Goal: Find contact information: Obtain details needed to contact an individual or organization

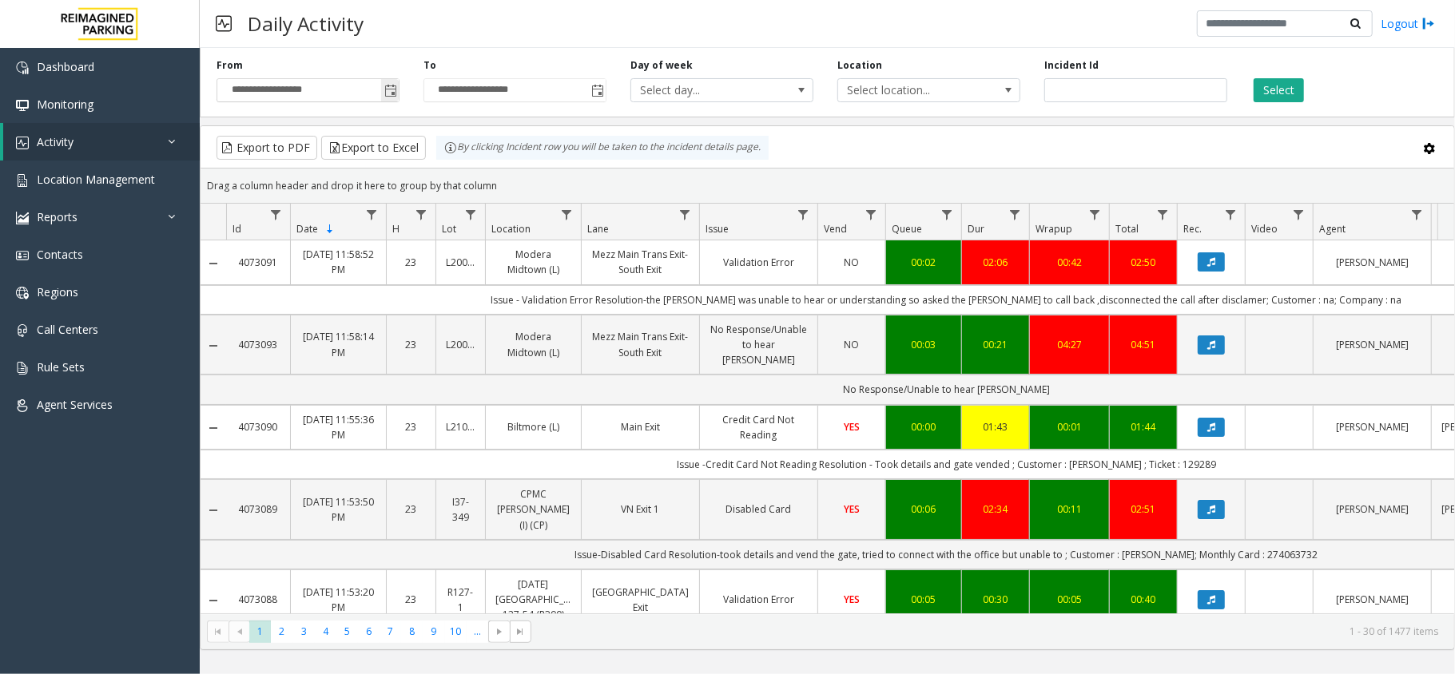
click at [381, 89] on span "Toggle popup" at bounding box center [390, 90] width 18 height 26
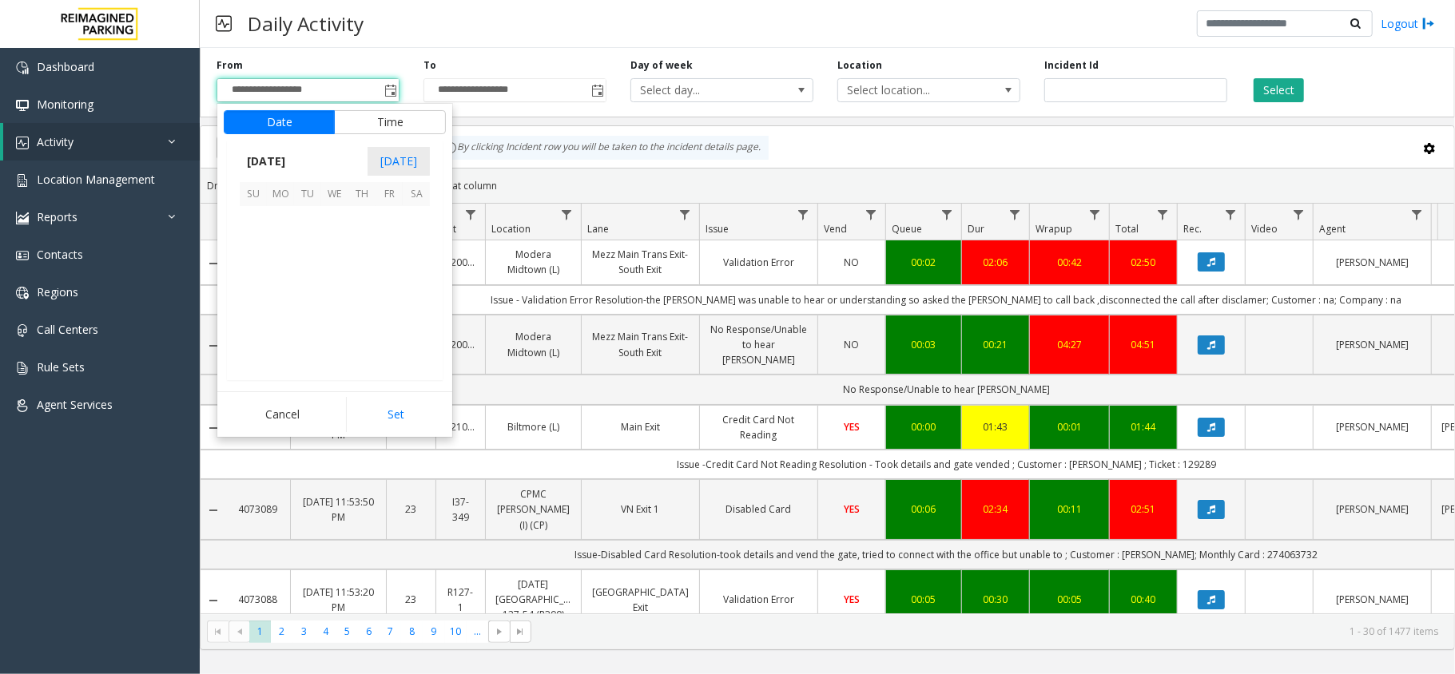
scroll to position [286742, 0]
click at [390, 254] on span "12" at bounding box center [389, 246] width 27 height 27
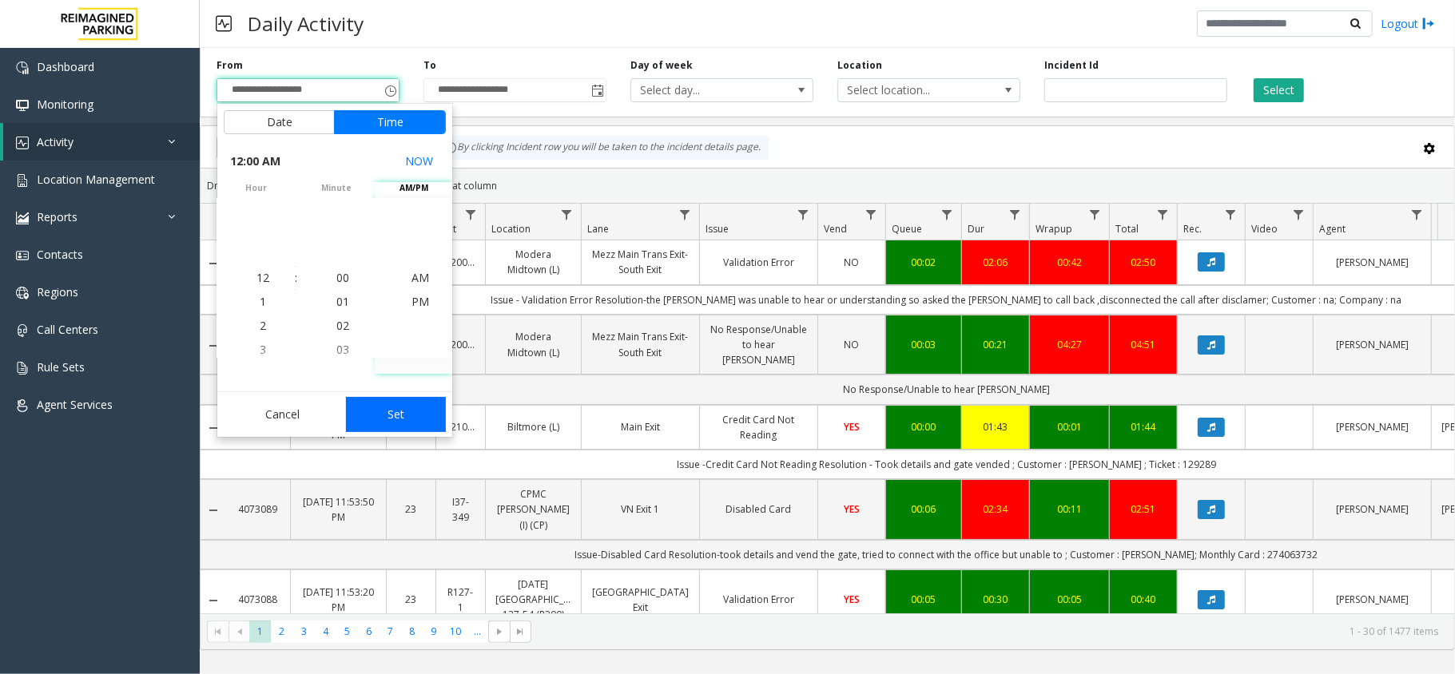
click at [396, 427] on button "Set" at bounding box center [396, 414] width 101 height 35
type input "**********"
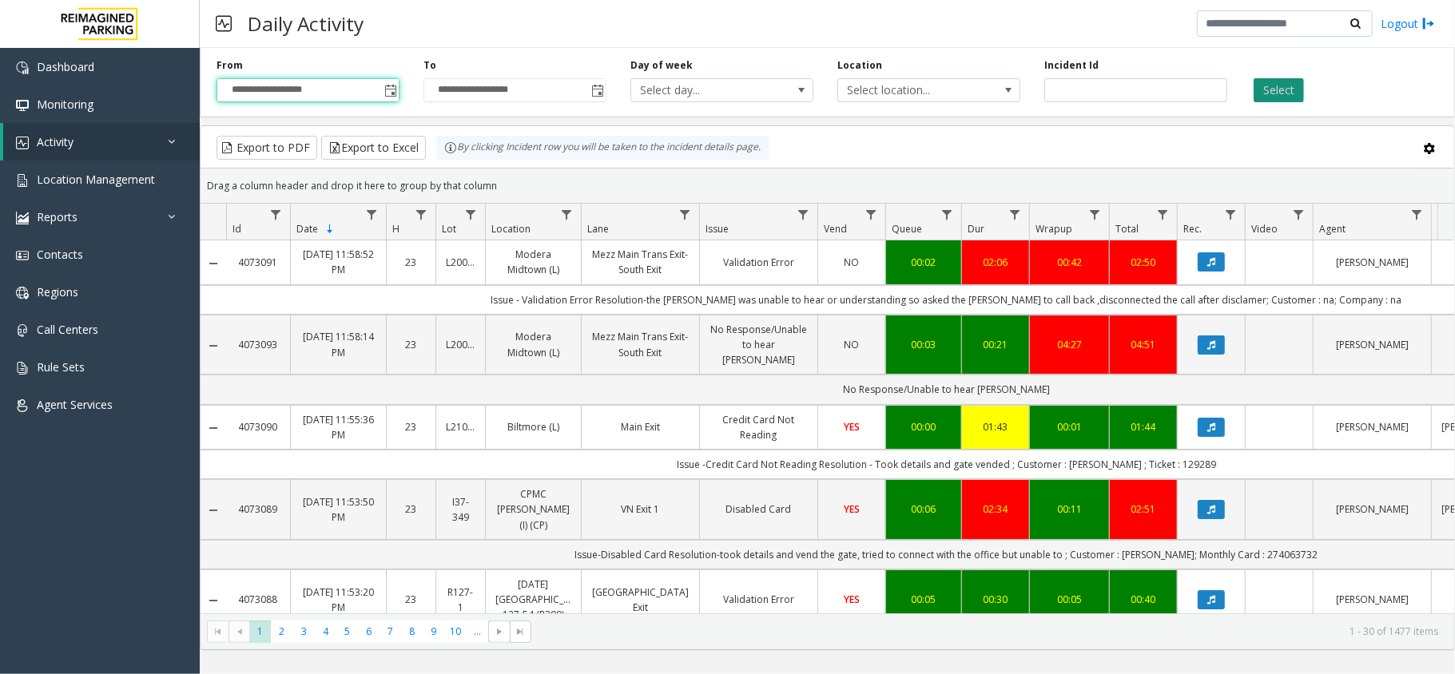
click at [1282, 94] on button "Select" at bounding box center [1279, 90] width 50 height 24
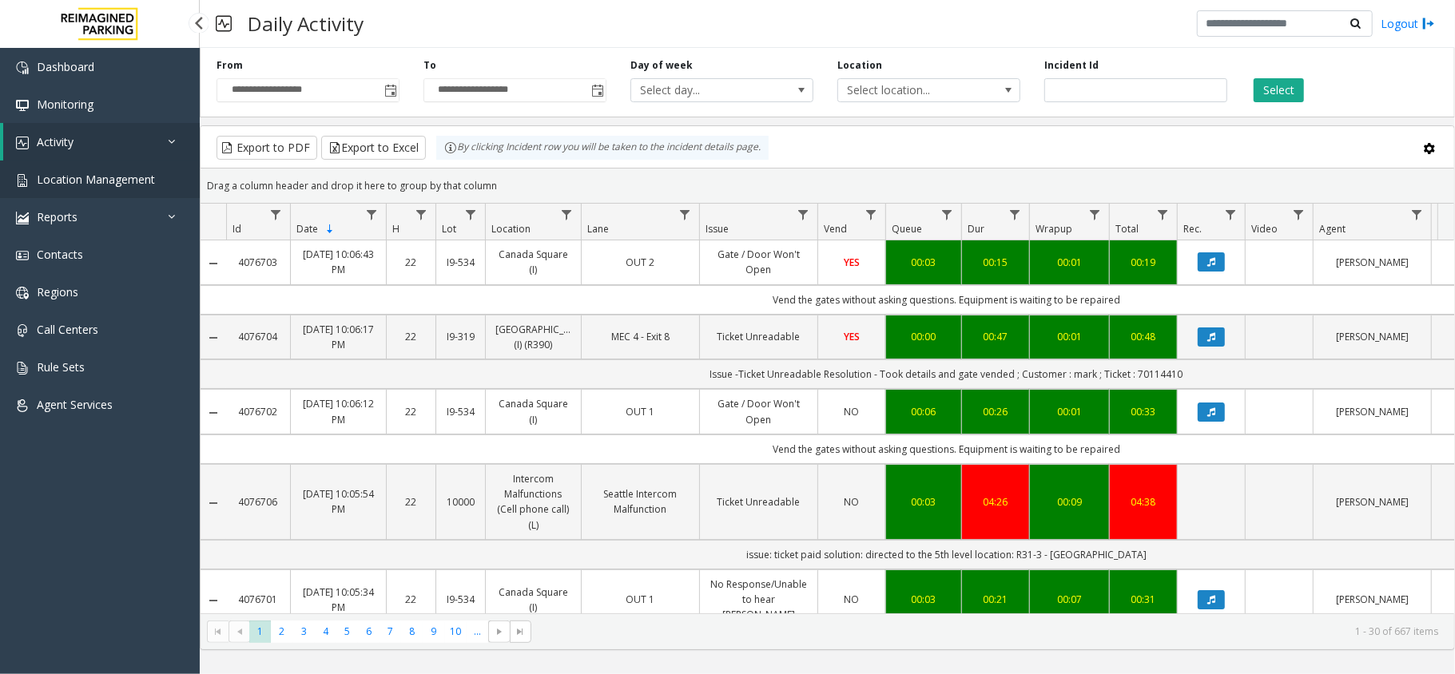
click at [131, 174] on span "Location Management" at bounding box center [96, 179] width 118 height 15
click at [131, 177] on span "Location Management" at bounding box center [96, 179] width 118 height 15
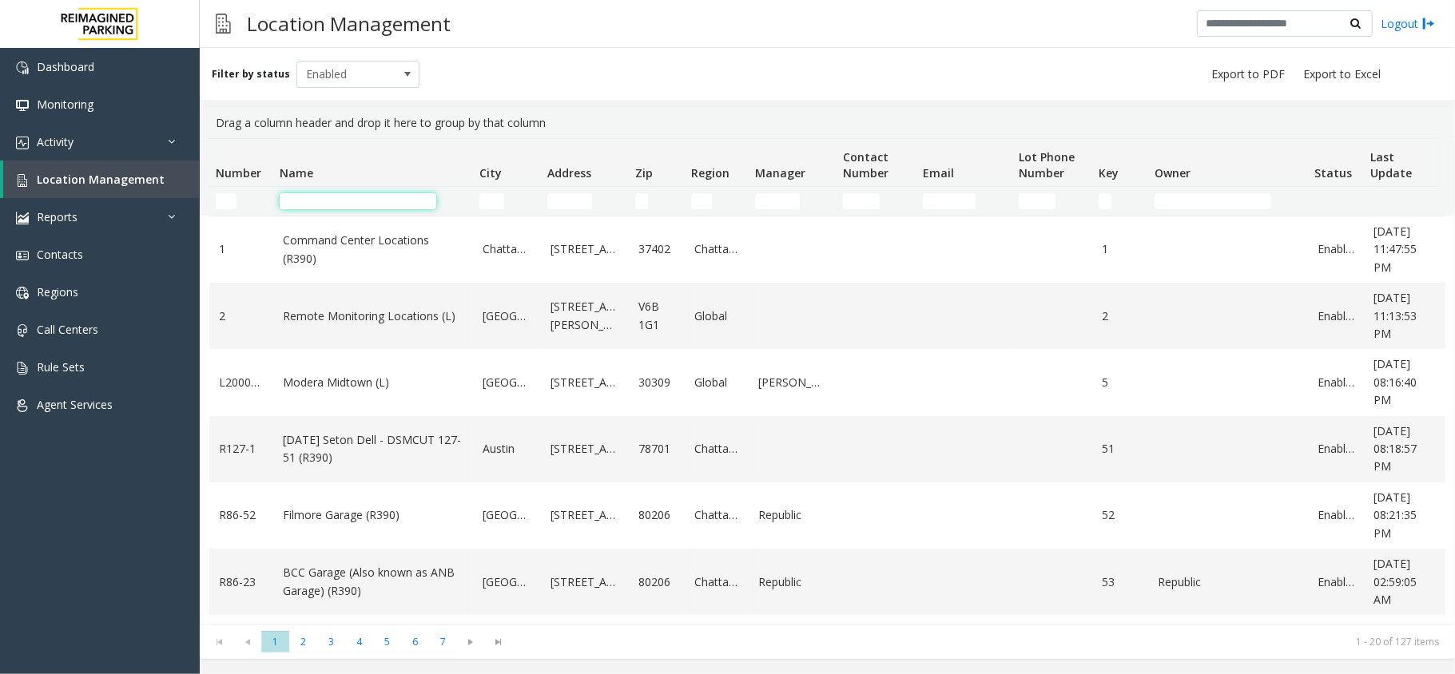
click at [336, 198] on input "Name Filter" at bounding box center [358, 201] width 157 height 16
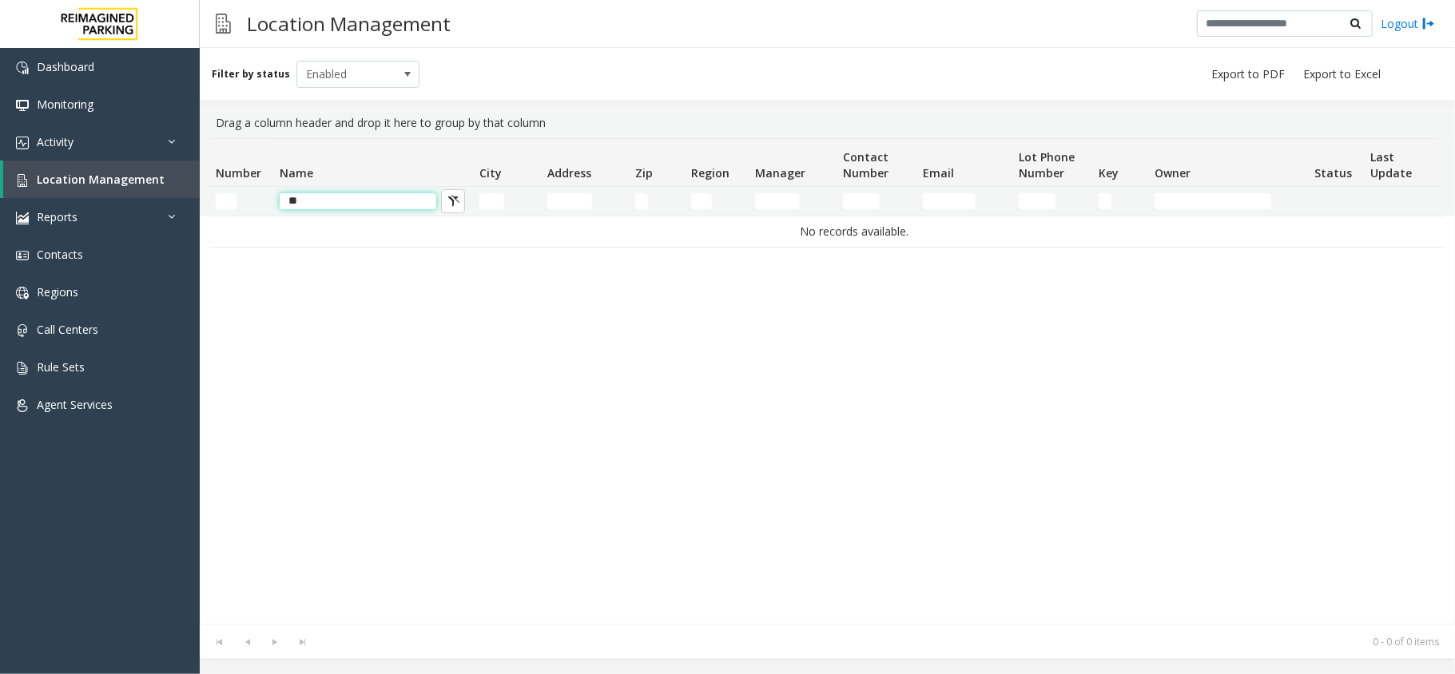
type input "*"
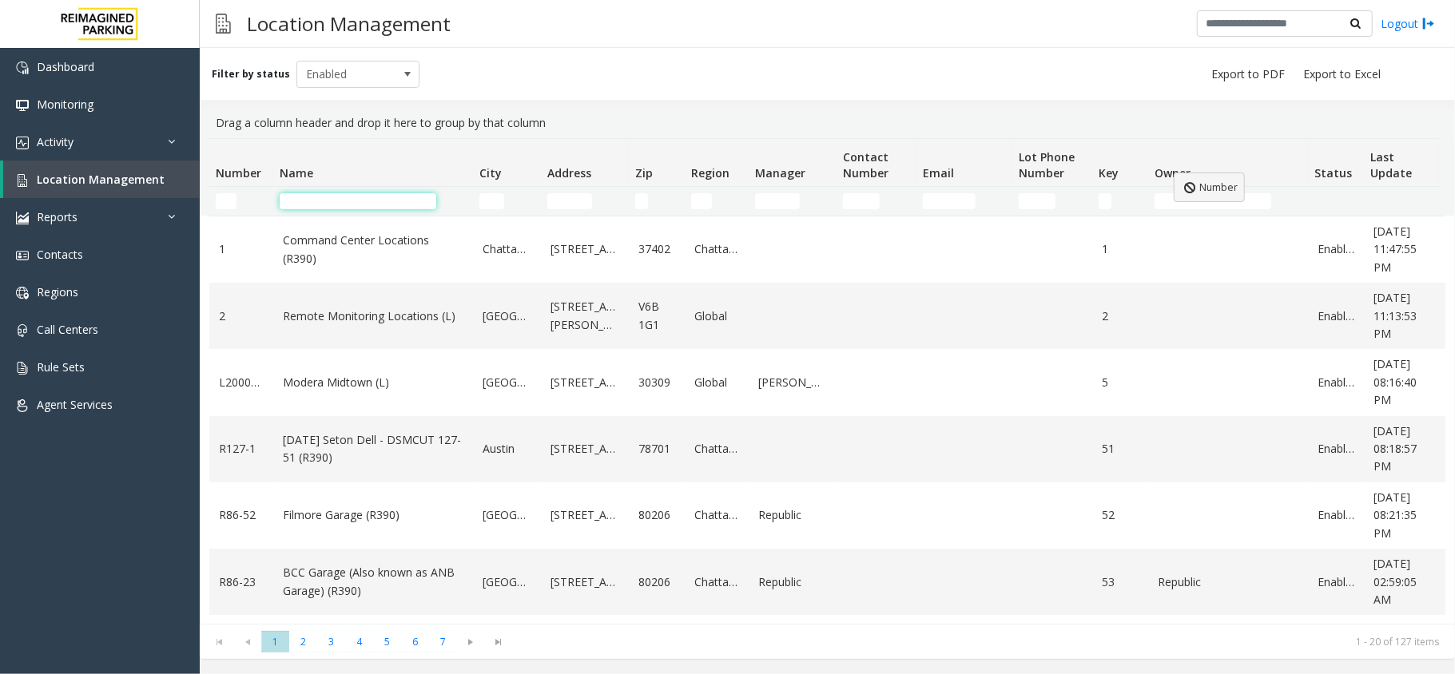
click at [1174, 173] on body "Dashboard Monitoring Activity Daily Activity Lane Activity Agent Activity Quali…" at bounding box center [727, 337] width 1455 height 674
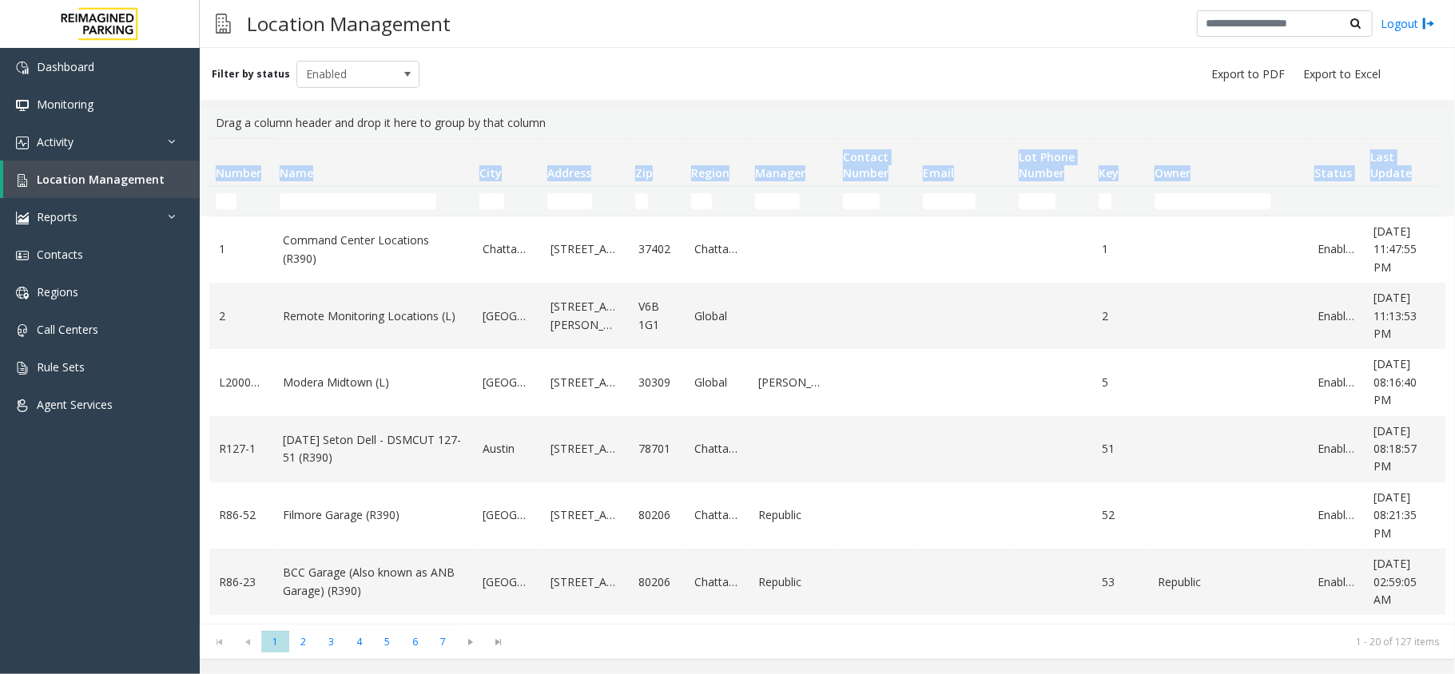
drag, startPoint x: 1443, startPoint y: 169, endPoint x: 215, endPoint y: 164, distance: 1228.0
click at [215, 164] on div "Number Name City Address Zip Region Manager Contact Number Email Lot Phone Numb…" at bounding box center [827, 176] width 1255 height 77
click at [455, 142] on th "Name" at bounding box center [373, 163] width 200 height 48
click at [445, 154] on th "Name" at bounding box center [373, 163] width 200 height 48
click at [304, 147] on th "Name" at bounding box center [373, 163] width 200 height 48
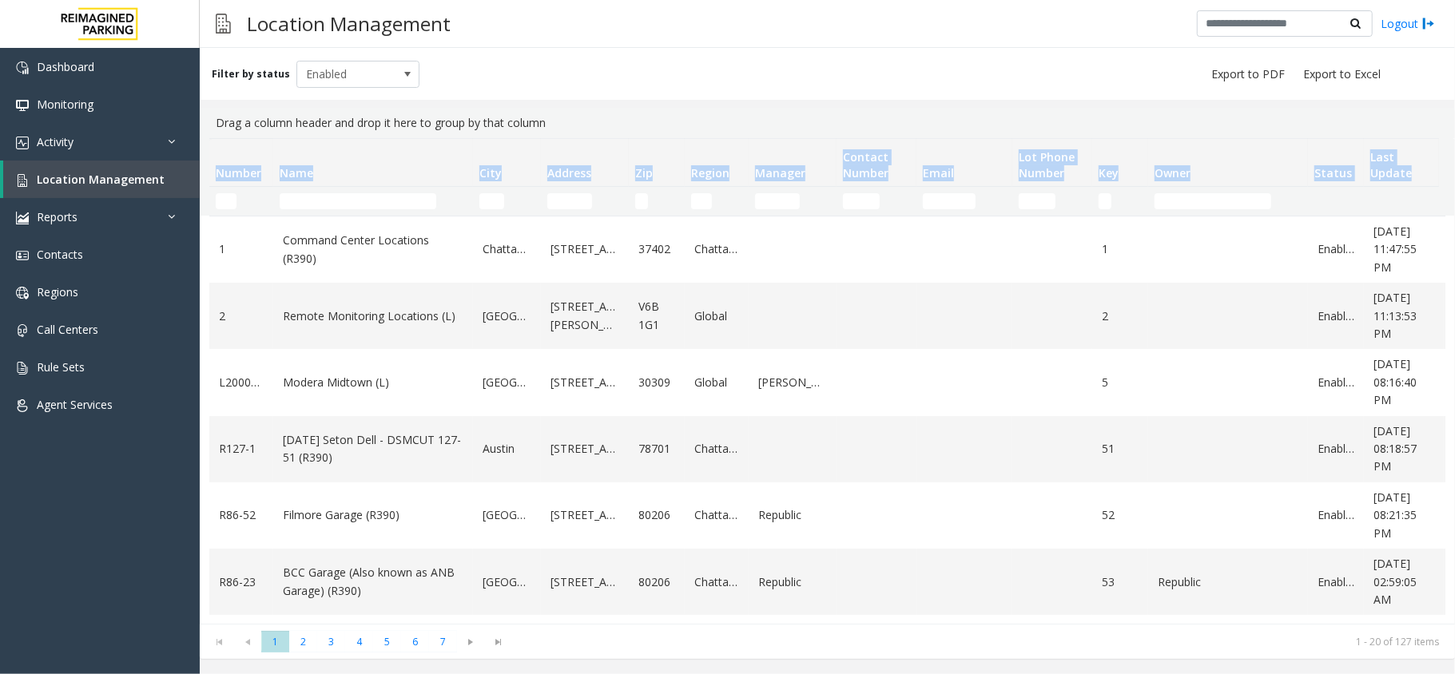
click at [240, 141] on th "Number" at bounding box center [241, 163] width 64 height 48
click at [276, 93] on div "Filter by status Enabled" at bounding box center [827, 74] width 1255 height 52
click at [296, 120] on div "Drag a column header and drop it here to group by that column" at bounding box center [827, 123] width 1236 height 30
click at [349, 167] on body "Dashboard Monitoring Activity Daily Activity Lane Activity Agent Activity Quali…" at bounding box center [727, 337] width 1455 height 674
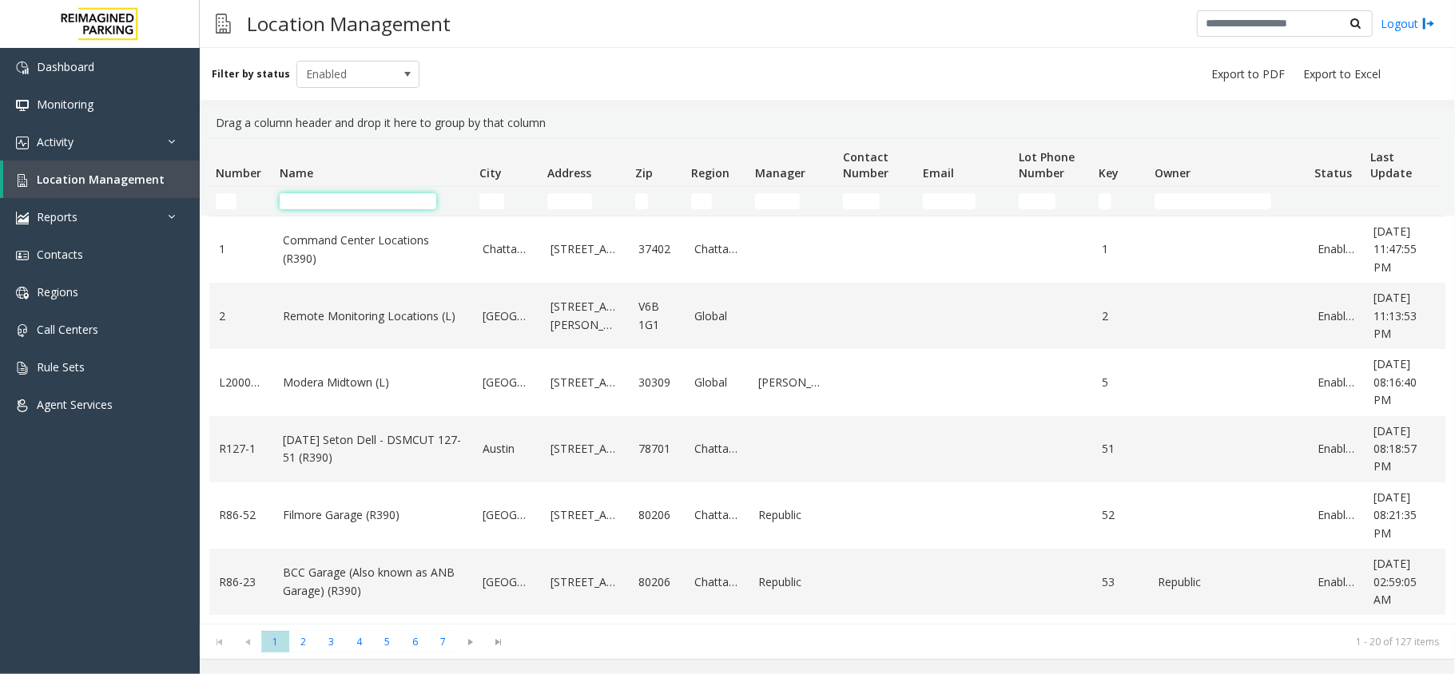
click at [345, 201] on input "Name Filter" at bounding box center [358, 201] width 157 height 16
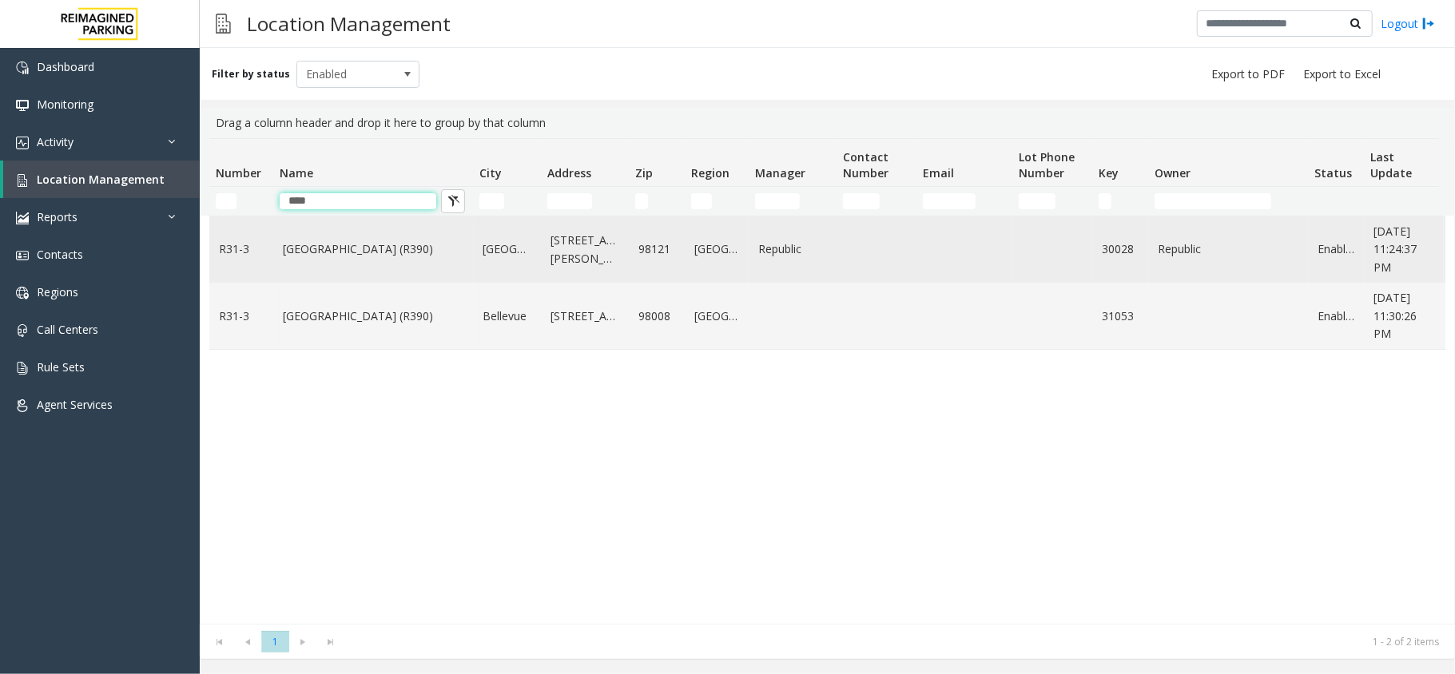
type input "****"
click at [369, 251] on link "[GEOGRAPHIC_DATA] (R390)" at bounding box center [373, 249] width 181 height 18
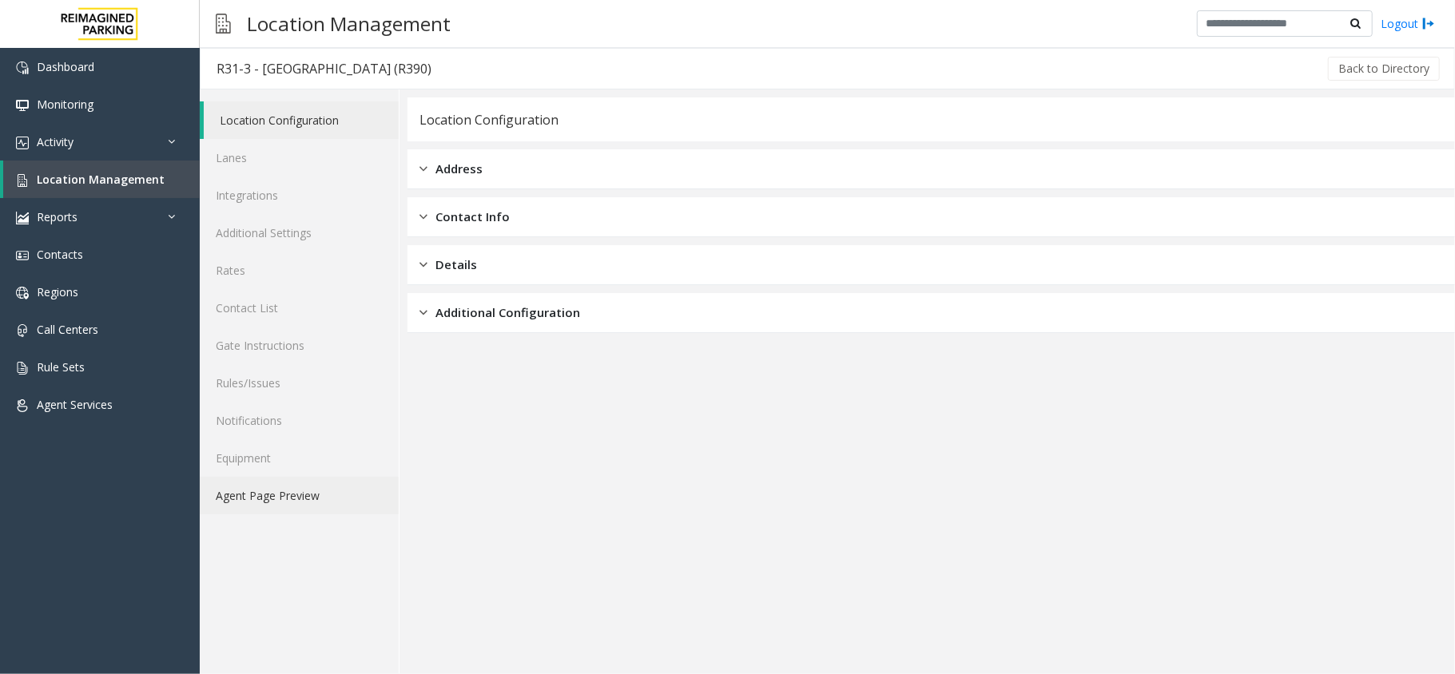
click at [296, 495] on link "Agent Page Preview" at bounding box center [299, 496] width 199 height 38
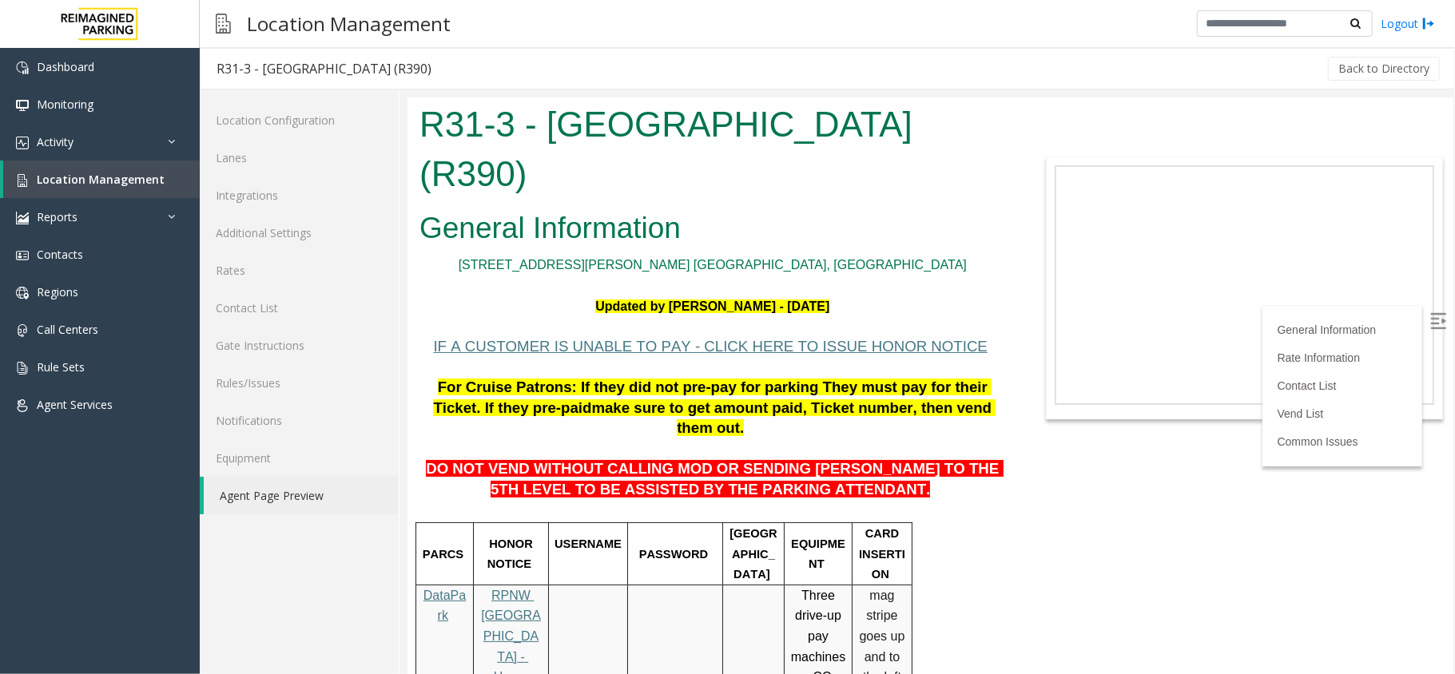
click at [1429, 315] on img at bounding box center [1437, 320] width 16 height 16
click at [594, 299] on font "Updated by [PERSON_NAME] - [DATE]" at bounding box center [711, 306] width 234 height 14
drag, startPoint x: 572, startPoint y: 248, endPoint x: 857, endPoint y: 255, distance: 285.3
click at [857, 296] on p "Updated by [PERSON_NAME] - [DATE]" at bounding box center [712, 306] width 586 height 21
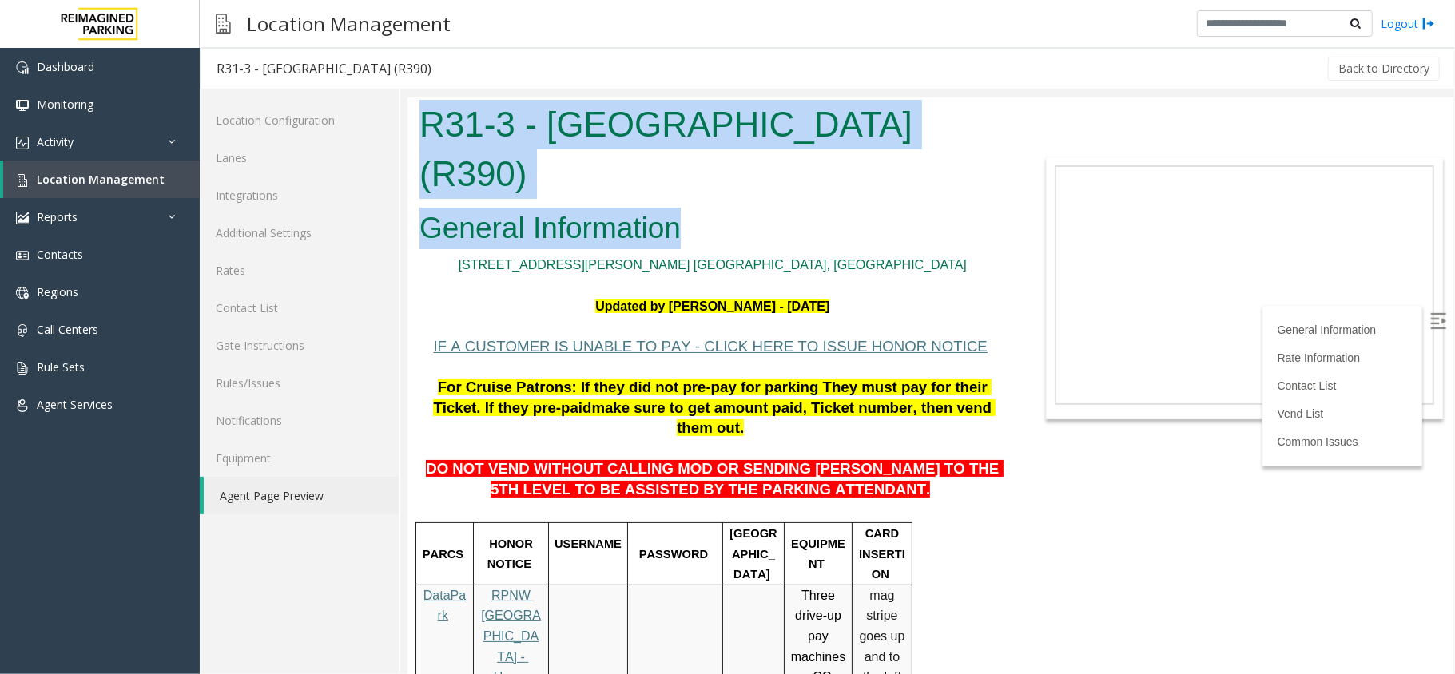
drag, startPoint x: 418, startPoint y: 121, endPoint x: 694, endPoint y: 180, distance: 282.7
click at [694, 180] on body "R31-3 - [GEOGRAPHIC_DATA] (R390) General Information [STREET_ADDRESS][PERSON_NA…" at bounding box center [930, 385] width 1046 height 577
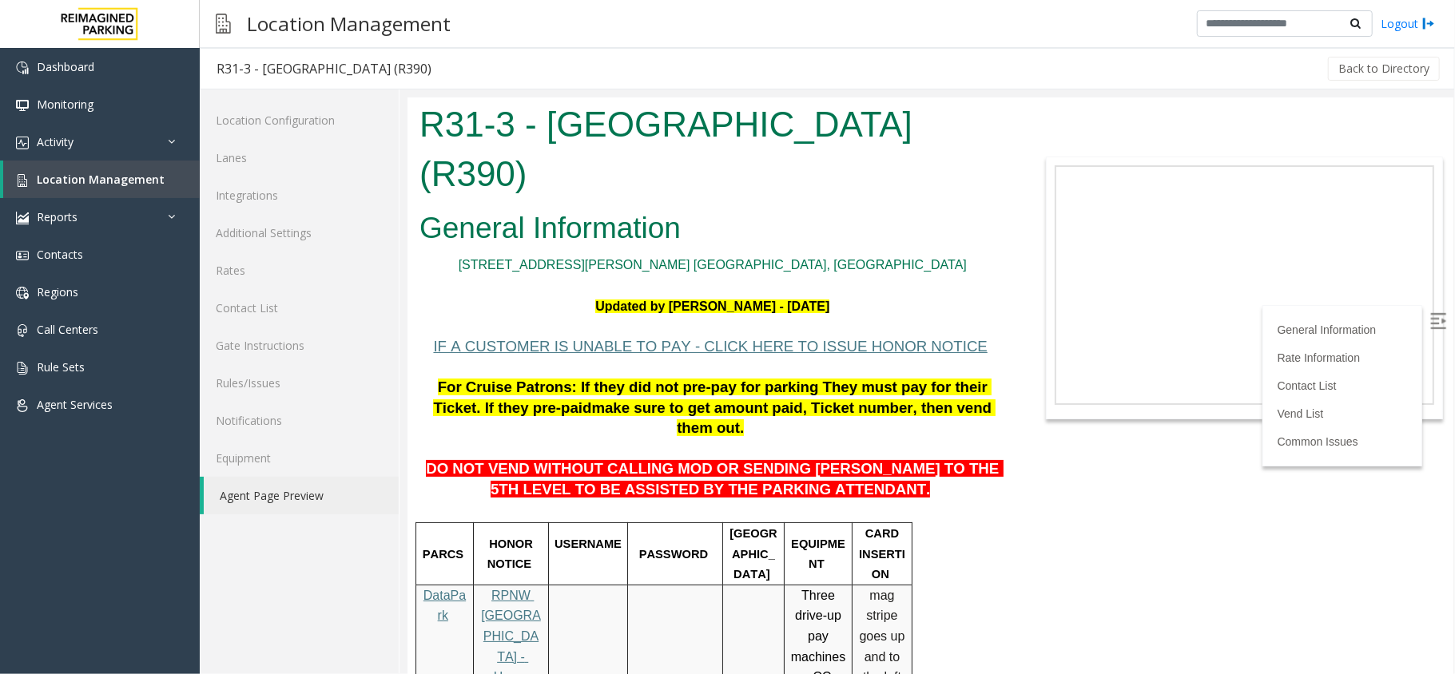
click at [936, 296] on p "Updated by [PERSON_NAME] - [DATE]" at bounding box center [712, 306] width 586 height 21
drag, startPoint x: 566, startPoint y: 255, endPoint x: 869, endPoint y: 253, distance: 302.8
click at [869, 296] on p "Updated by [PERSON_NAME] - [DATE]" at bounding box center [712, 306] width 586 height 21
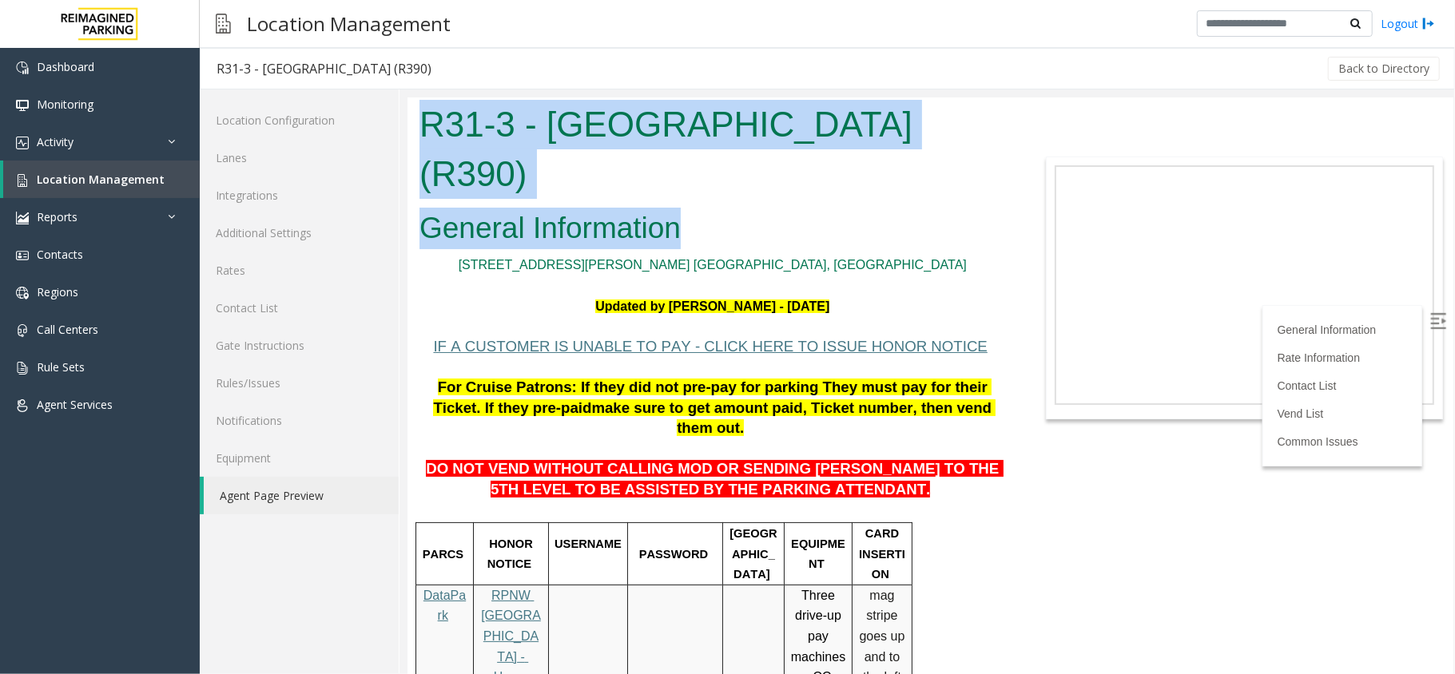
drag, startPoint x: 418, startPoint y: 104, endPoint x: 683, endPoint y: 171, distance: 273.6
click at [683, 171] on body "R31-3 - [GEOGRAPHIC_DATA] (R390) General Information [STREET_ADDRESS][PERSON_NA…" at bounding box center [930, 385] width 1046 height 577
drag, startPoint x: 566, startPoint y: 256, endPoint x: 977, endPoint y: 263, distance: 410.7
click at [977, 296] on p "Updated by [PERSON_NAME] - [DATE]" at bounding box center [712, 306] width 586 height 21
drag, startPoint x: 418, startPoint y: 116, endPoint x: 725, endPoint y: 183, distance: 314.8
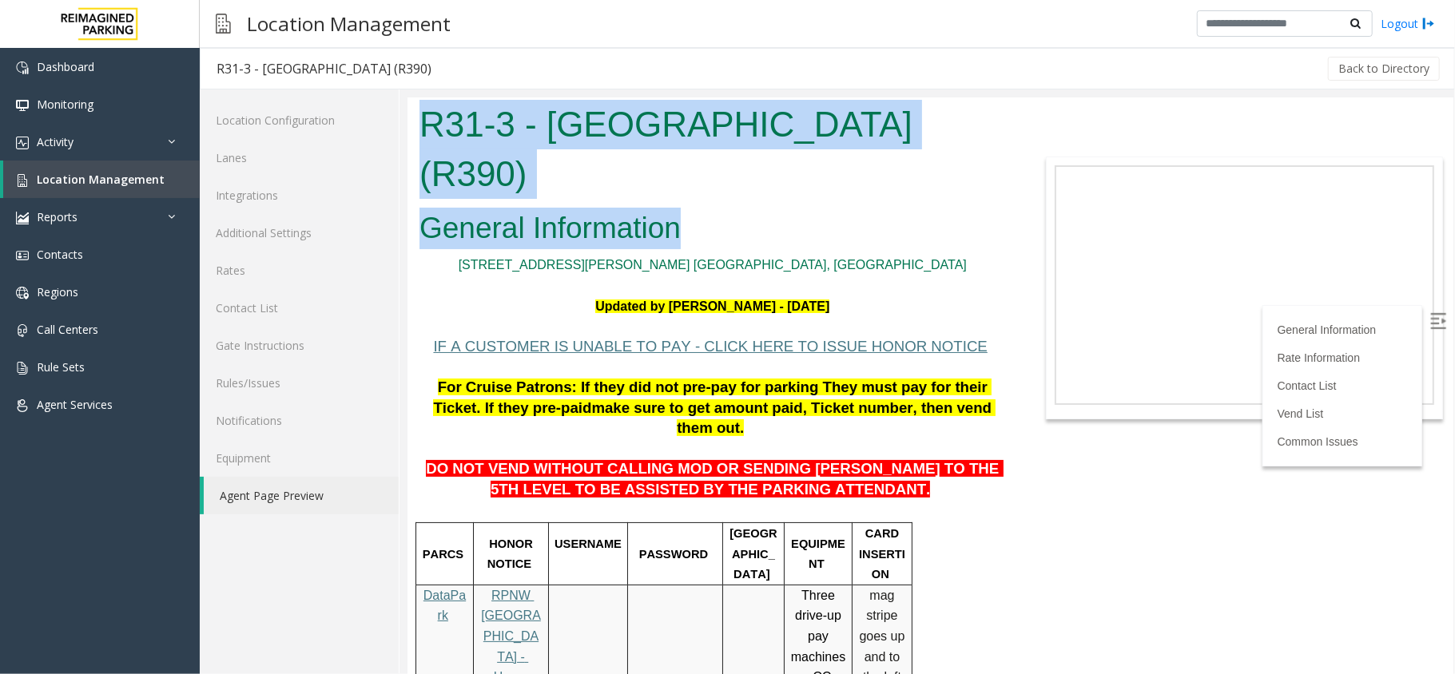
click at [725, 183] on body "R31-3 - [GEOGRAPHIC_DATA] (R390) General Information [STREET_ADDRESS][PERSON_NA…" at bounding box center [930, 385] width 1046 height 577
click at [725, 207] on h2 "General Information" at bounding box center [712, 228] width 586 height 42
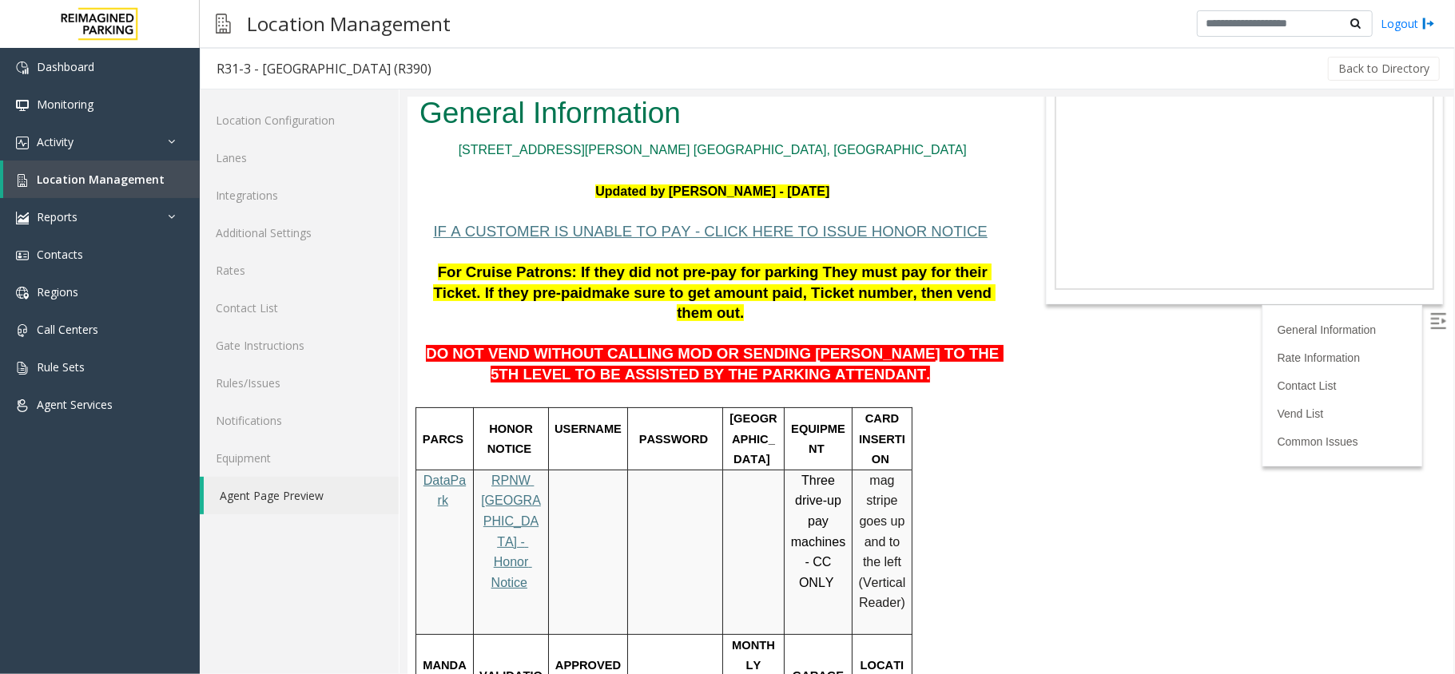
scroll to position [106, 0]
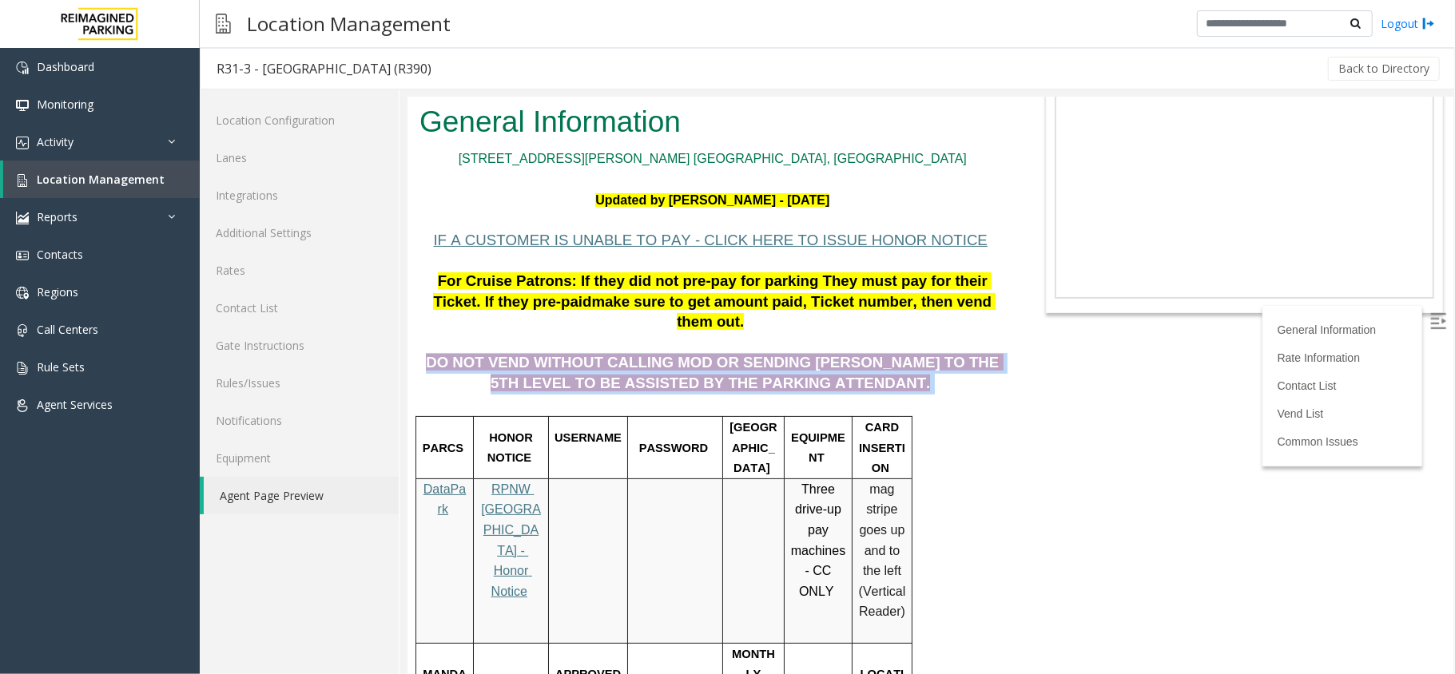
drag, startPoint x: 442, startPoint y: 293, endPoint x: 850, endPoint y: 317, distance: 409.0
click at [850, 332] on p "DO NOT VEND WITHOUT CALLING MOD OR SENDING [PERSON_NAME] TO THE 5TH LEVEL TO BE…" at bounding box center [712, 363] width 586 height 62
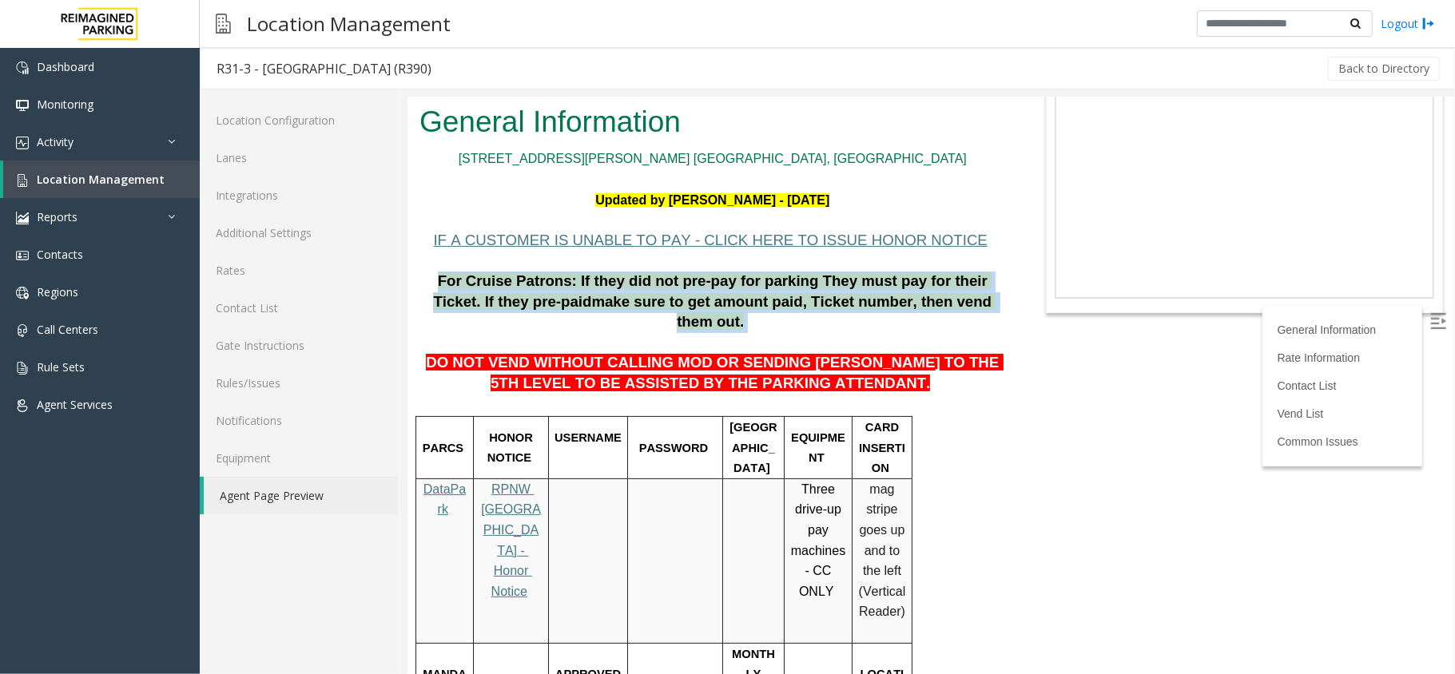
drag, startPoint x: 419, startPoint y: 231, endPoint x: 958, endPoint y: 244, distance: 538.7
click at [958, 271] on p "For Cruise Patrons: If they did not pre-pay for parking They must pay for their…" at bounding box center [712, 302] width 586 height 62
drag, startPoint x: 573, startPoint y: 148, endPoint x: 921, endPoint y: 141, distance: 348.4
click at [921, 189] on p "Updated by [PERSON_NAME] - [DATE]" at bounding box center [712, 199] width 586 height 21
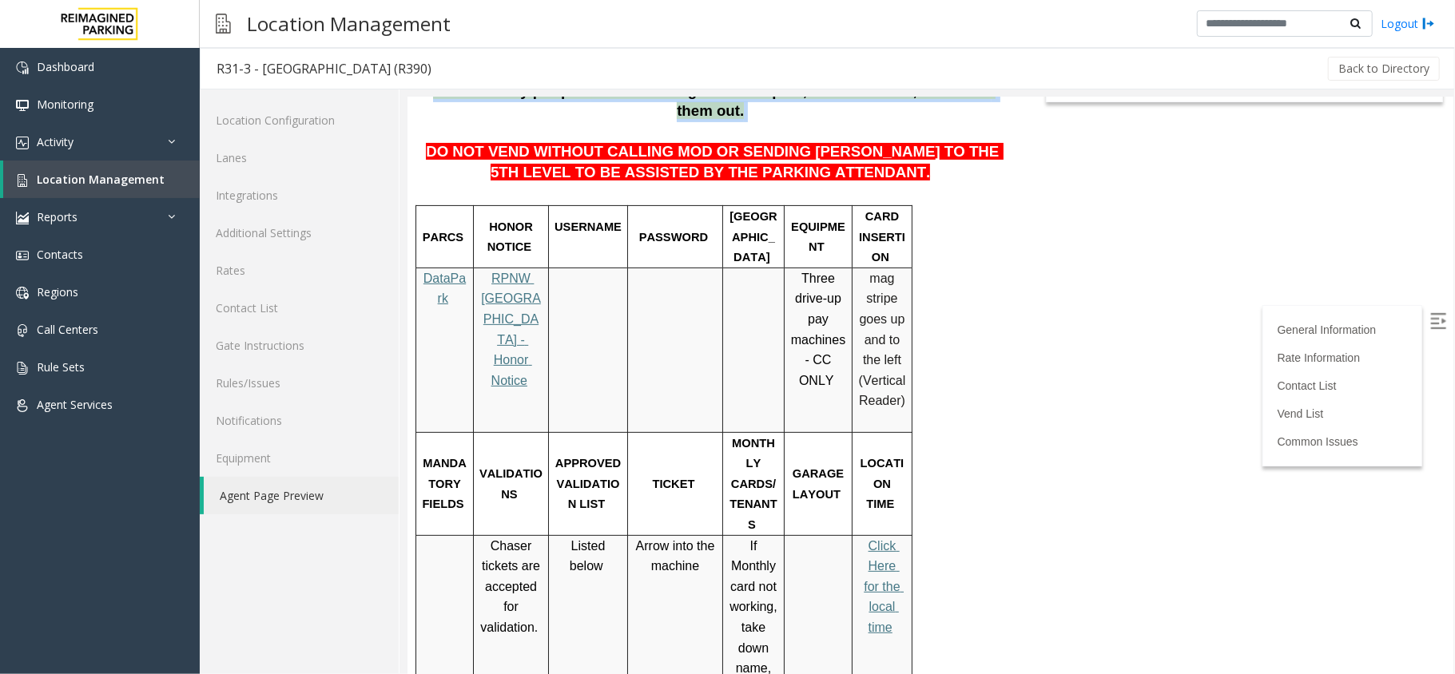
scroll to position [320, 0]
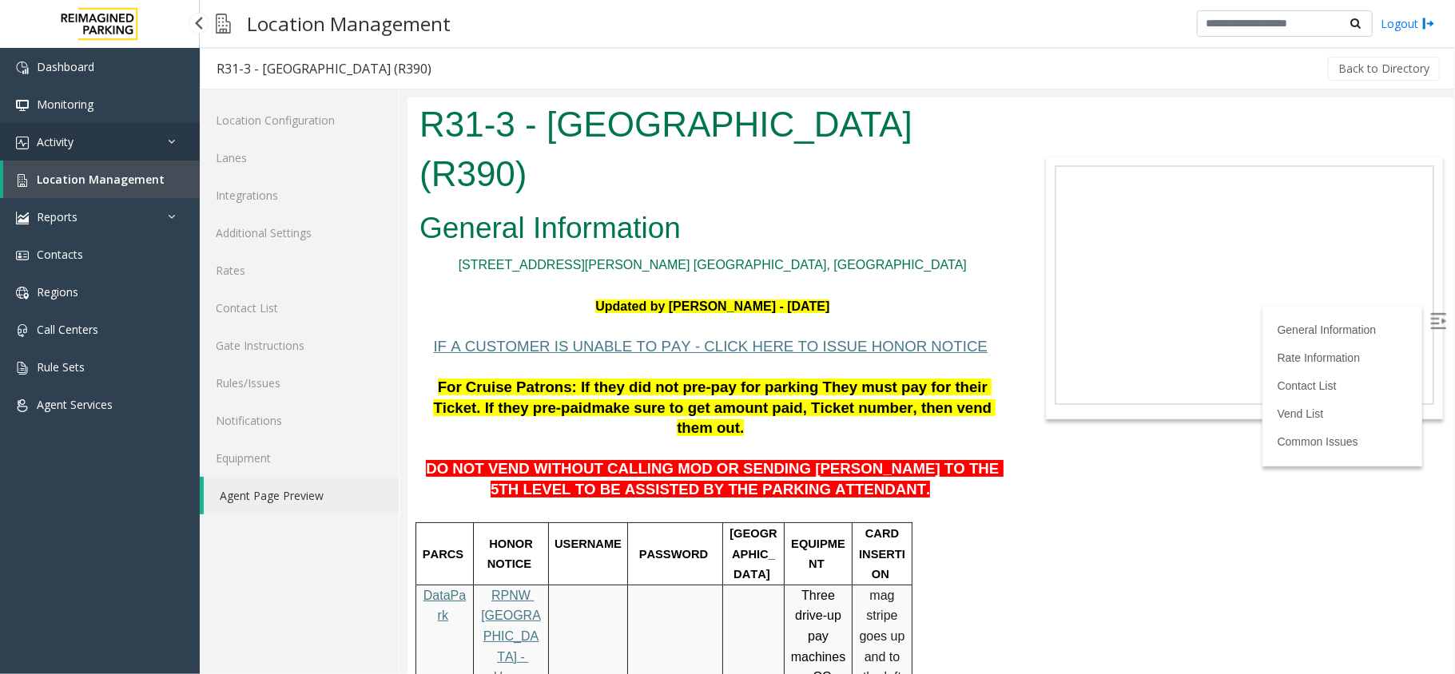
scroll to position [320, 0]
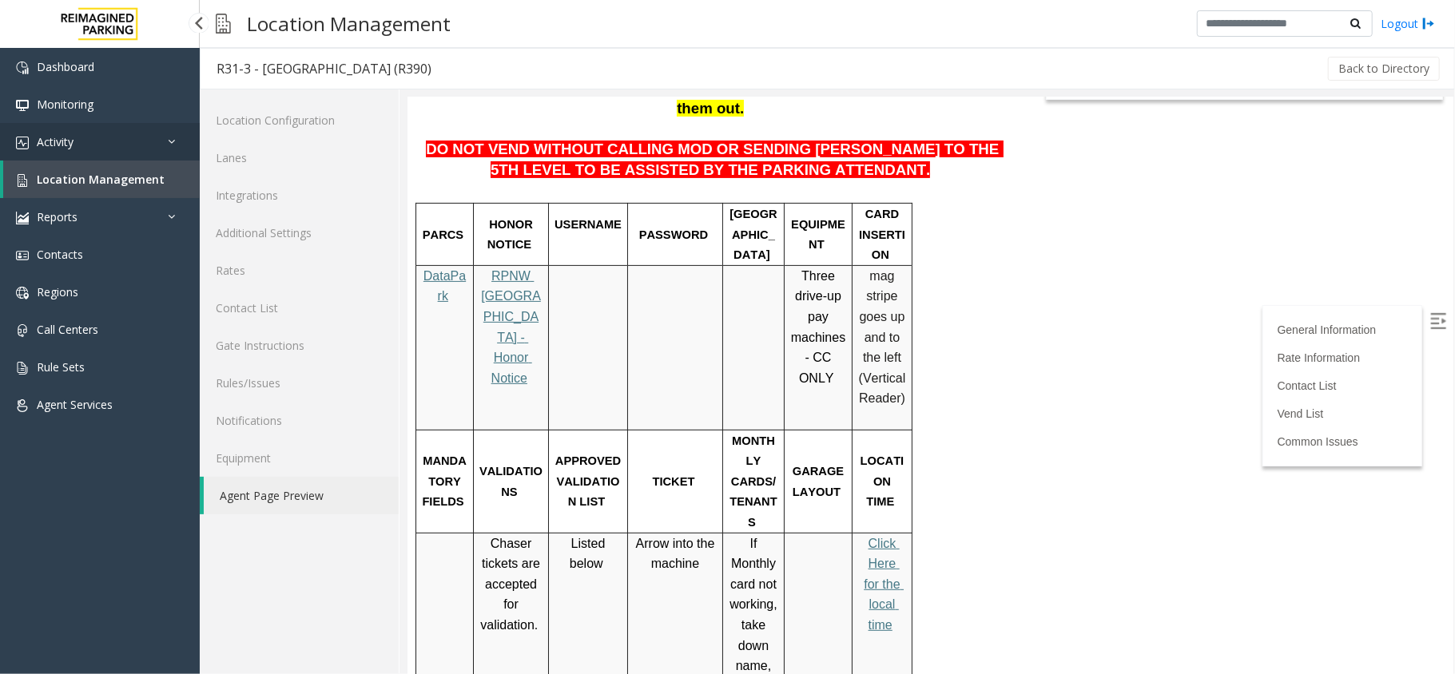
click at [122, 148] on link "Activity" at bounding box center [100, 142] width 200 height 38
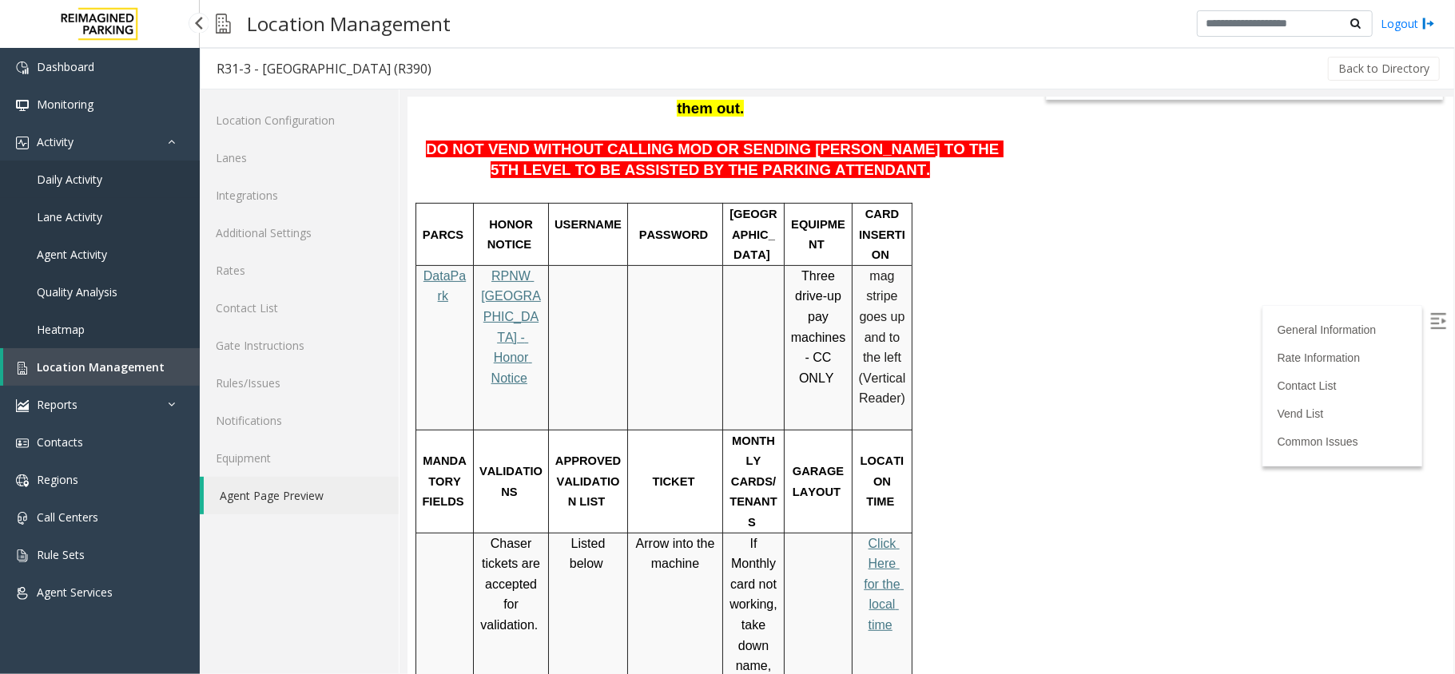
click at [110, 185] on link "Daily Activity" at bounding box center [100, 180] width 200 height 38
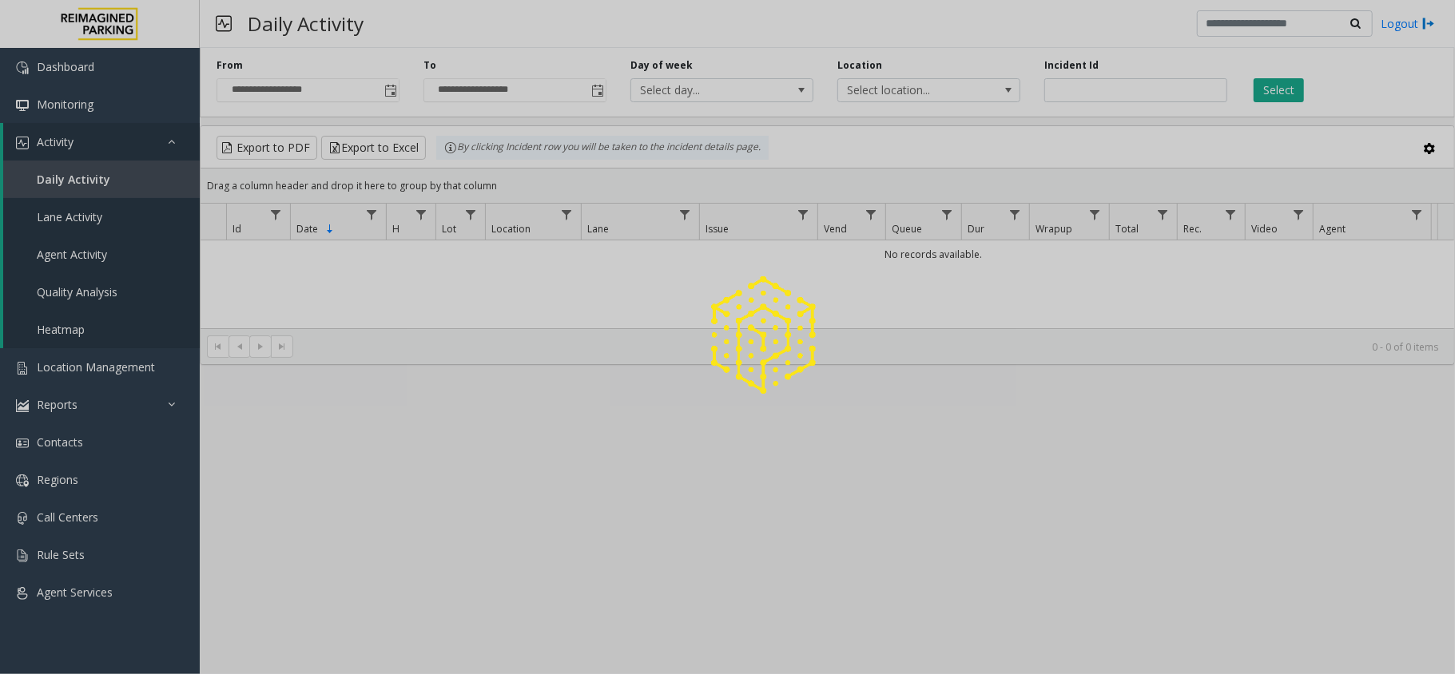
click at [394, 89] on div at bounding box center [727, 337] width 1455 height 674
click at [394, 89] on span "Toggle popup" at bounding box center [390, 91] width 13 height 13
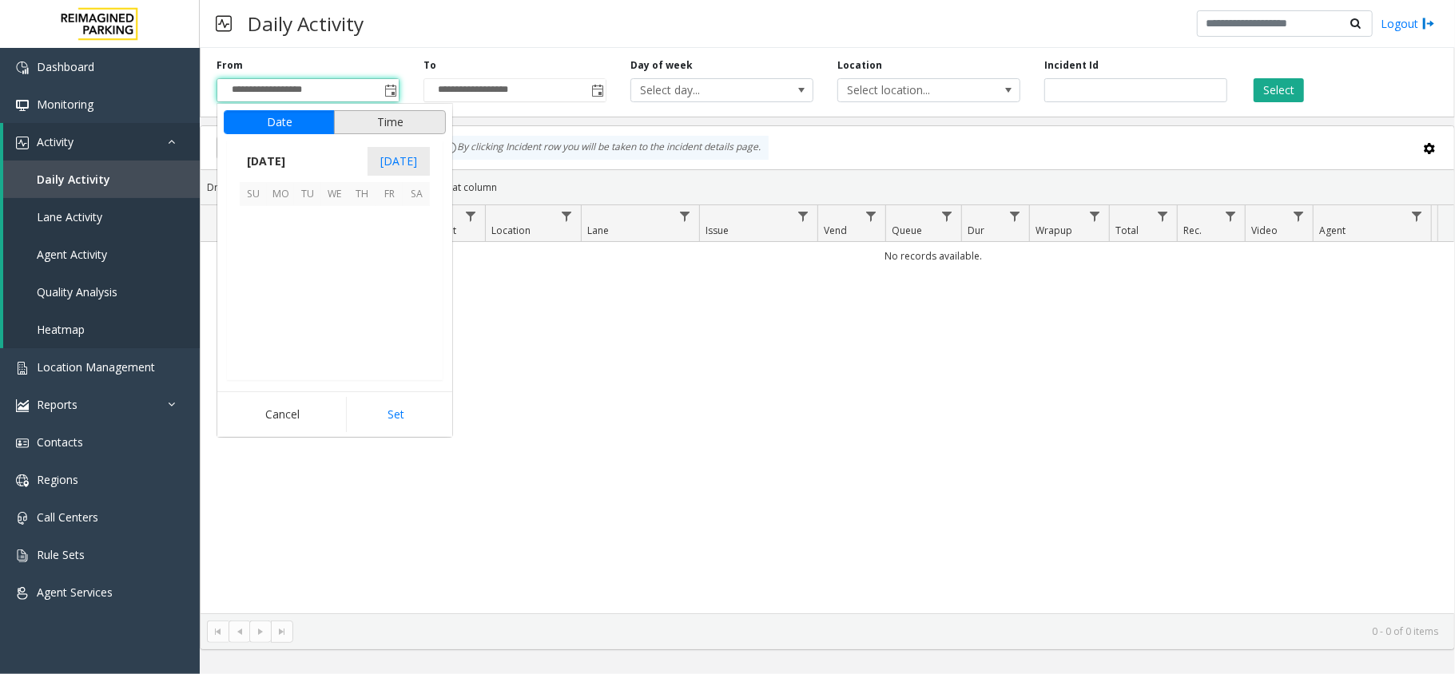
scroll to position [286742, 0]
click at [391, 244] on span "12" at bounding box center [389, 246] width 27 height 27
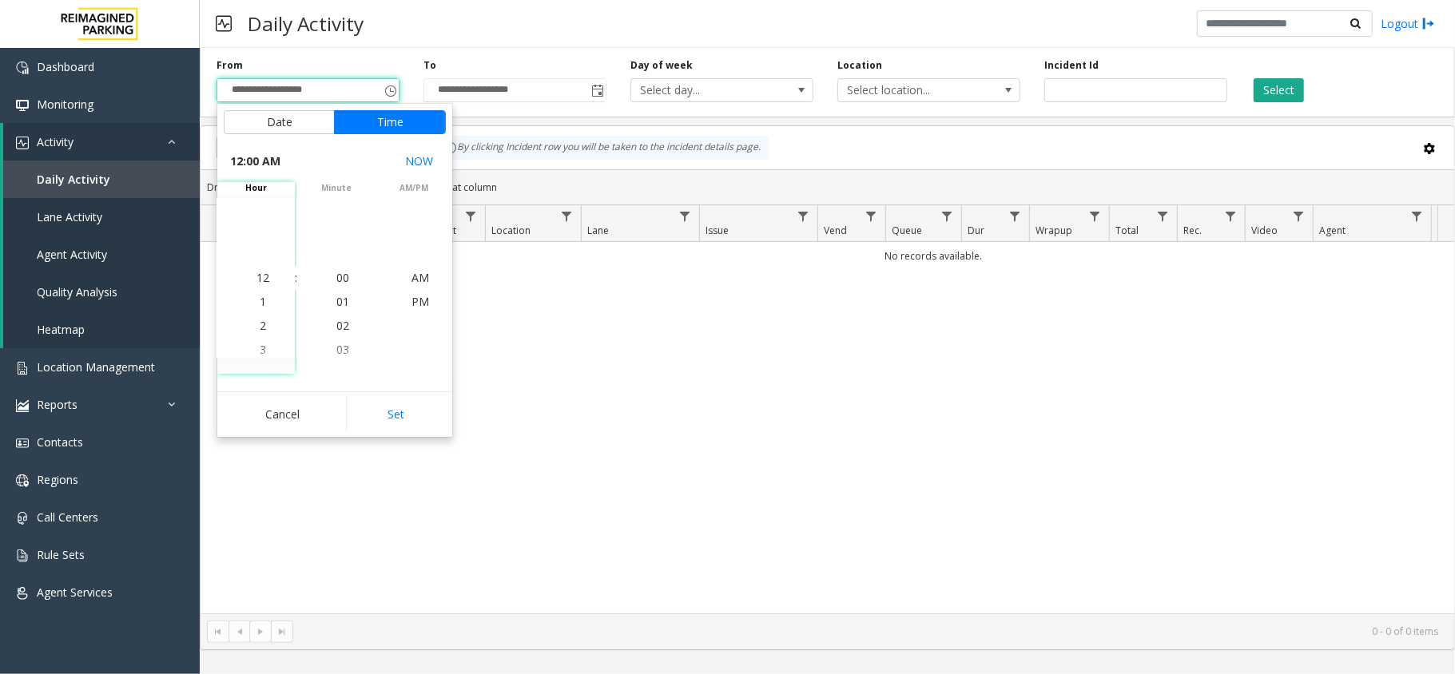
click at [413, 385] on div "Date Time September 2025 Today Su Mo Tu We Th Fr Sa September 2025 1 2 3 4 5 6 …" at bounding box center [334, 270] width 235 height 333
click at [407, 400] on button "Set" at bounding box center [396, 414] width 101 height 35
type input "**********"
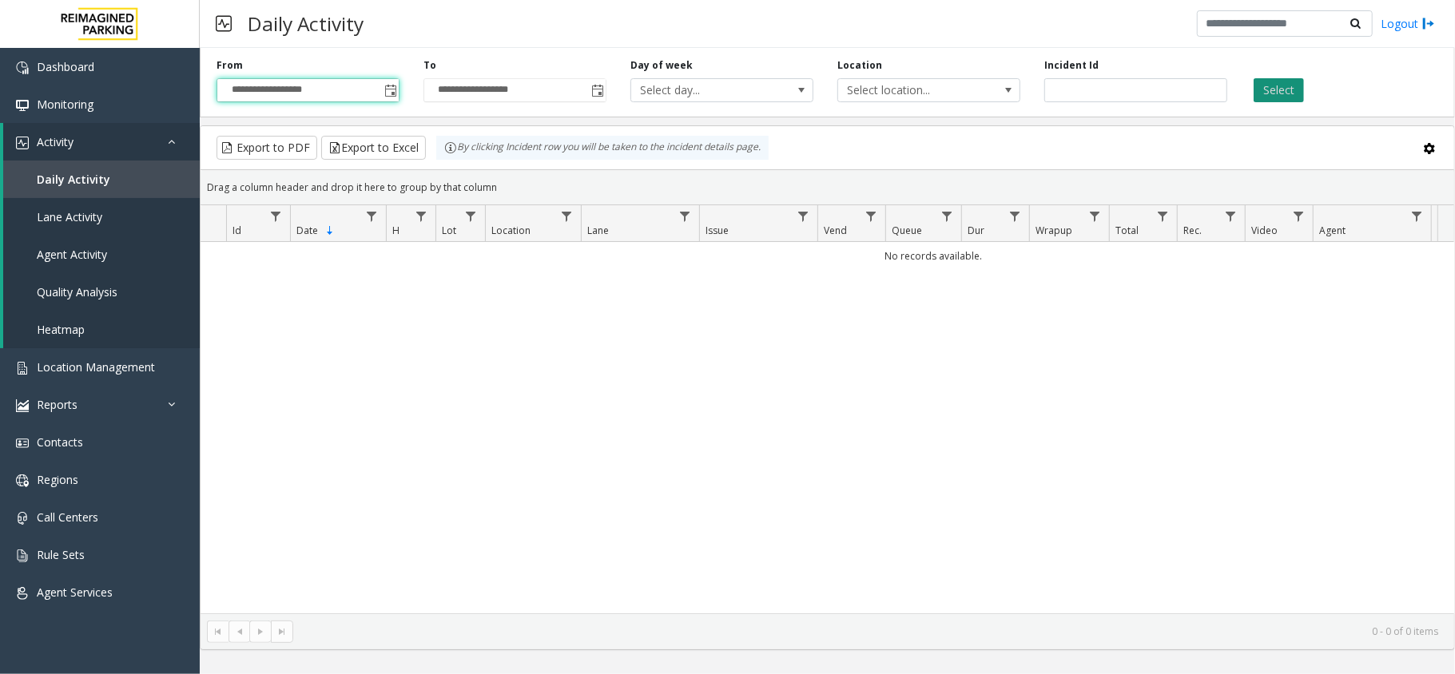
click at [1273, 100] on button "Select" at bounding box center [1279, 90] width 50 height 24
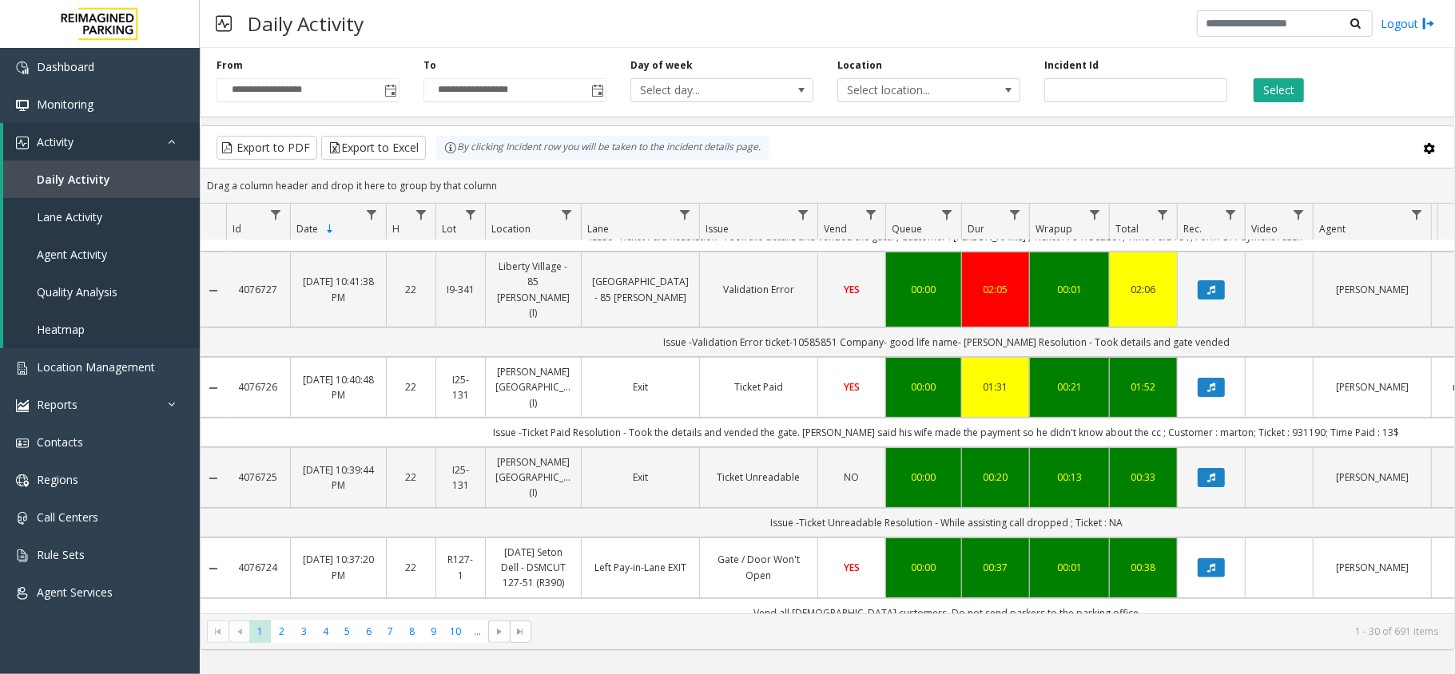
scroll to position [320, 0]
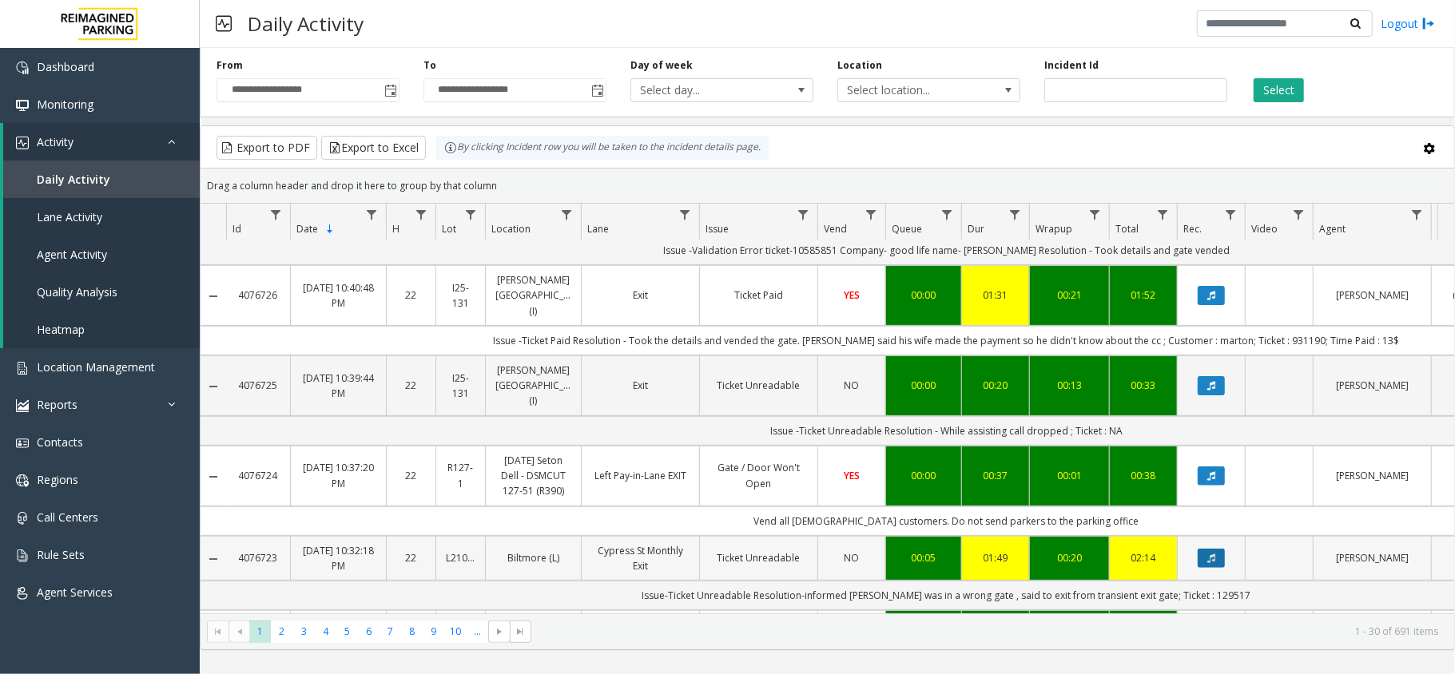
click at [1216, 549] on button "Data table" at bounding box center [1211, 558] width 27 height 19
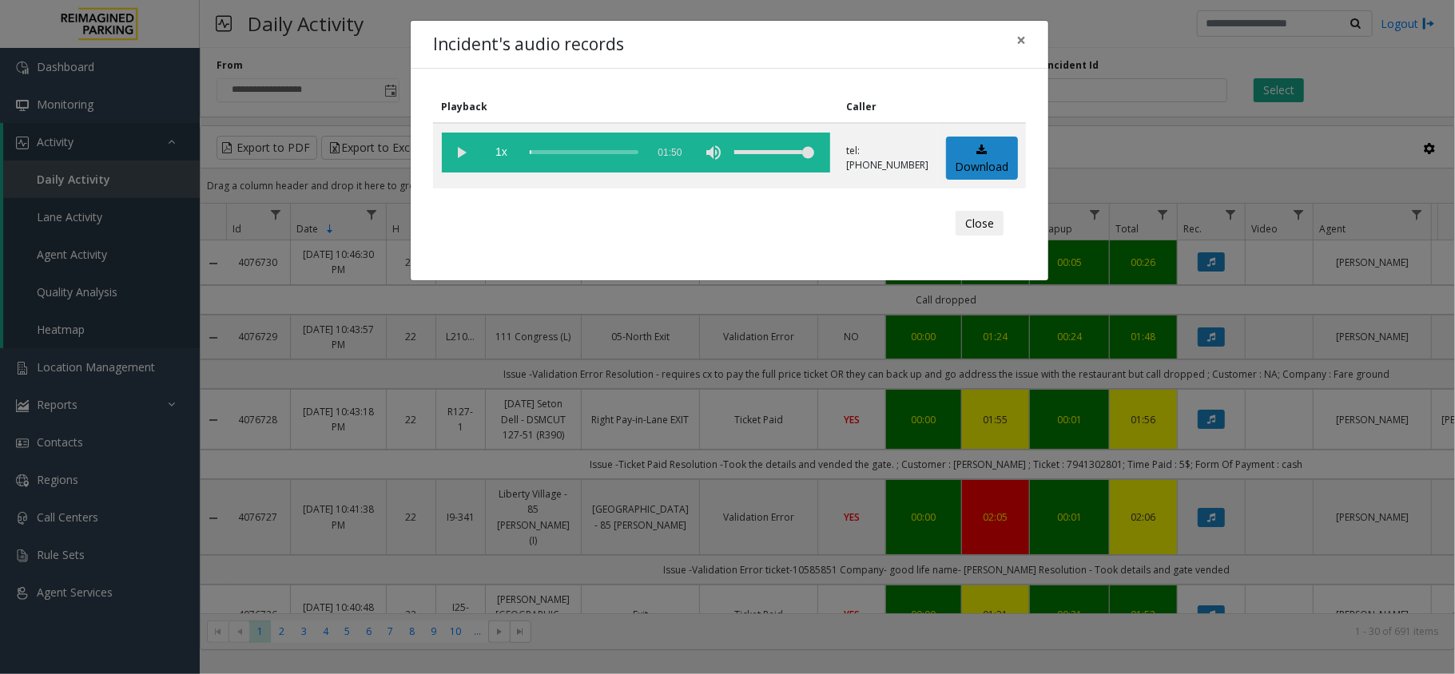
scroll to position [320, 0]
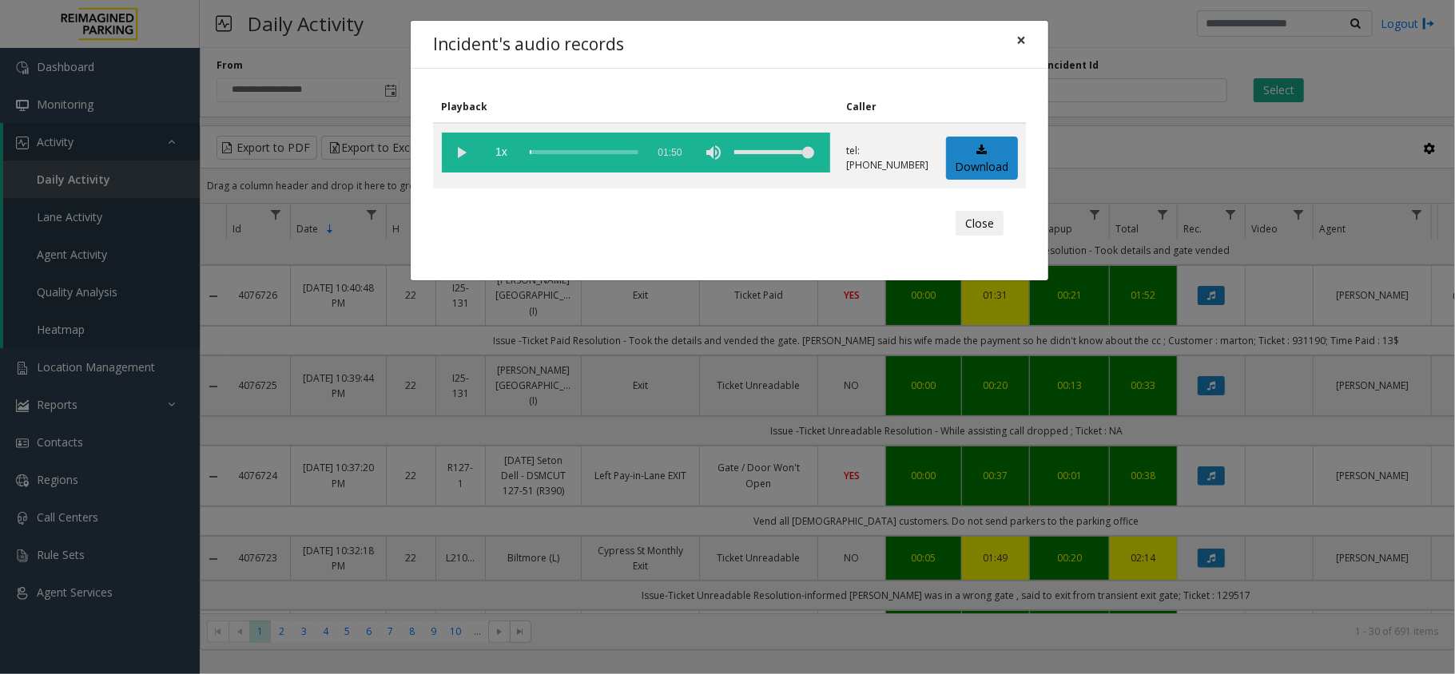
click at [1010, 45] on button "×" at bounding box center [1021, 40] width 32 height 39
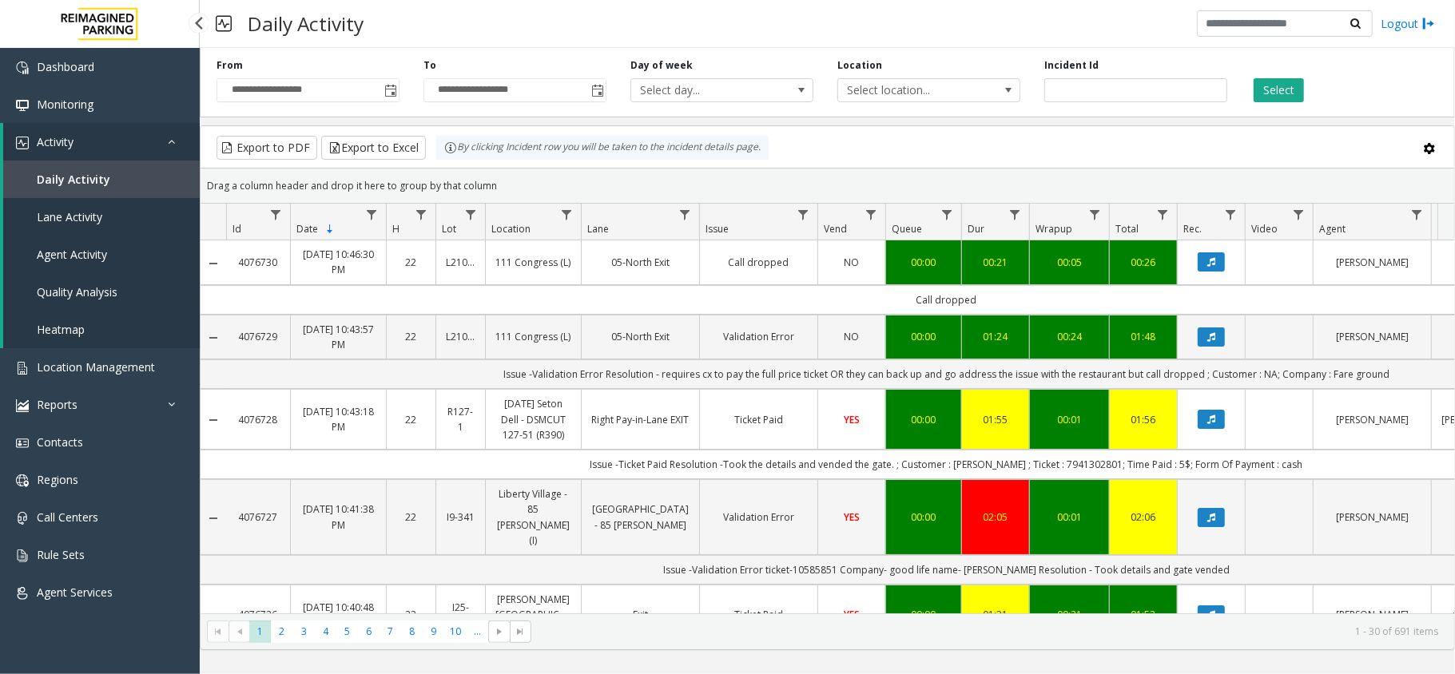
scroll to position [320, 0]
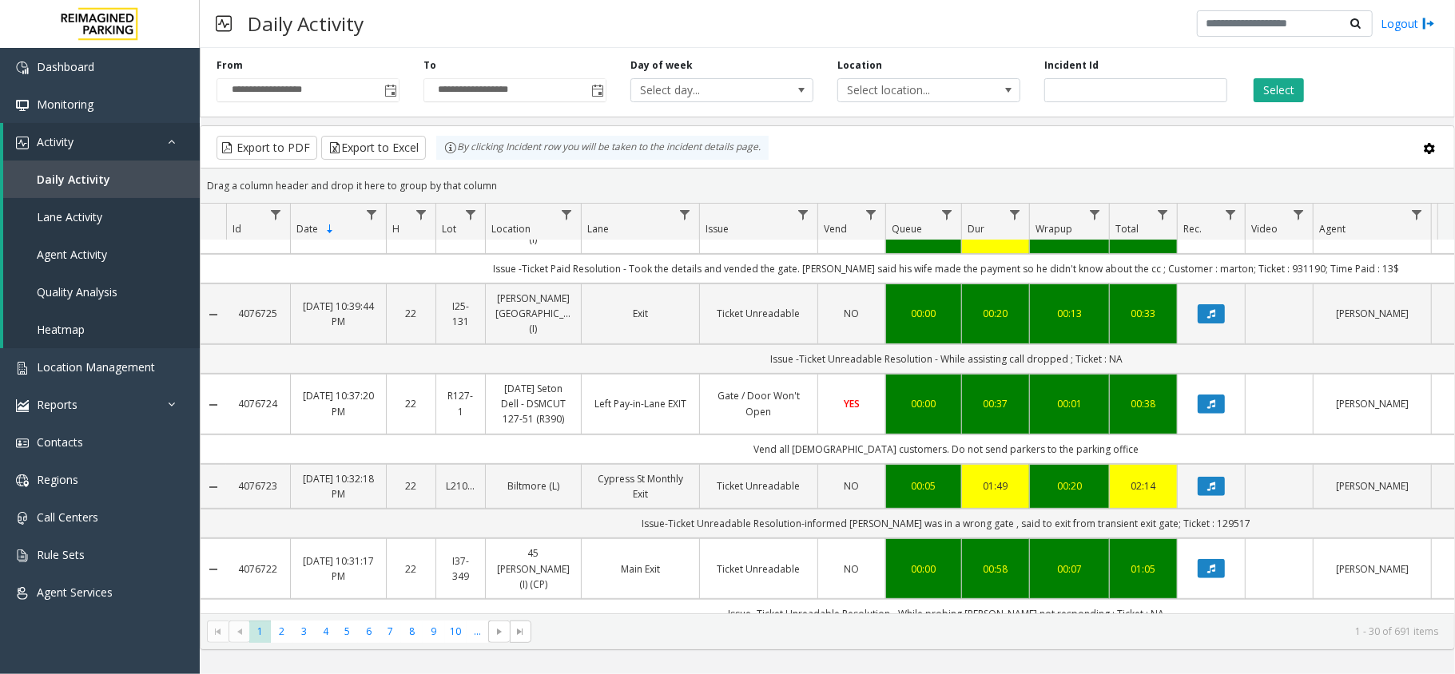
scroll to position [426, 0]
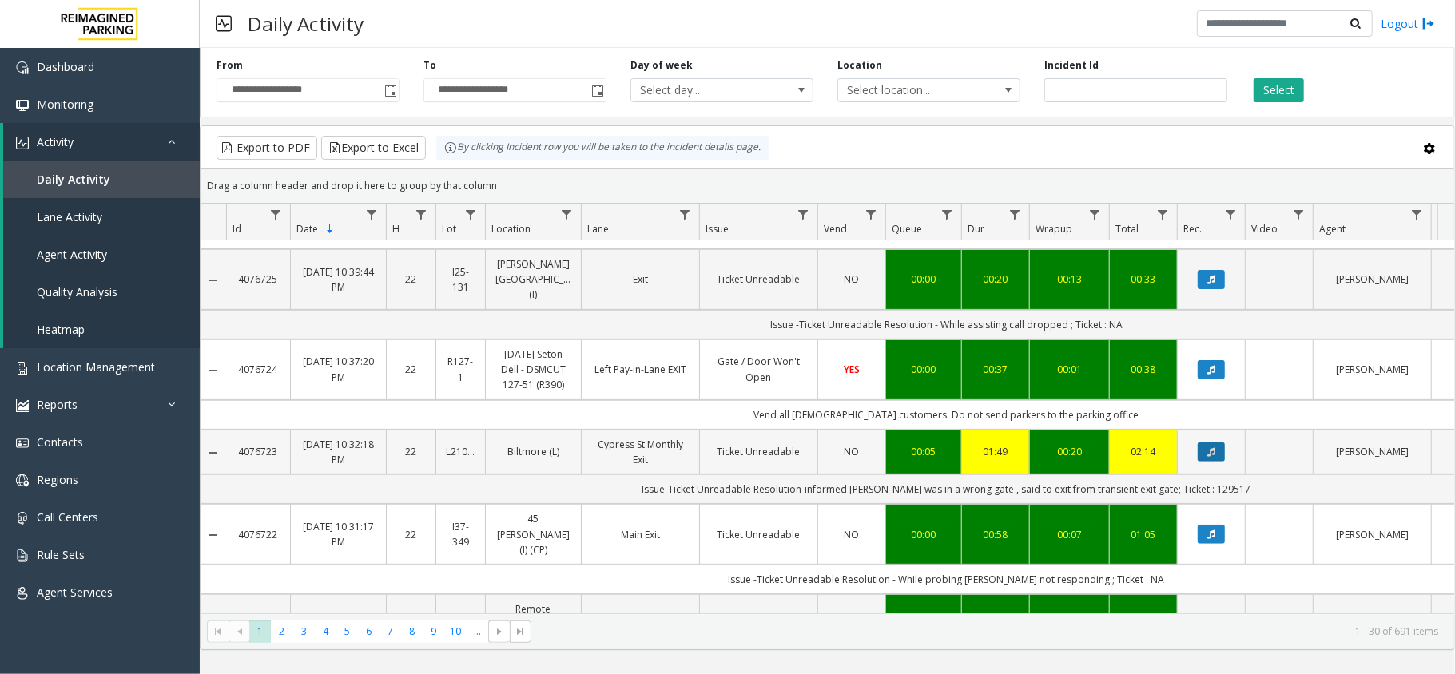
click at [1212, 447] on icon "Data table" at bounding box center [1211, 452] width 8 height 10
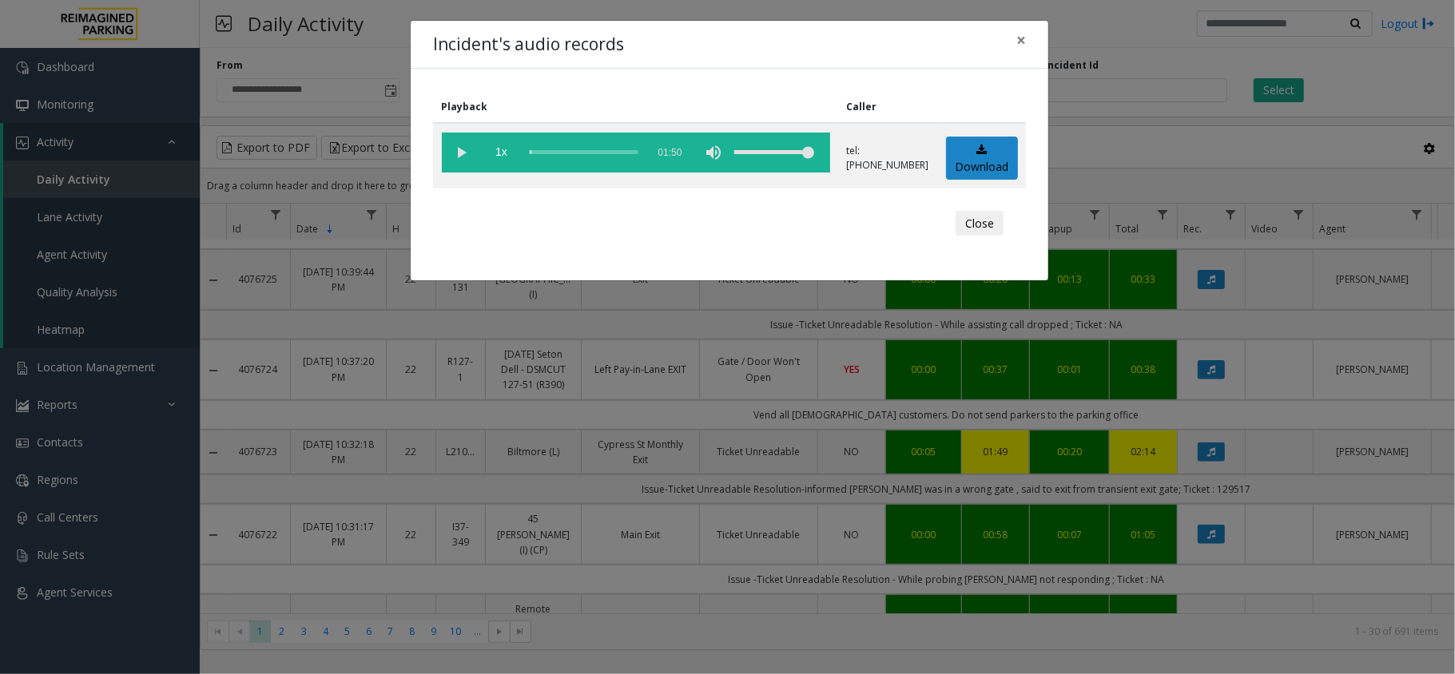
drag, startPoint x: 685, startPoint y: 275, endPoint x: 737, endPoint y: 228, distance: 69.6
click at [685, 275] on div "Playback Caller 1x 01:50 tel:[PHONE_NUMBER] Download Close" at bounding box center [730, 175] width 638 height 212
click at [1023, 45] on span "×" at bounding box center [1021, 40] width 10 height 22
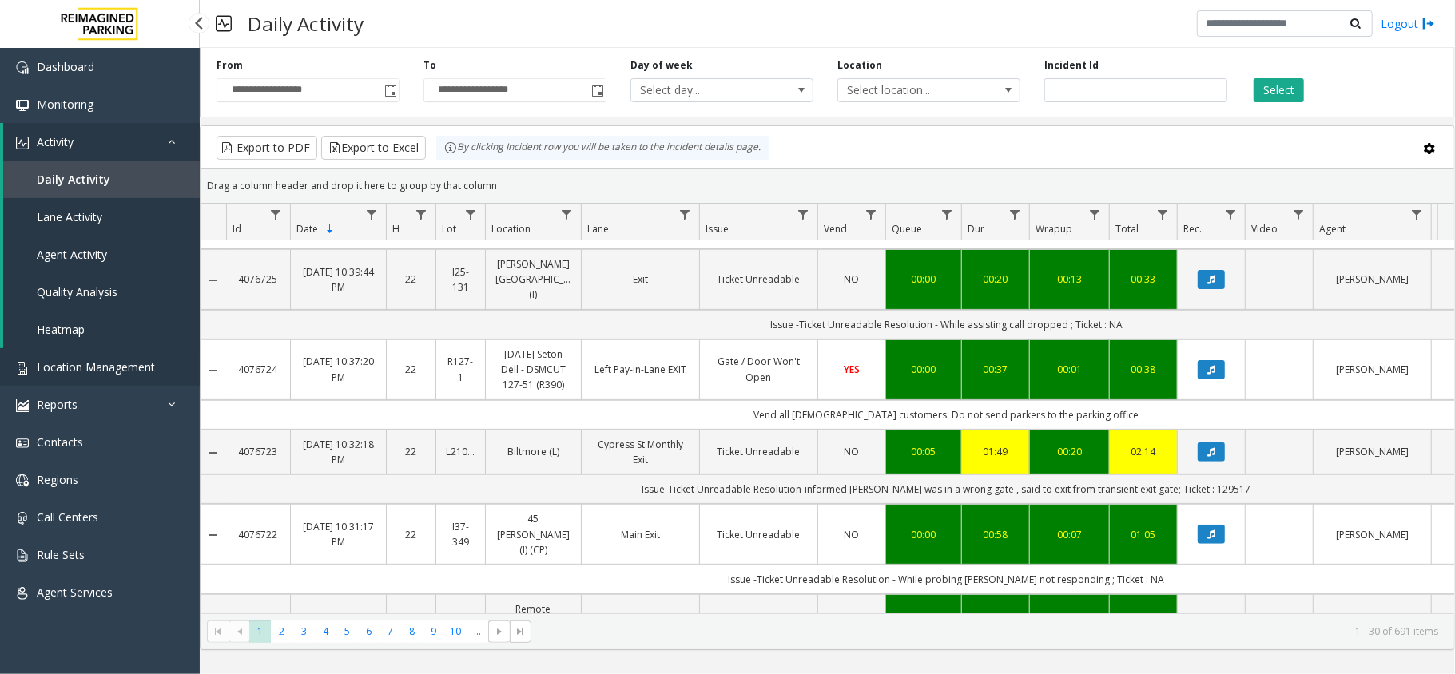
click at [93, 360] on span "Location Management" at bounding box center [96, 367] width 118 height 15
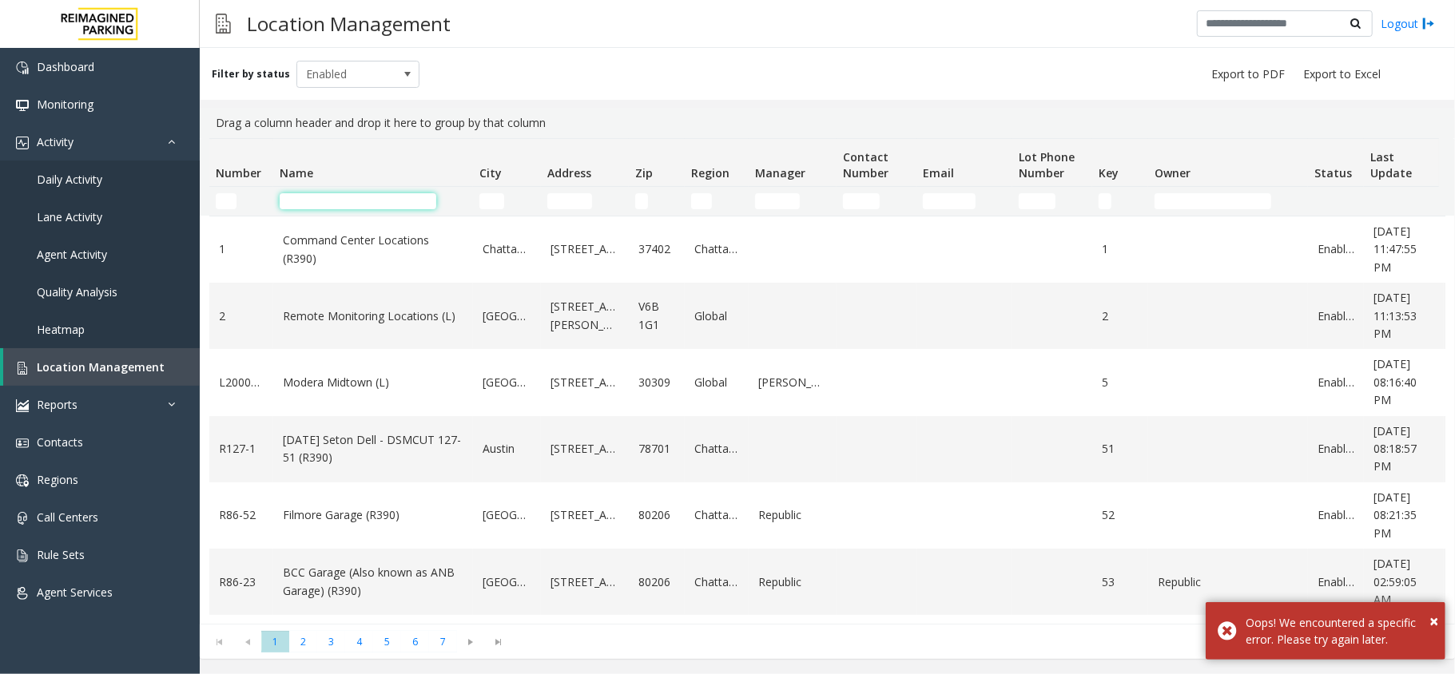
click at [321, 205] on input "Name Filter" at bounding box center [358, 201] width 157 height 16
click at [350, 196] on input "Name Filter" at bounding box center [358, 201] width 157 height 16
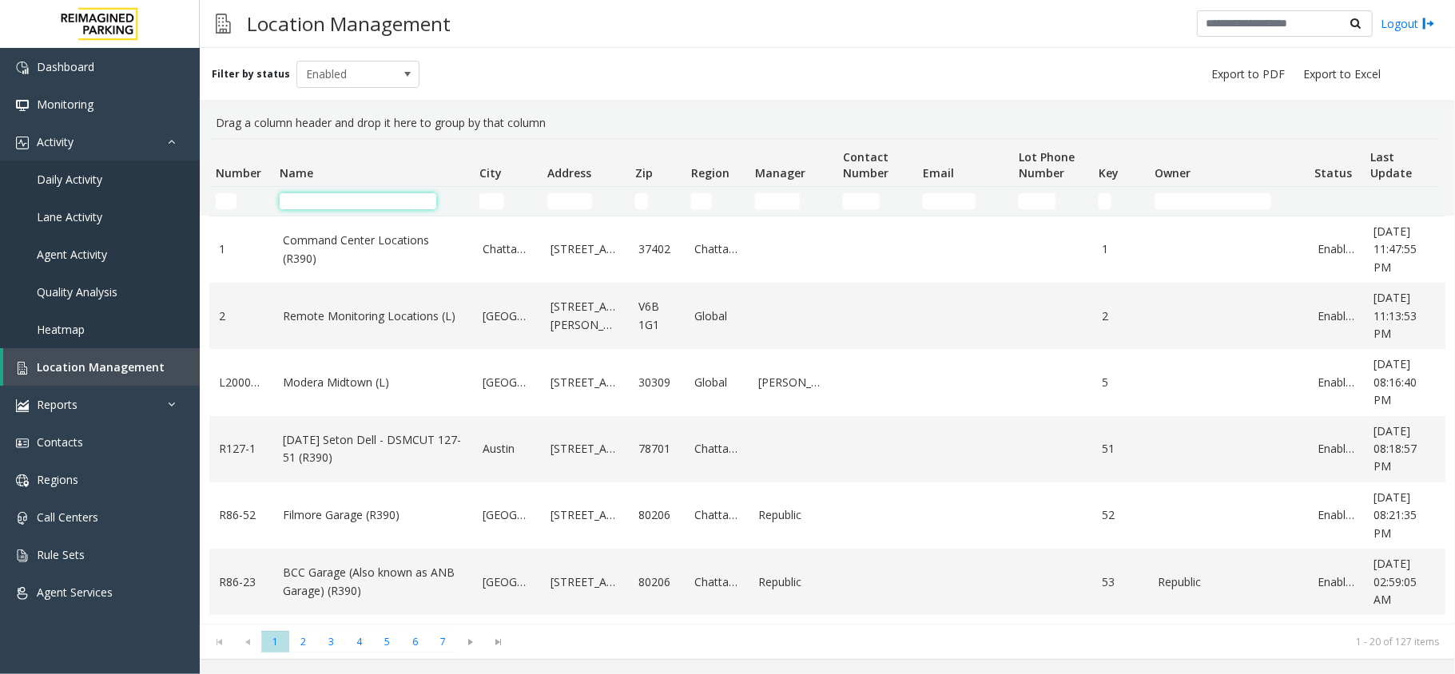
click at [347, 203] on input "Name Filter" at bounding box center [358, 201] width 157 height 16
click at [576, 197] on input "Address Filter" at bounding box center [569, 201] width 45 height 16
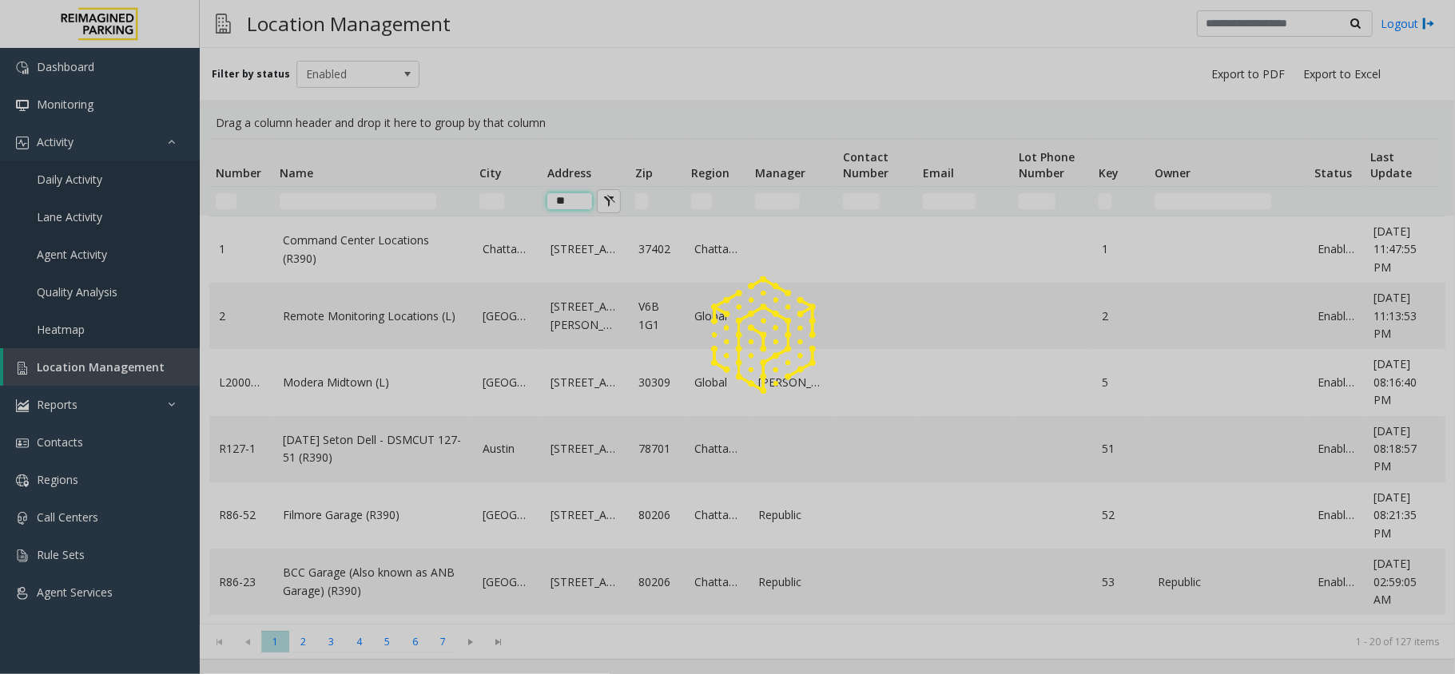
type input "*"
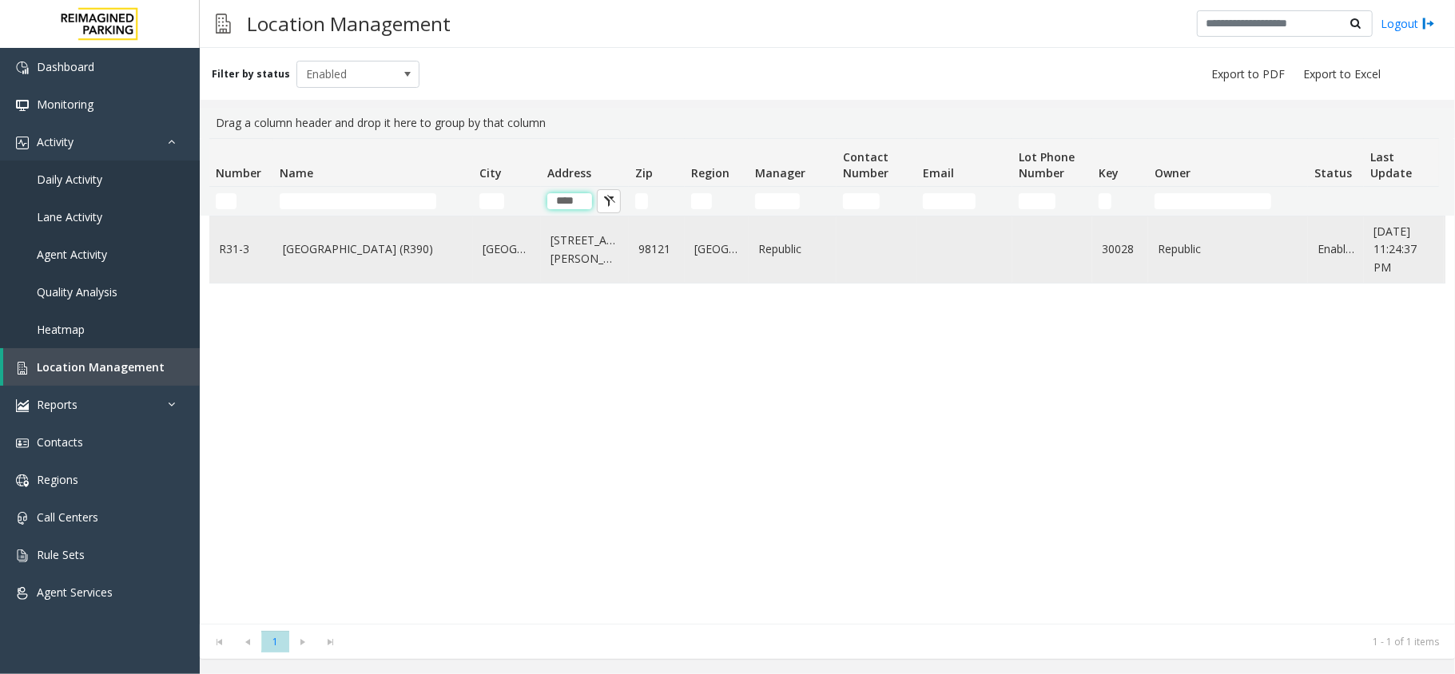
type input "****"
click at [359, 267] on td "[GEOGRAPHIC_DATA] (R390)" at bounding box center [373, 250] width 200 height 66
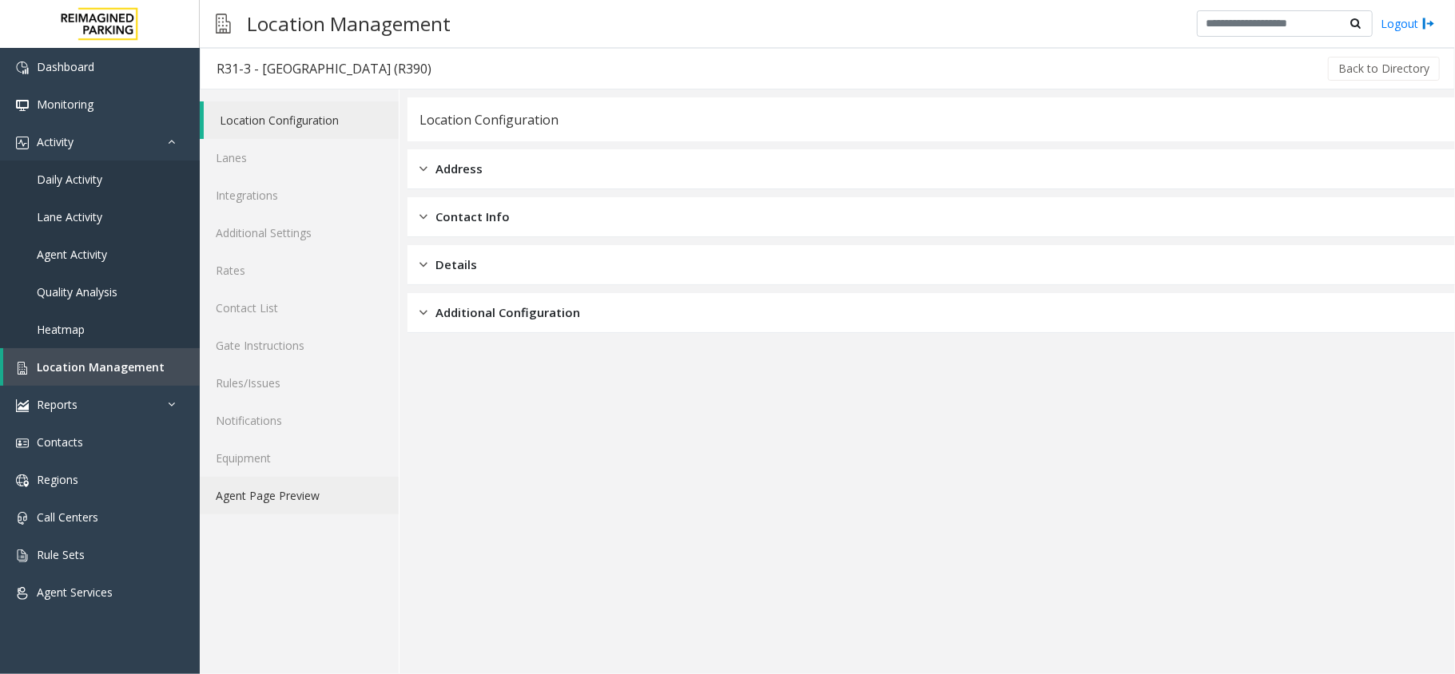
click at [313, 487] on link "Agent Page Preview" at bounding box center [299, 496] width 199 height 38
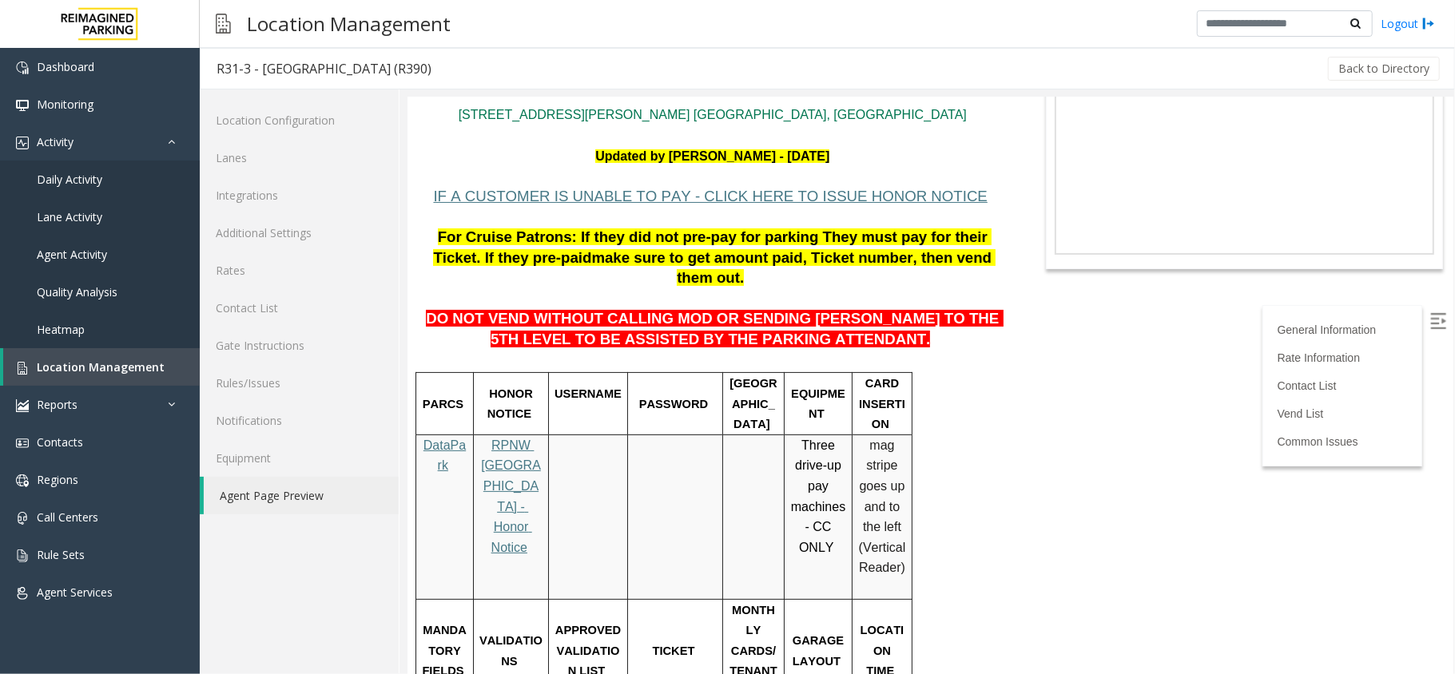
scroll to position [213, 0]
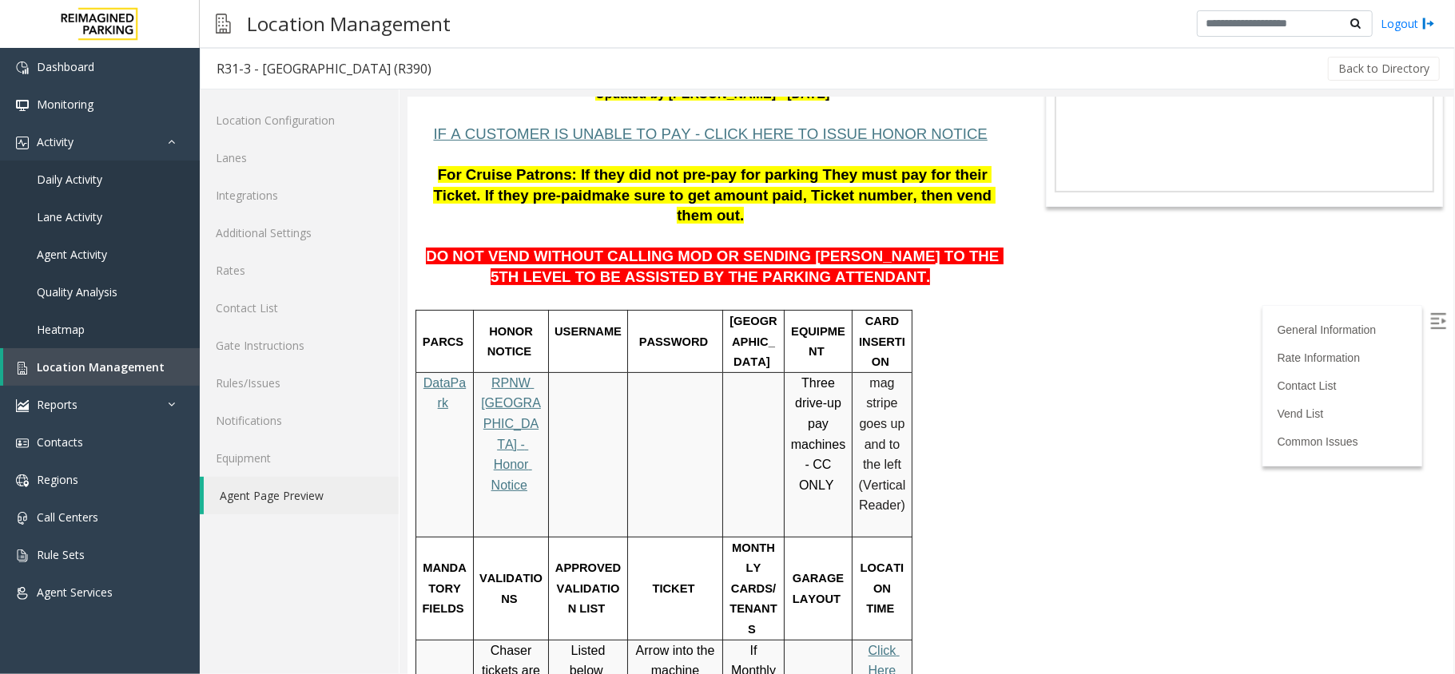
click at [1429, 317] on img at bounding box center [1437, 320] width 16 height 16
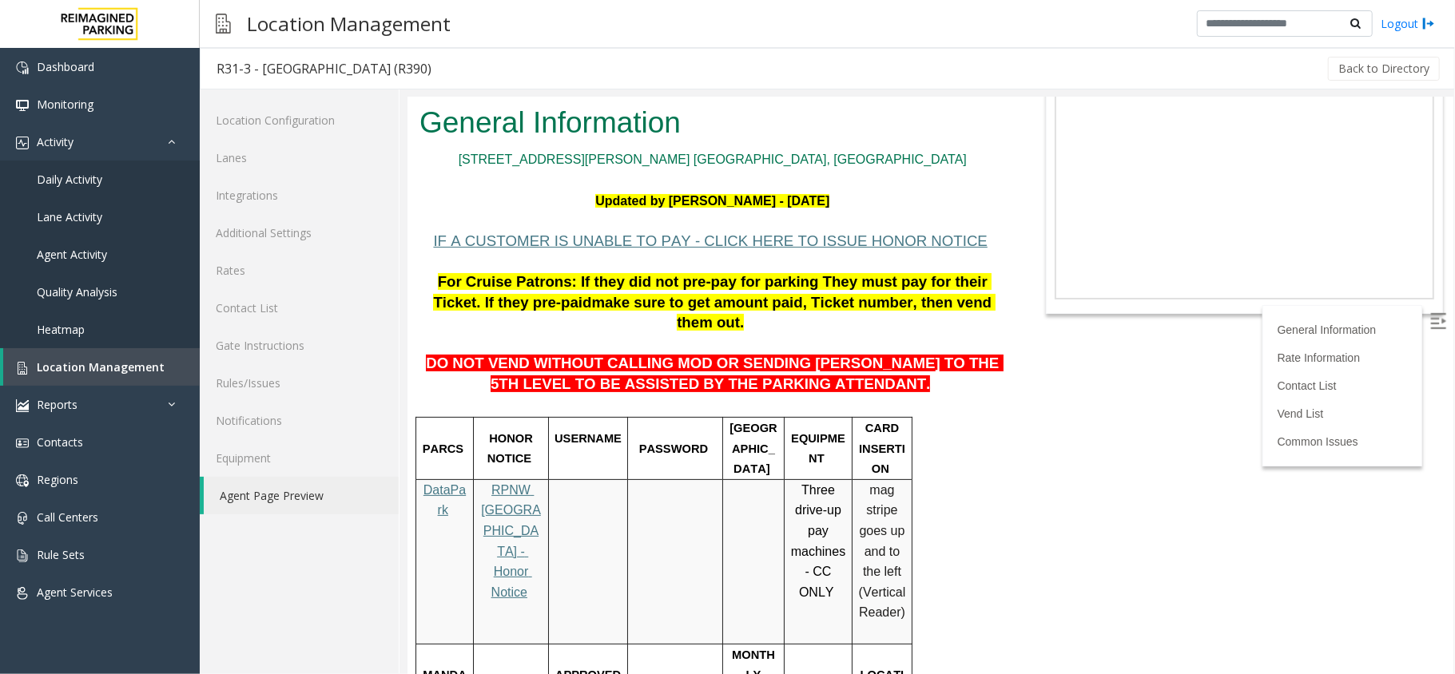
scroll to position [106, 0]
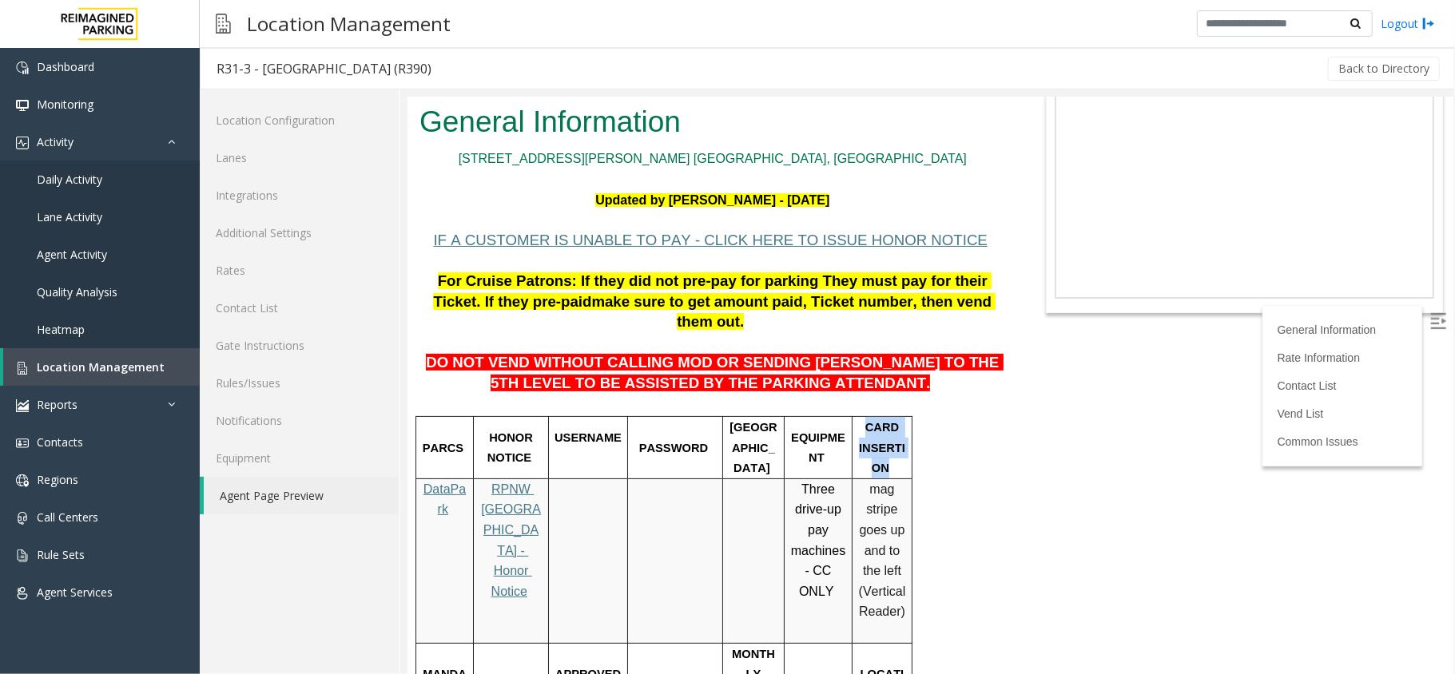
drag, startPoint x: 868, startPoint y: 357, endPoint x: 884, endPoint y: 397, distance: 43.0
click at [884, 416] on p "CARD INSERTION" at bounding box center [881, 447] width 48 height 62
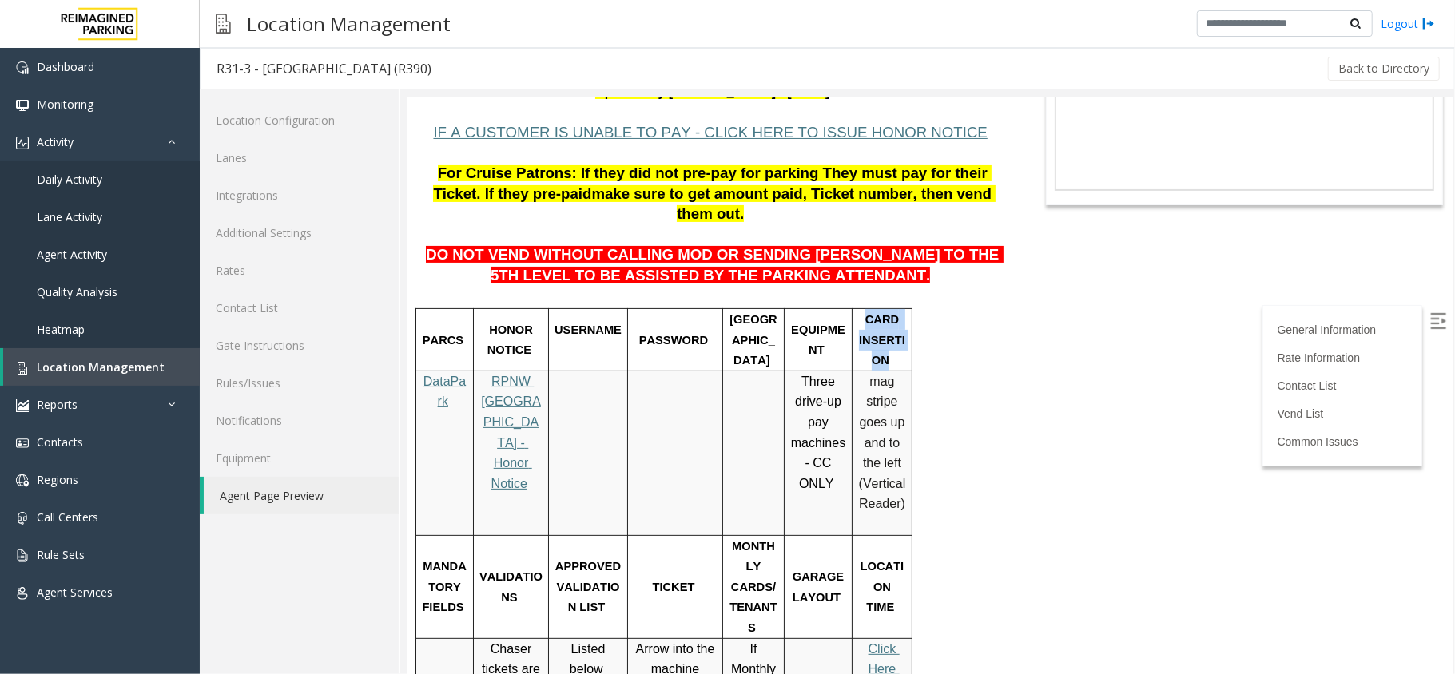
scroll to position [213, 0]
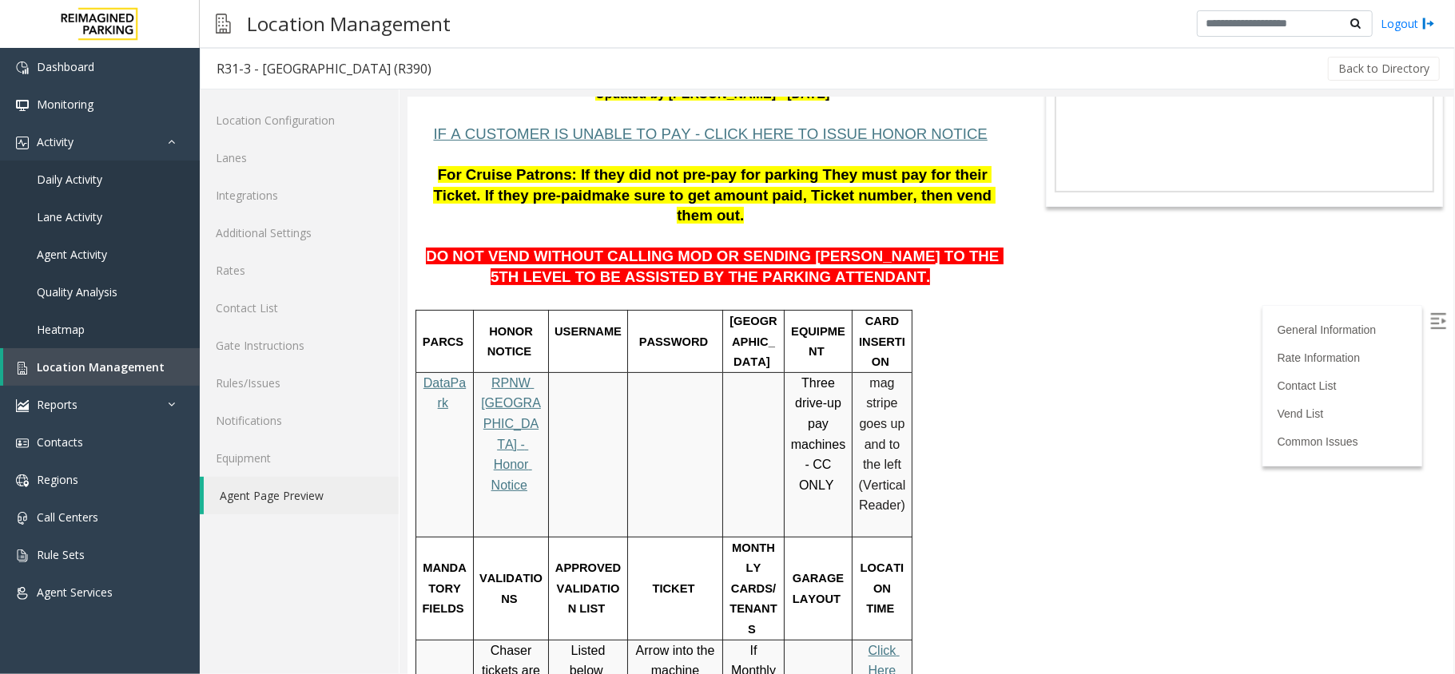
drag, startPoint x: 868, startPoint y: 255, endPoint x: 882, endPoint y: 301, distance: 48.3
click at [882, 314] on span "CARD INSERTION" at bounding box center [881, 341] width 46 height 54
click at [864, 310] on p "CARD INSERTION" at bounding box center [881, 341] width 48 height 62
drag, startPoint x: 868, startPoint y: 254, endPoint x: 883, endPoint y: 295, distance: 43.2
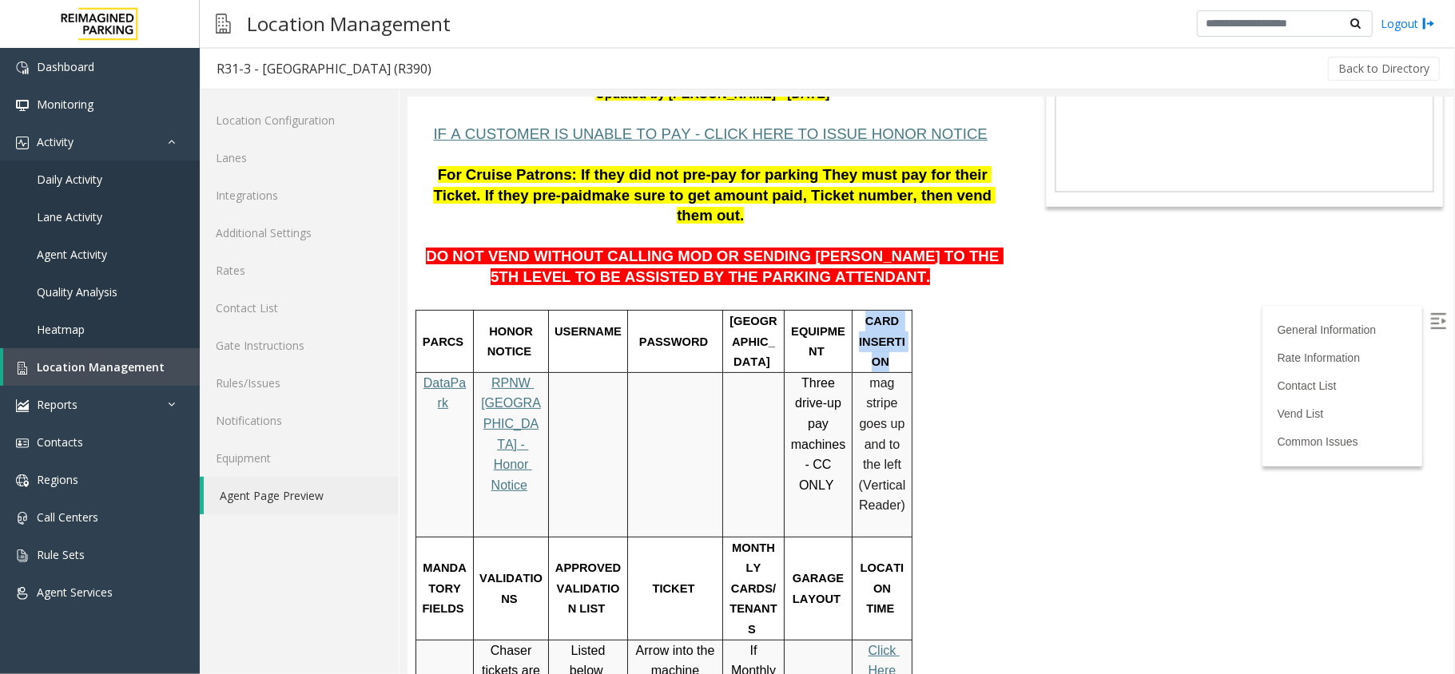
click at [883, 310] on p "CARD INSERTION" at bounding box center [881, 341] width 48 height 62
drag, startPoint x: 869, startPoint y: 250, endPoint x: 881, endPoint y: 293, distance: 44.8
click at [881, 314] on span "CARD INSERTION" at bounding box center [881, 341] width 46 height 54
click at [51, 166] on link "Daily Activity" at bounding box center [100, 180] width 200 height 38
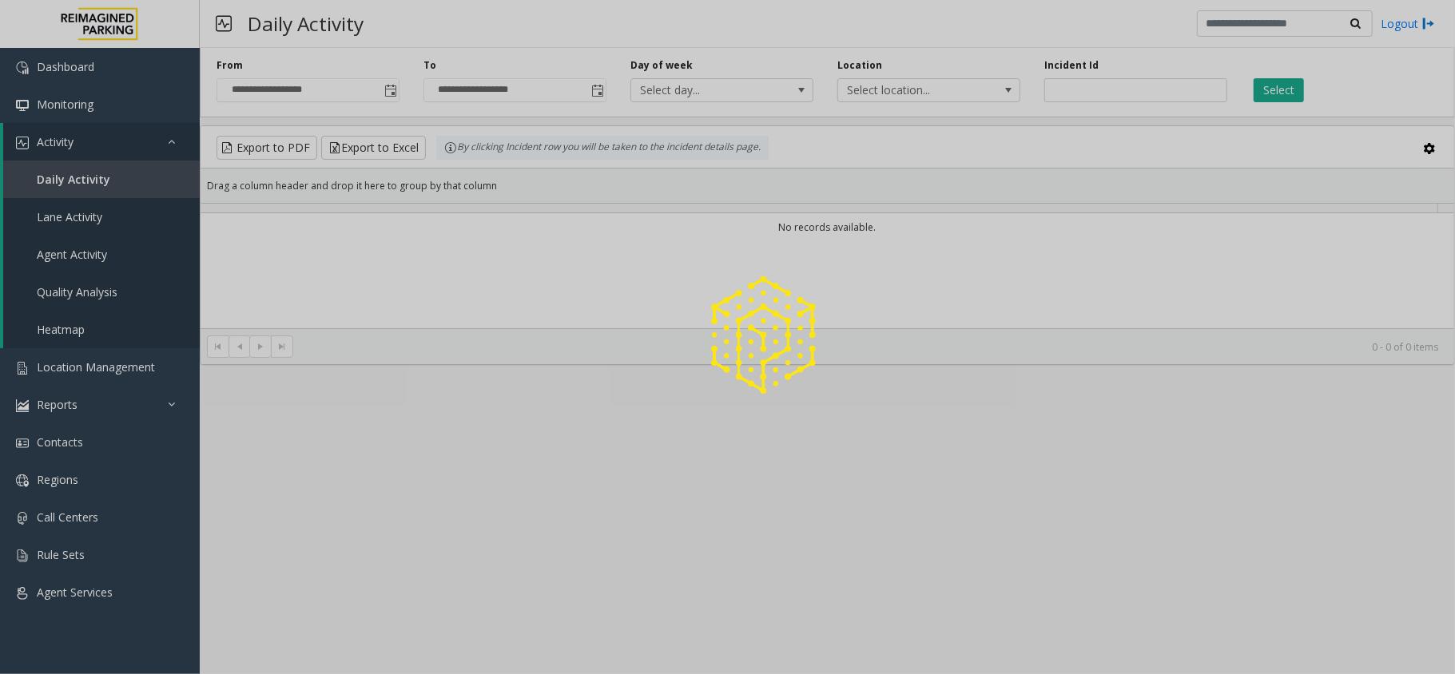
click at [136, 150] on div at bounding box center [727, 337] width 1455 height 674
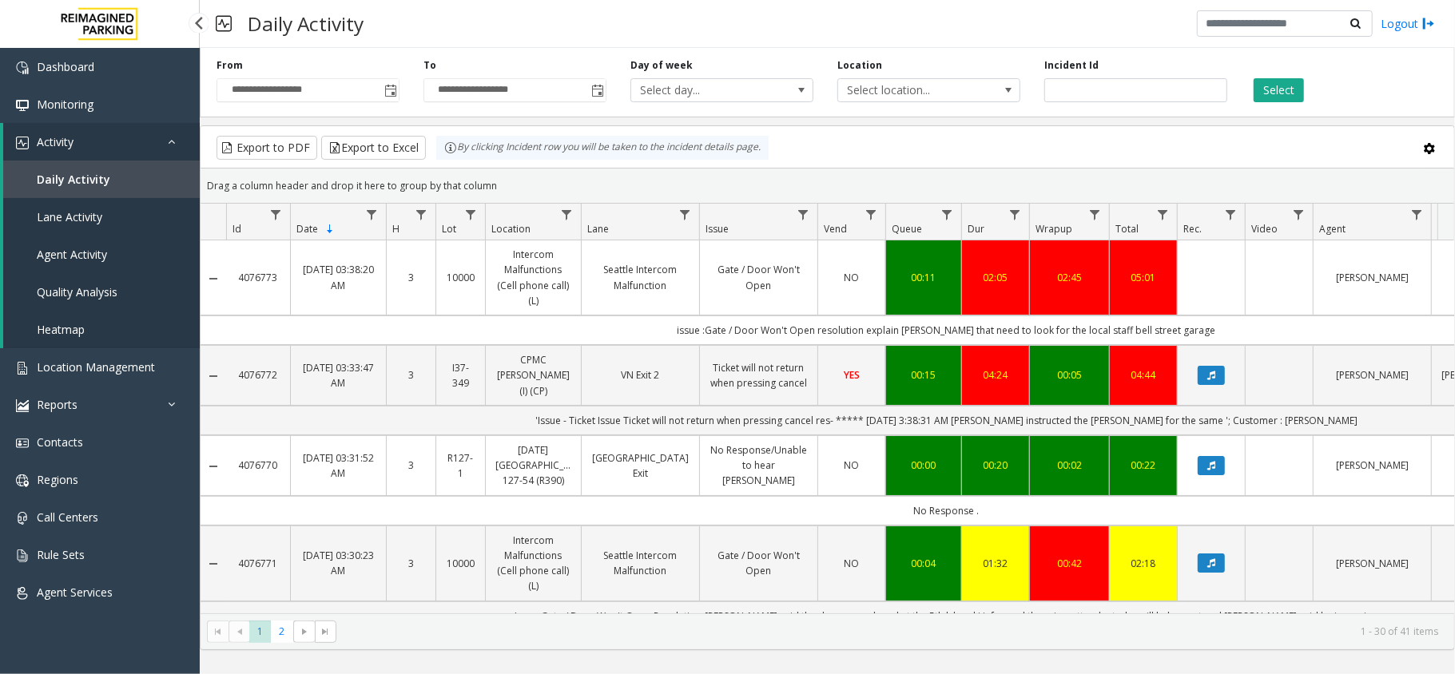
click at [141, 145] on link "Activity" at bounding box center [101, 142] width 197 height 38
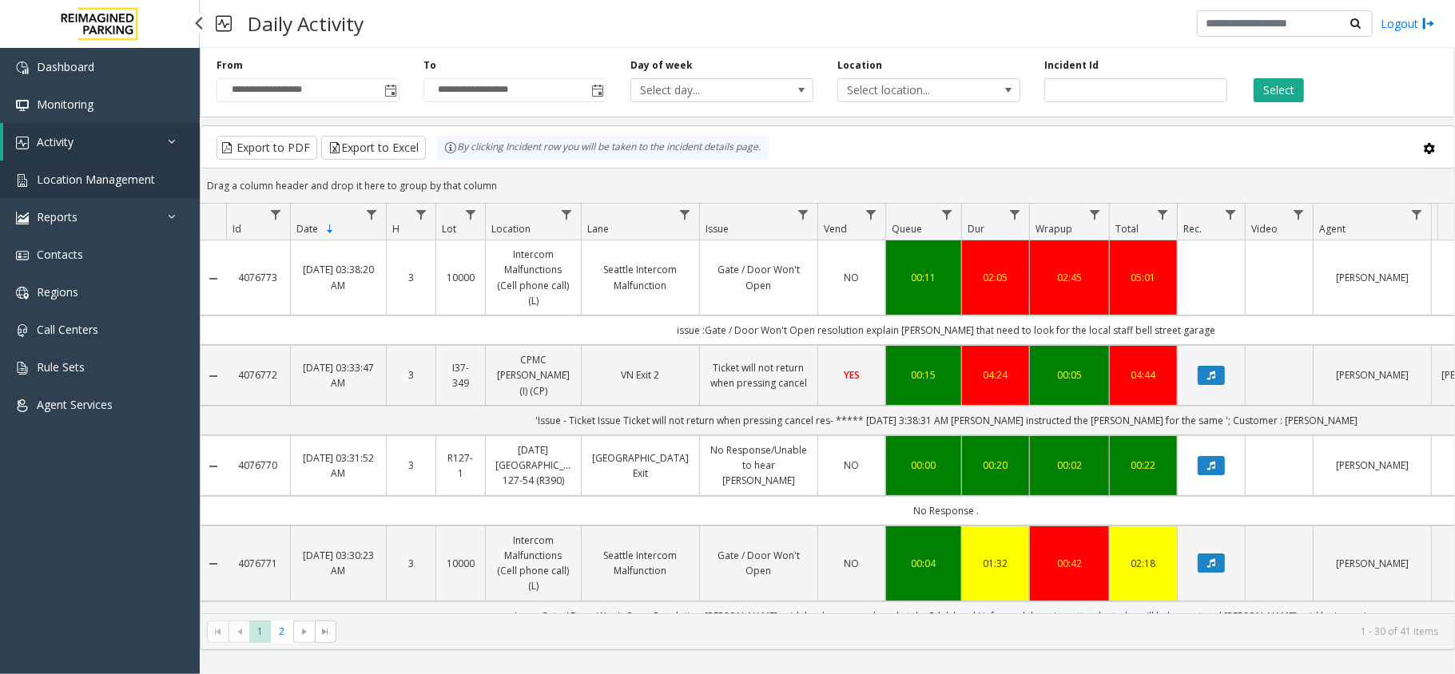
click at [113, 184] on span "Location Management" at bounding box center [96, 179] width 118 height 15
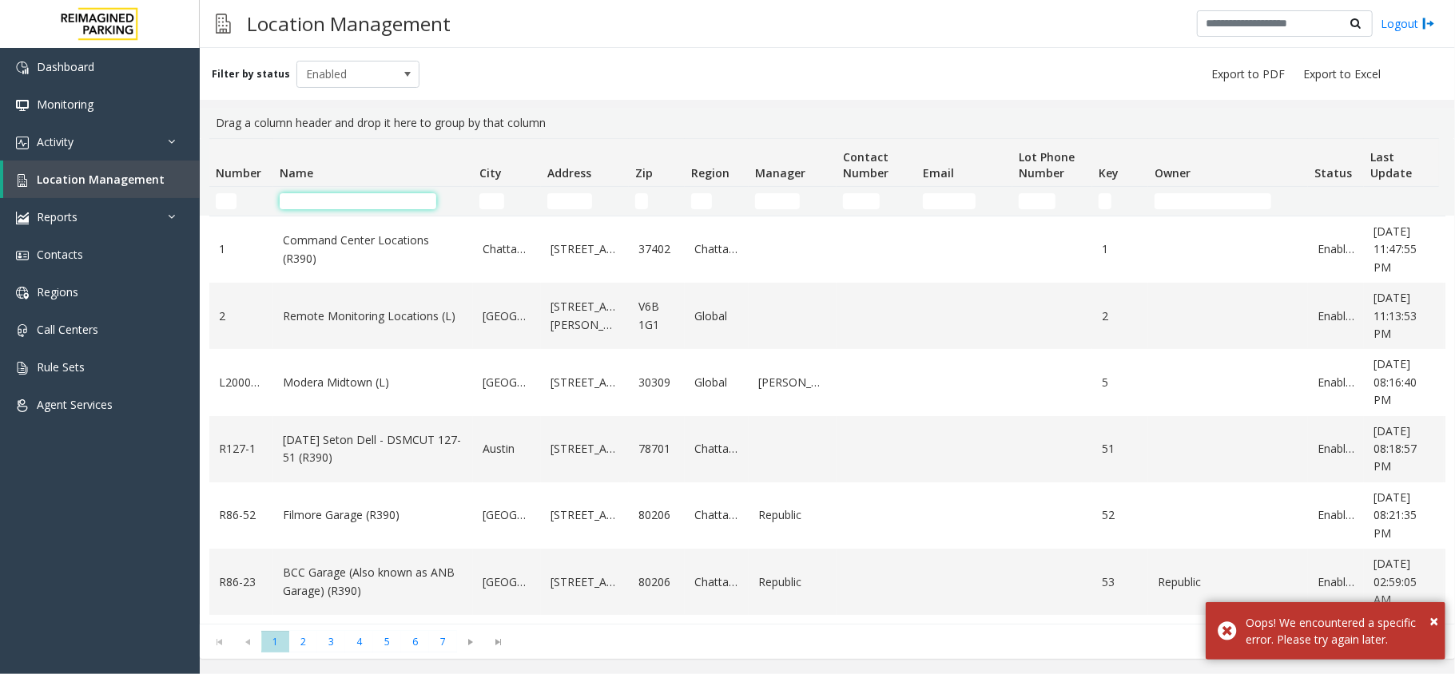
click at [336, 193] on input "Name Filter" at bounding box center [358, 201] width 157 height 16
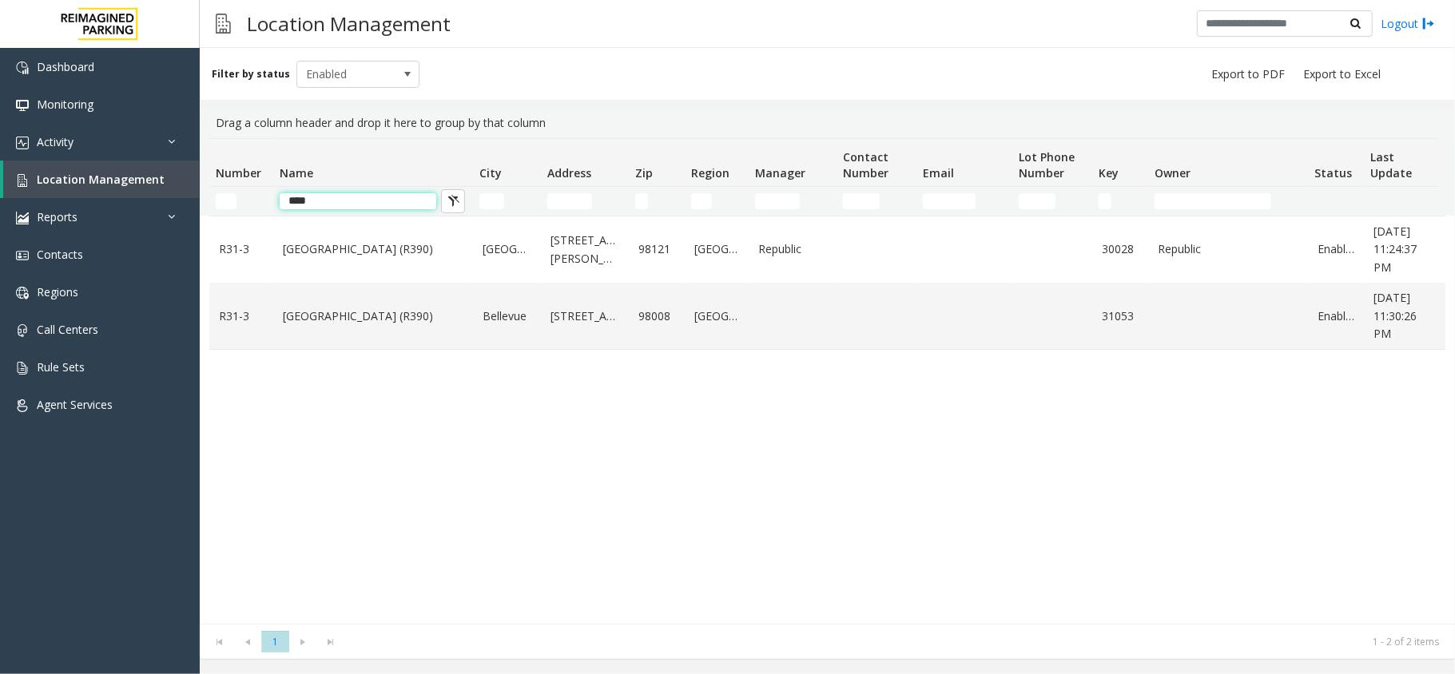
click at [366, 203] on input "****" at bounding box center [358, 201] width 157 height 16
type input "*"
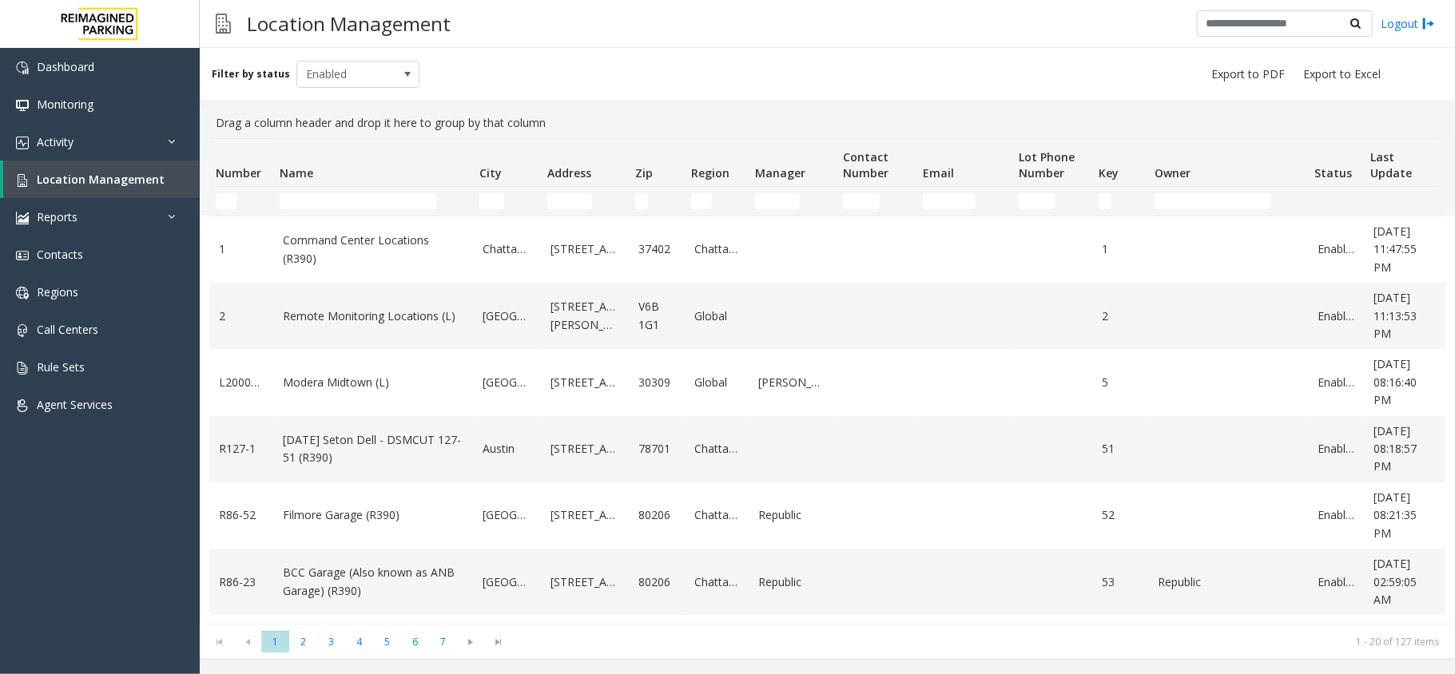
click at [225, 209] on td "Number Filter" at bounding box center [241, 201] width 64 height 29
click at [227, 196] on input "Number Filter" at bounding box center [226, 201] width 21 height 16
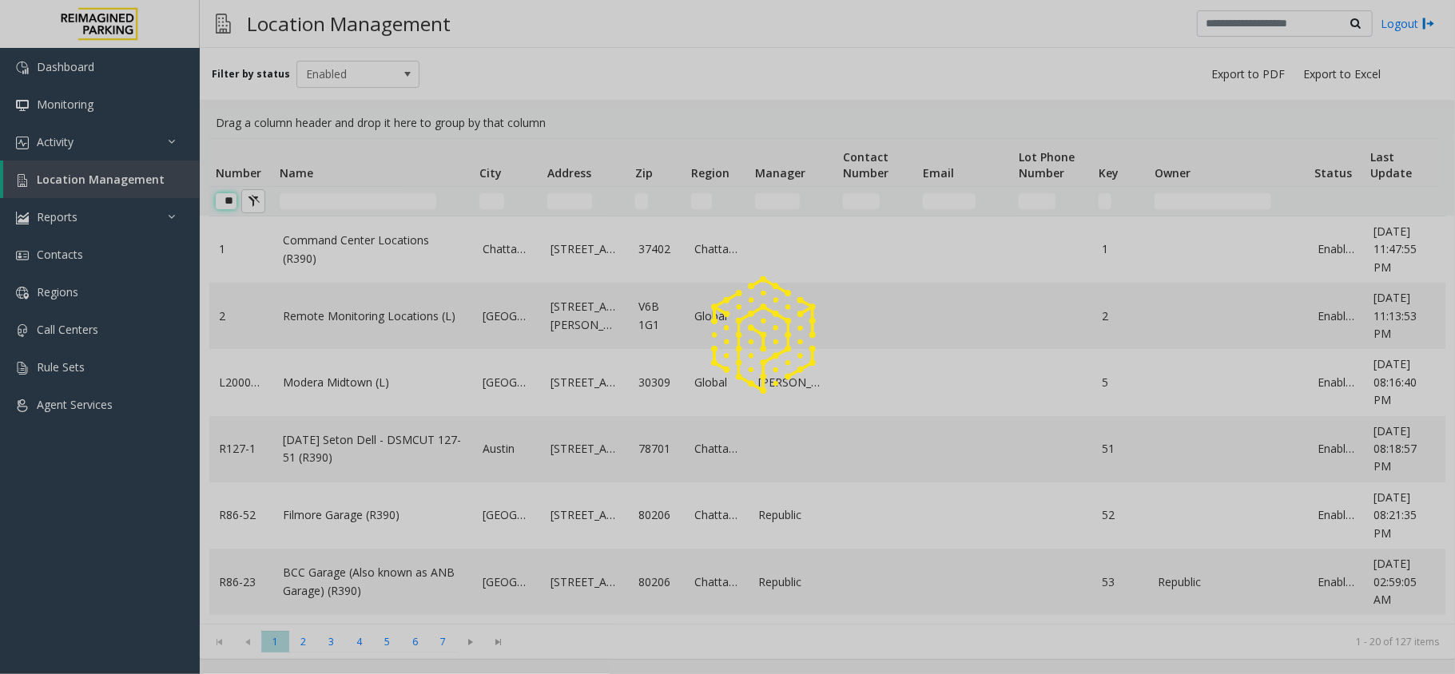
type input "*"
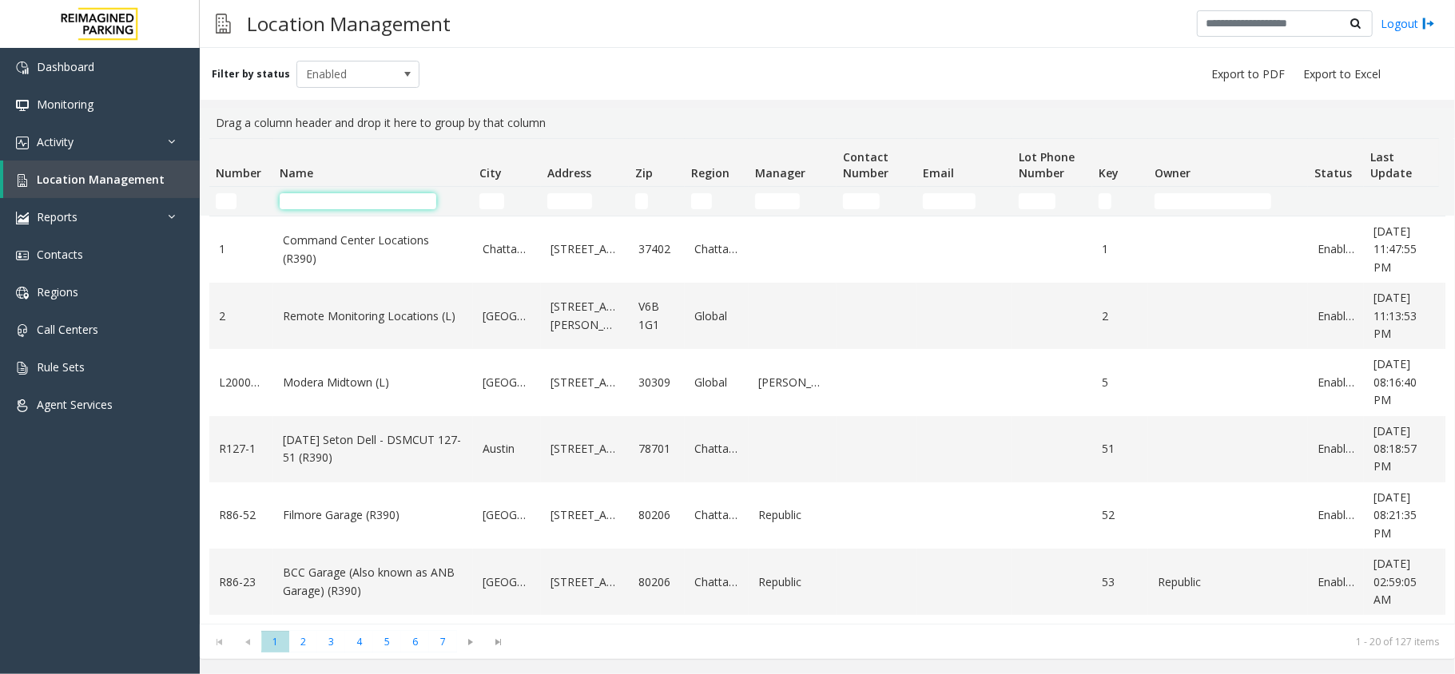
click at [329, 202] on input "Name Filter" at bounding box center [358, 201] width 157 height 16
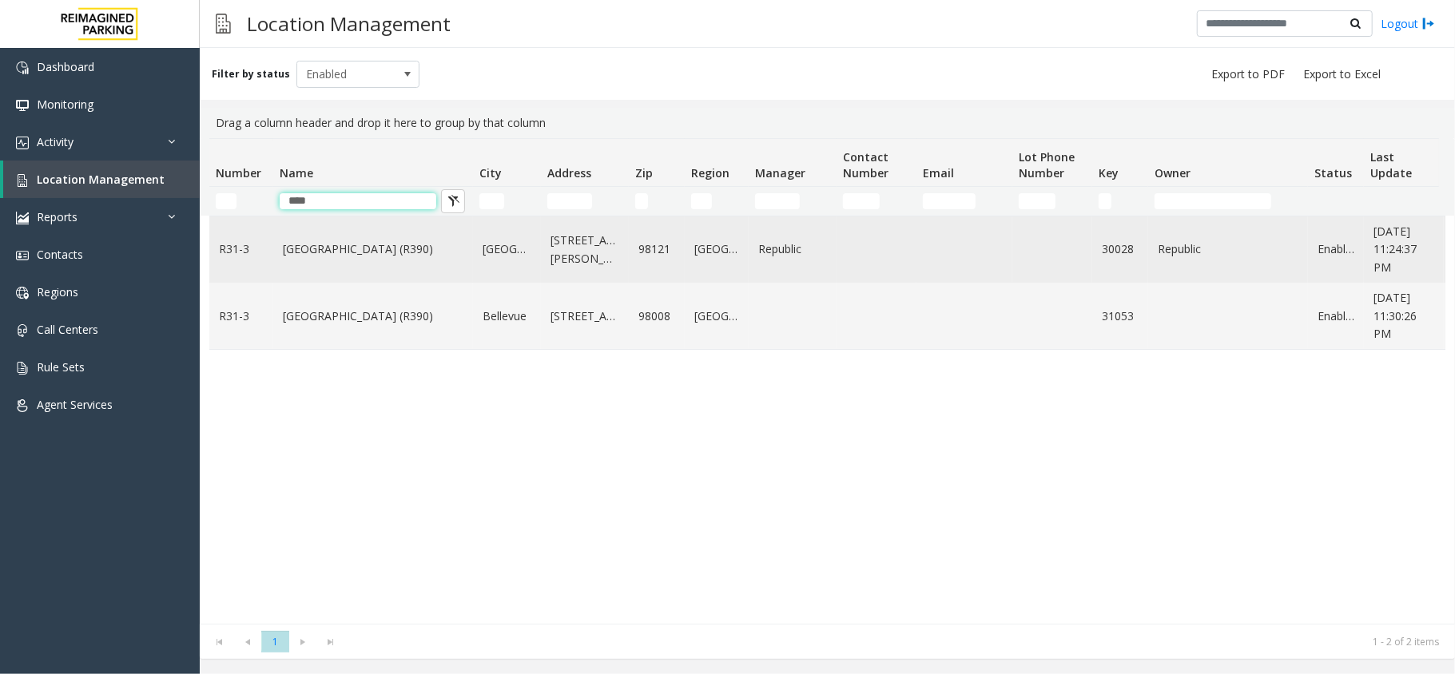
type input "****"
click at [320, 253] on app-root "Dashboard Monitoring Activity Daily Activity Lane Activity Agent Activity Quali…" at bounding box center [727, 337] width 1455 height 674
click at [320, 228] on td "[GEOGRAPHIC_DATA] (R390)" at bounding box center [373, 250] width 200 height 66
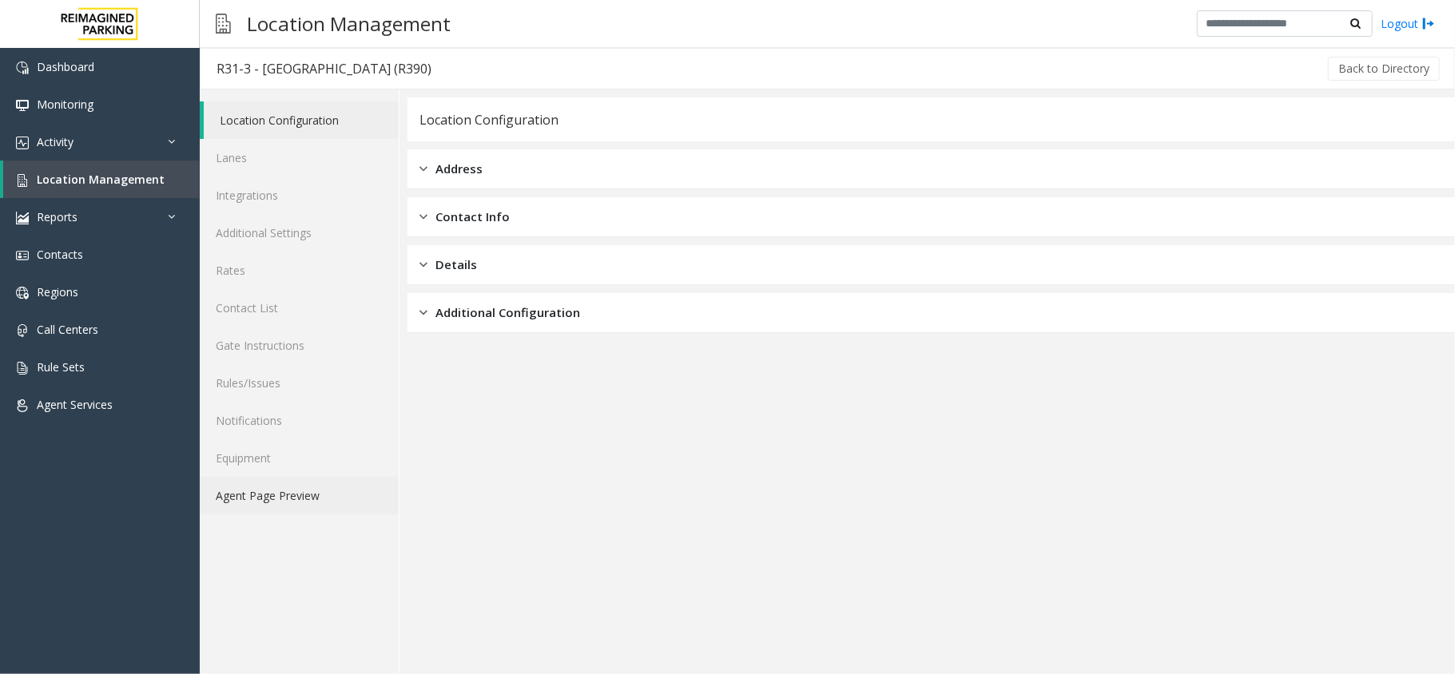
click at [281, 487] on link "Agent Page Preview" at bounding box center [299, 496] width 199 height 38
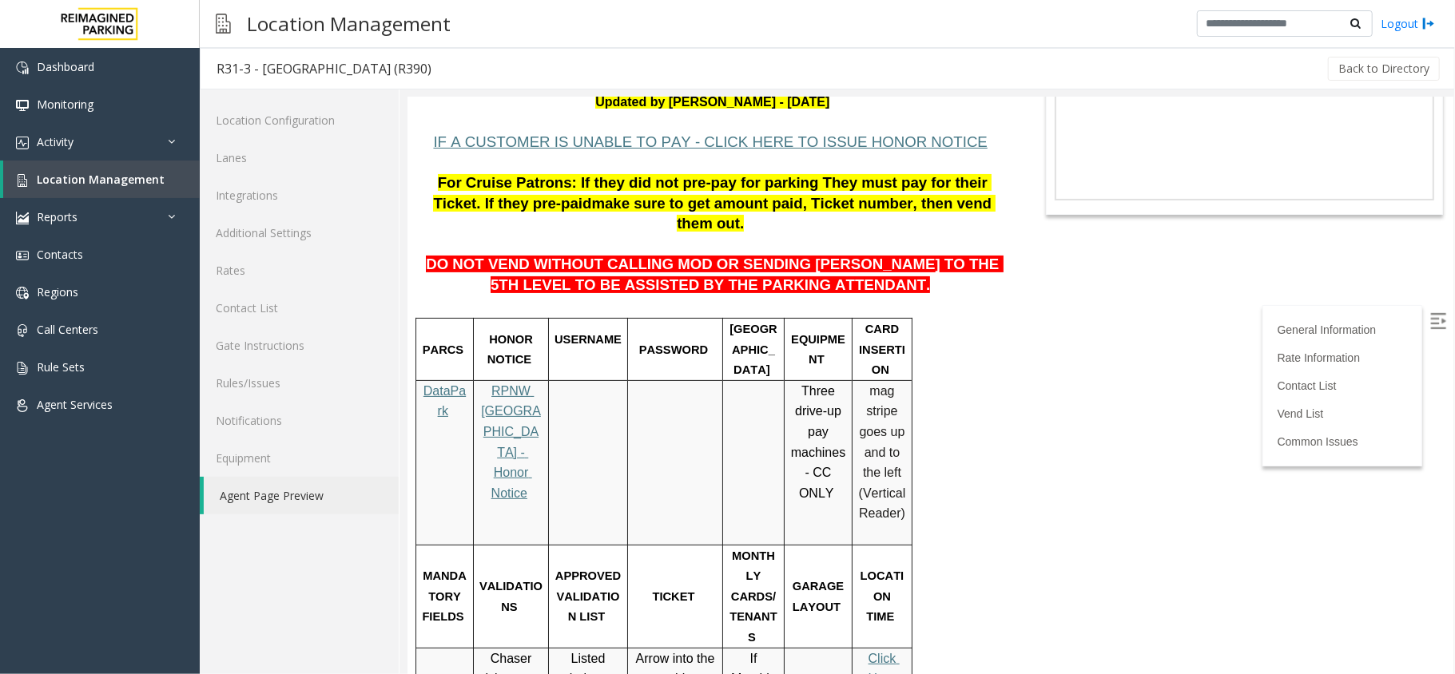
scroll to position [213, 0]
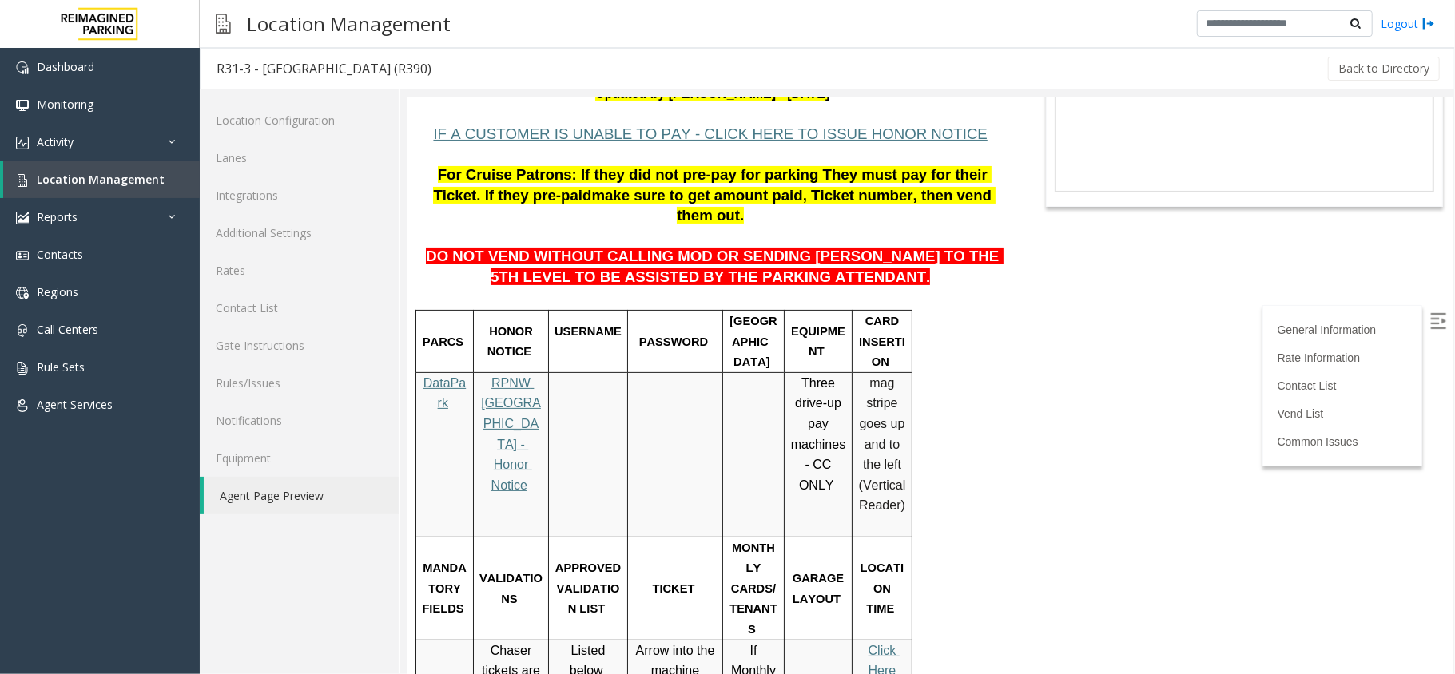
click at [1429, 324] on img at bounding box center [1437, 320] width 16 height 16
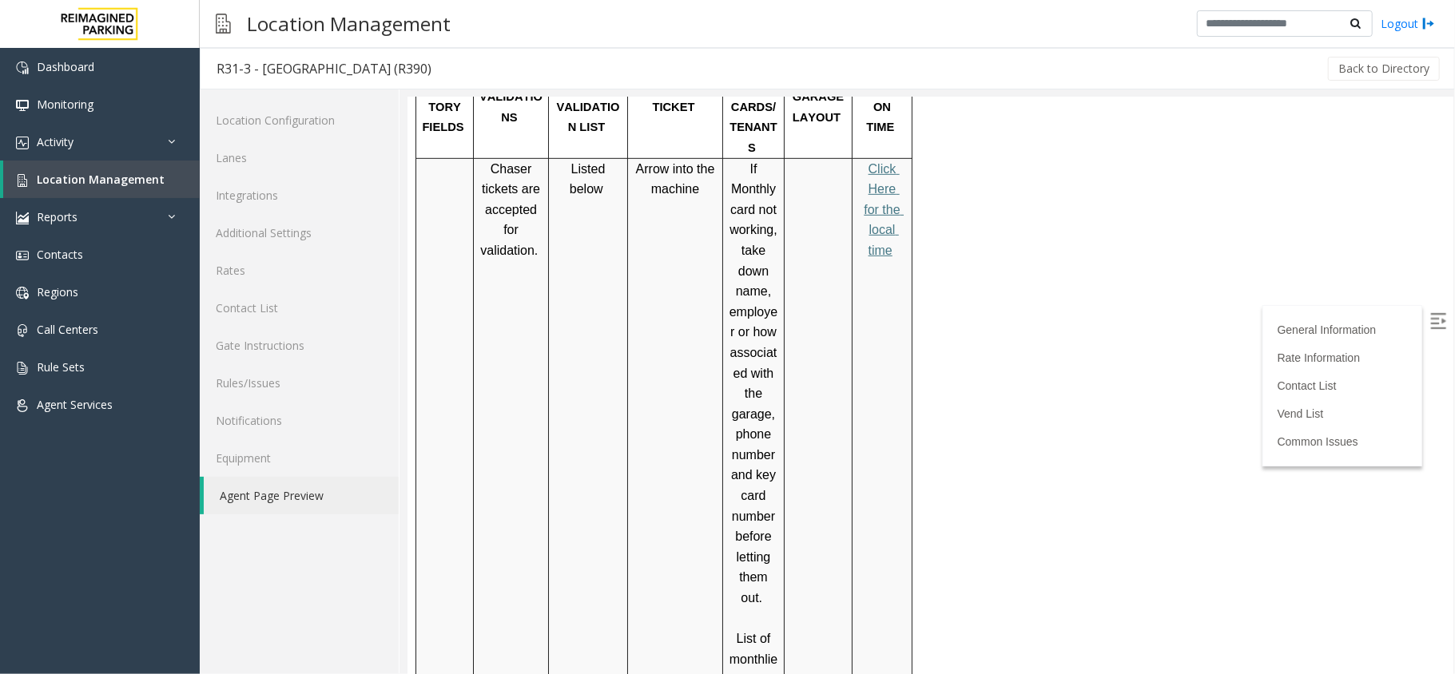
scroll to position [694, 0]
click at [885, 158] on p "Click Here for the local time" at bounding box center [881, 209] width 48 height 102
click at [865, 158] on p "Click Here for the local time" at bounding box center [881, 209] width 48 height 102
click at [868, 161] on span "Click Here for the local time" at bounding box center [883, 208] width 40 height 95
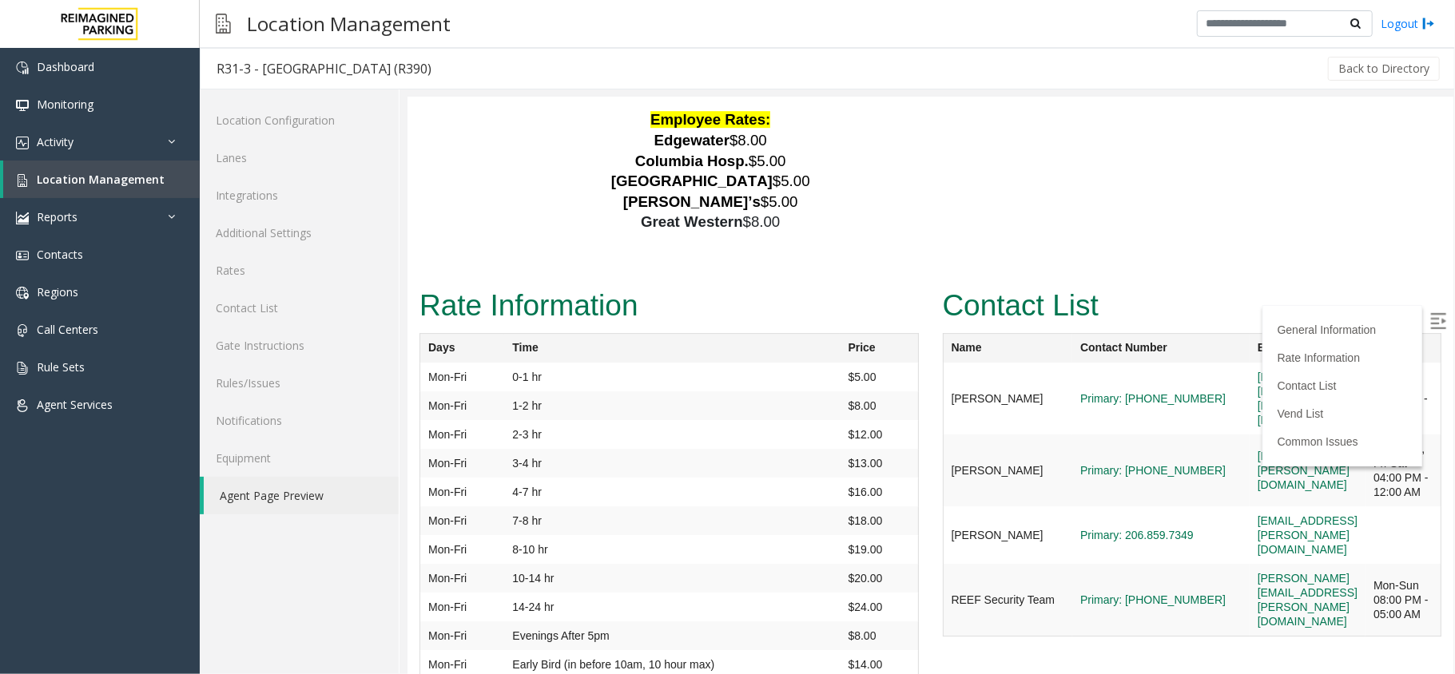
scroll to position [3471, 0]
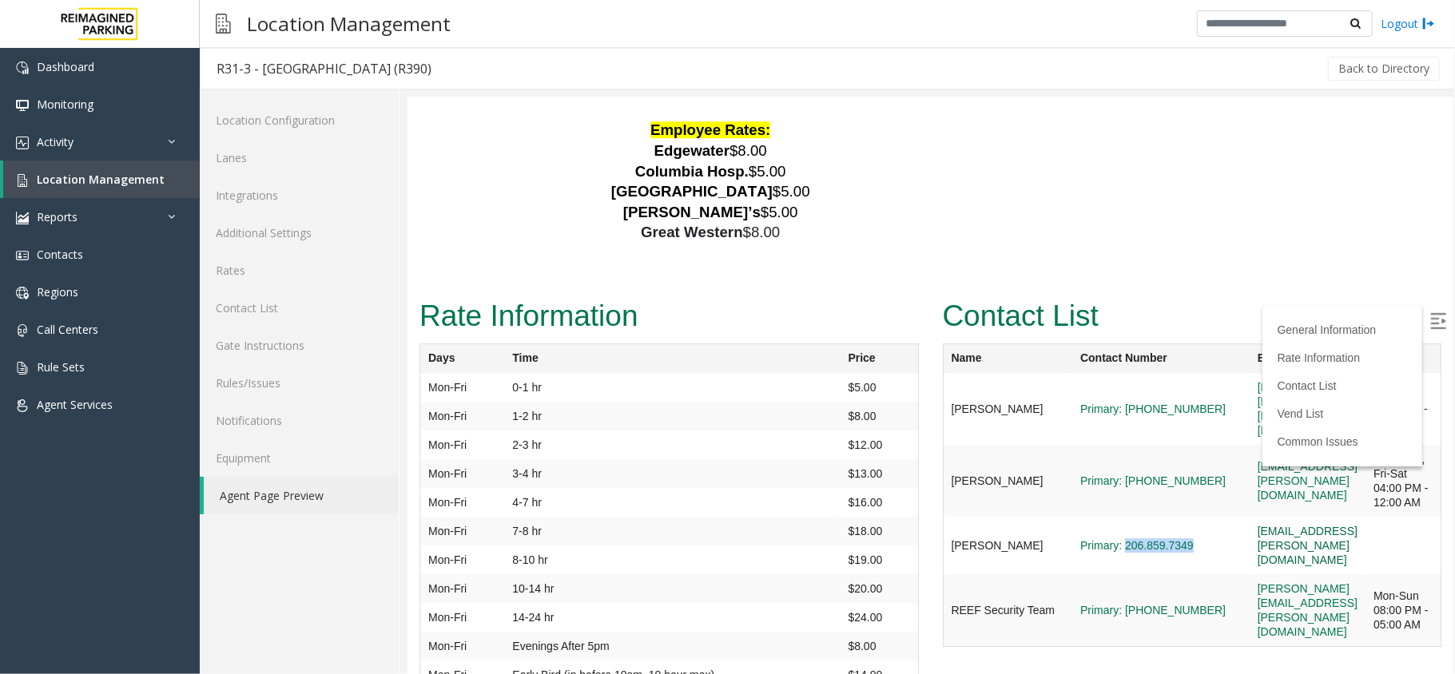
drag, startPoint x: 1061, startPoint y: 475, endPoint x: 1153, endPoint y: 493, distance: 93.7
click at [1153, 516] on tr "[PERSON_NAME] Primary: 206.859.7349 [EMAIL_ADDRESS][PERSON_NAME][DOMAIN_NAME]" at bounding box center [1191, 545] width 499 height 58
copy tr "206.859.7349"
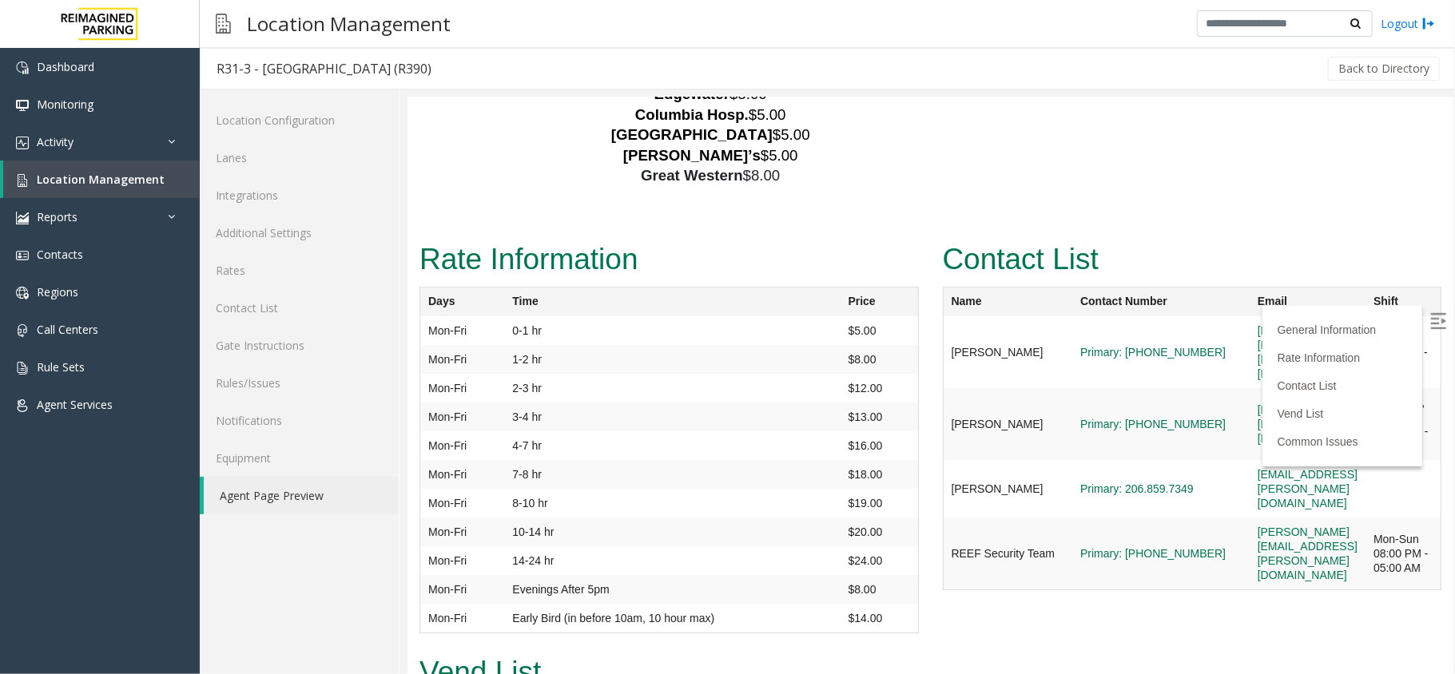
scroll to position [3459, 0]
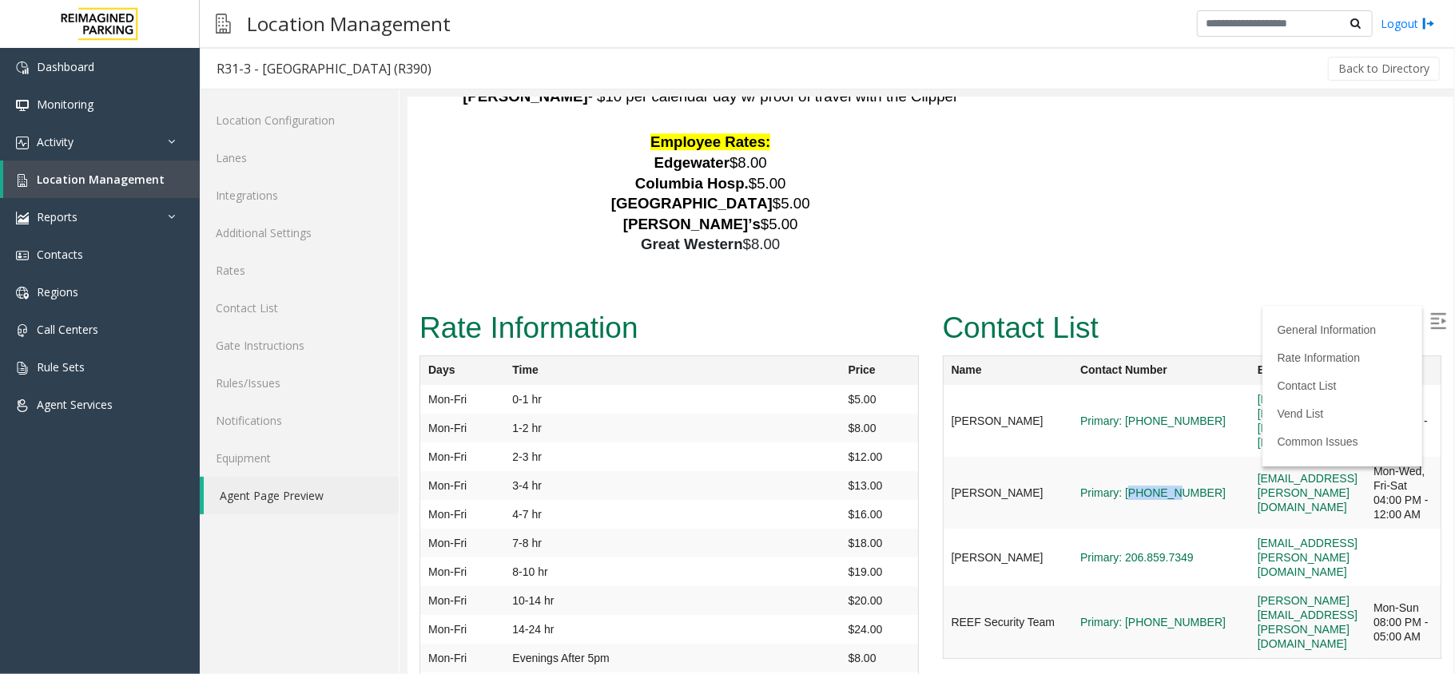
drag, startPoint x: 1064, startPoint y: 394, endPoint x: 1105, endPoint y: 423, distance: 49.9
click at [1105, 456] on td "Primary: [PHONE_NUMBER]" at bounding box center [1159, 492] width 177 height 72
click at [1096, 456] on td "Primary: [PHONE_NUMBER]" at bounding box center [1159, 492] width 177 height 72
drag, startPoint x: 1064, startPoint y: 397, endPoint x: 1083, endPoint y: 432, distance: 39.7
click at [1093, 456] on td "Primary: [PHONE_NUMBER]" at bounding box center [1159, 492] width 177 height 72
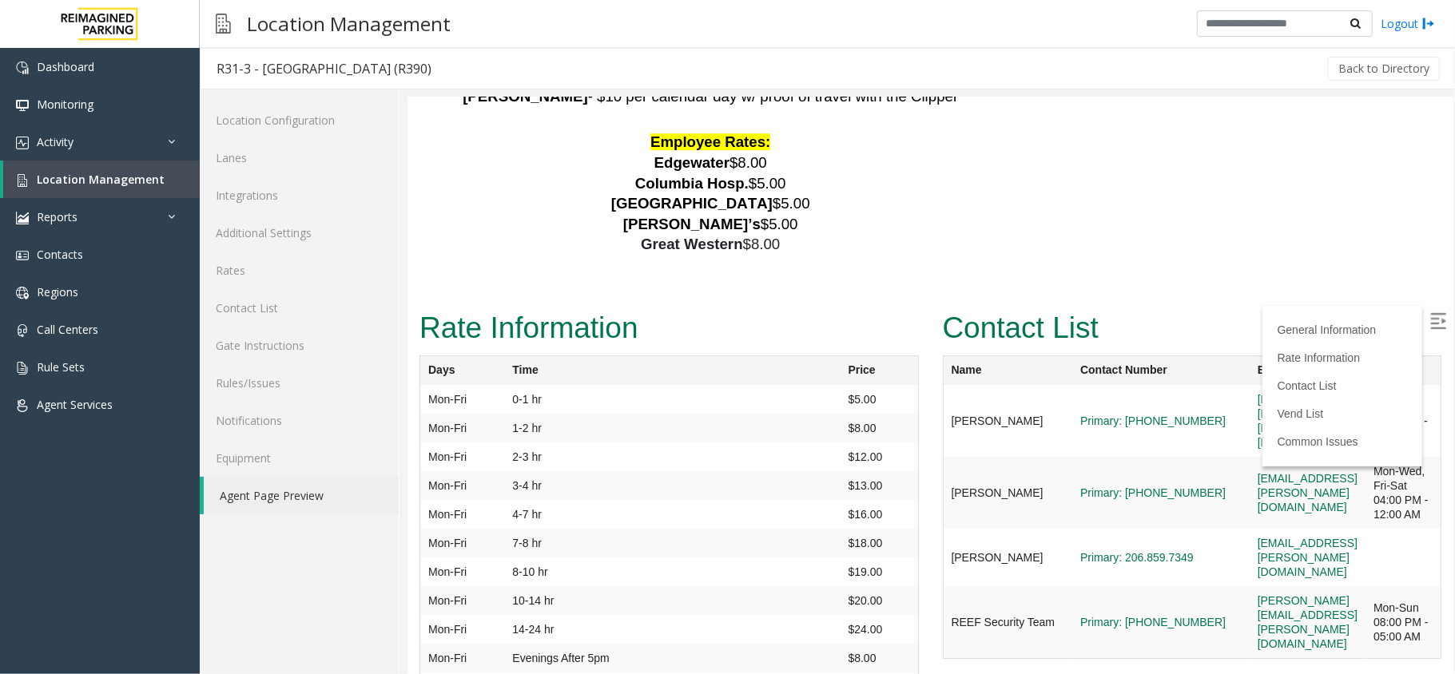
click at [1071, 456] on td "Primary: [PHONE_NUMBER]" at bounding box center [1159, 492] width 177 height 72
drag, startPoint x: 1059, startPoint y: 395, endPoint x: 1128, endPoint y: 423, distance: 75.2
click at [1128, 456] on td "Primary: [PHONE_NUMBER]" at bounding box center [1159, 492] width 177 height 72
click at [1102, 456] on td "Primary: [PHONE_NUMBER]" at bounding box center [1159, 492] width 177 height 72
drag, startPoint x: 1060, startPoint y: 398, endPoint x: 1132, endPoint y: 423, distance: 76.1
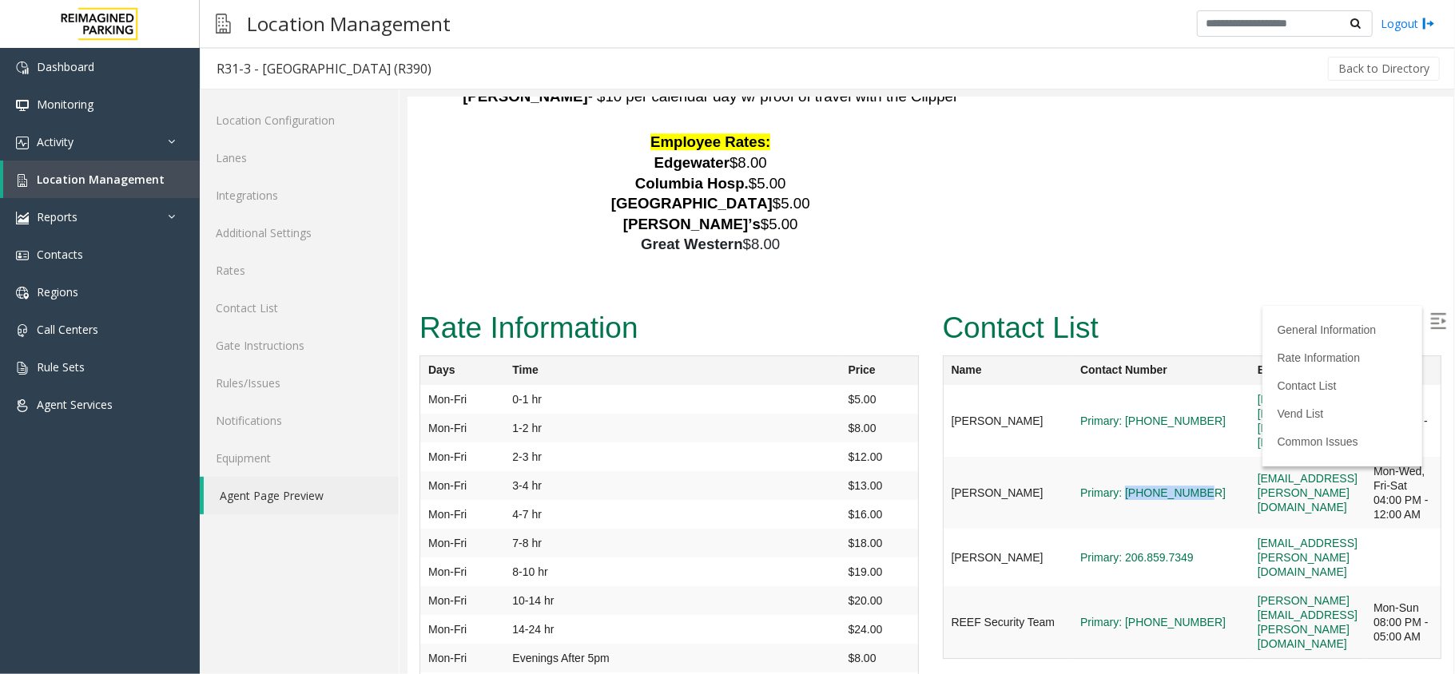
click at [1132, 456] on td "Primary: [PHONE_NUMBER]" at bounding box center [1159, 492] width 177 height 72
copy link "[PHONE_NUMBER]"
drag, startPoint x: 1062, startPoint y: 552, endPoint x: 1138, endPoint y: 577, distance: 79.8
click at [1138, 586] on td "Primary: [PHONE_NUMBER]" at bounding box center [1159, 622] width 177 height 73
copy link "[PHONE_NUMBER]"
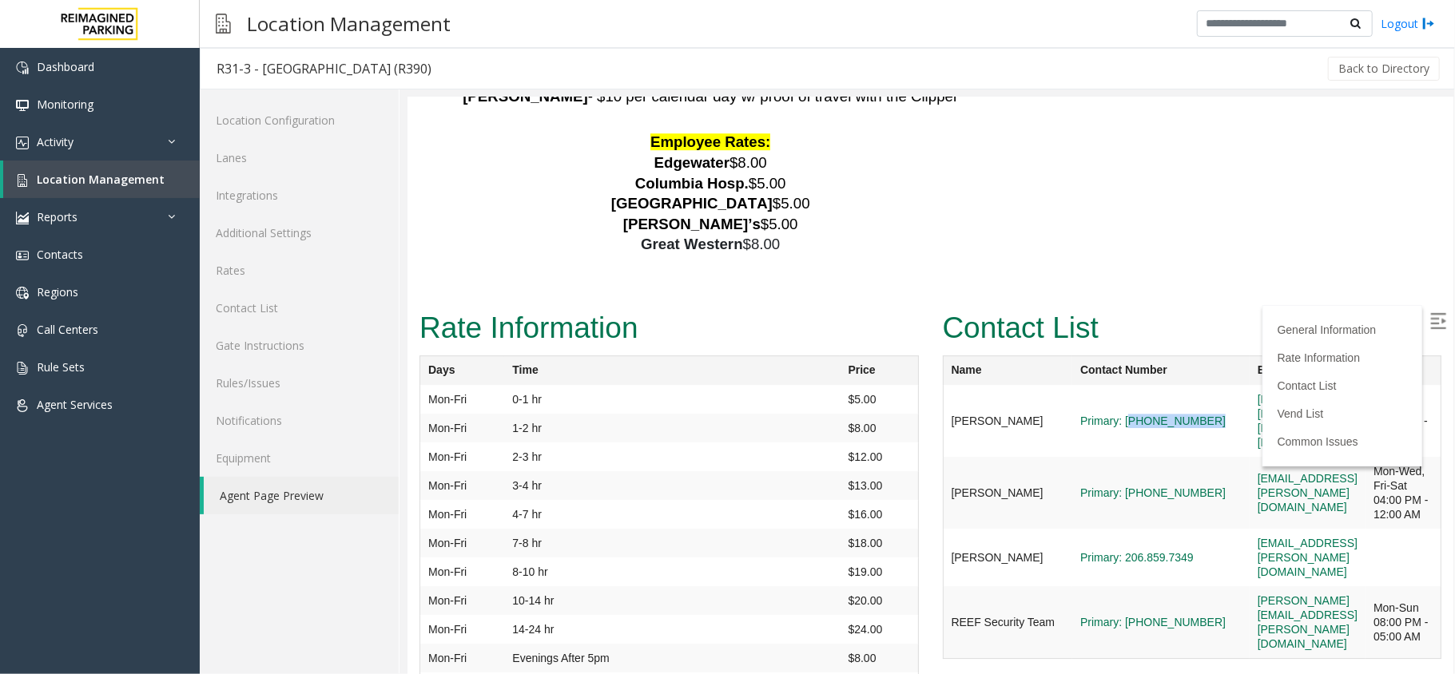
drag, startPoint x: 1067, startPoint y: 279, endPoint x: 1142, endPoint y: 304, distance: 79.3
click at [1142, 384] on td "Primary: [PHONE_NUMBER]" at bounding box center [1159, 420] width 177 height 72
click at [1108, 384] on td "Primary: [PHONE_NUMBER]" at bounding box center [1159, 420] width 177 height 72
drag, startPoint x: 1067, startPoint y: 272, endPoint x: 1074, endPoint y: 287, distance: 15.7
click at [1077, 384] on td "Primary: [PHONE_NUMBER]" at bounding box center [1159, 420] width 177 height 72
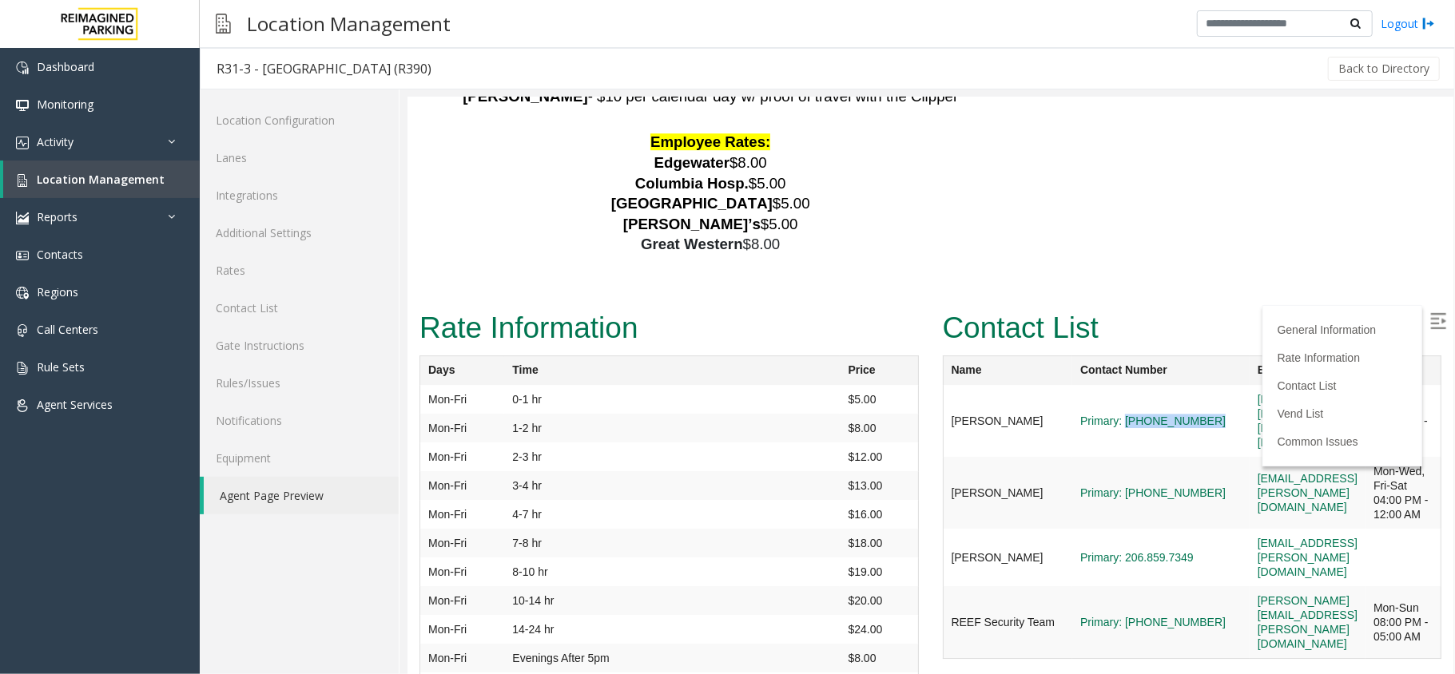
drag, startPoint x: 1061, startPoint y: 276, endPoint x: 1146, endPoint y: 311, distance: 92.1
click at [1146, 384] on tr "[PERSON_NAME] Primary: [PHONE_NUMBER] [PERSON_NAME][EMAIL_ADDRESS][PERSON_NAME]…" at bounding box center [1191, 420] width 499 height 72
copy tr "[PHONE_NUMBER]"
click at [117, 125] on link "Activity" at bounding box center [100, 142] width 200 height 38
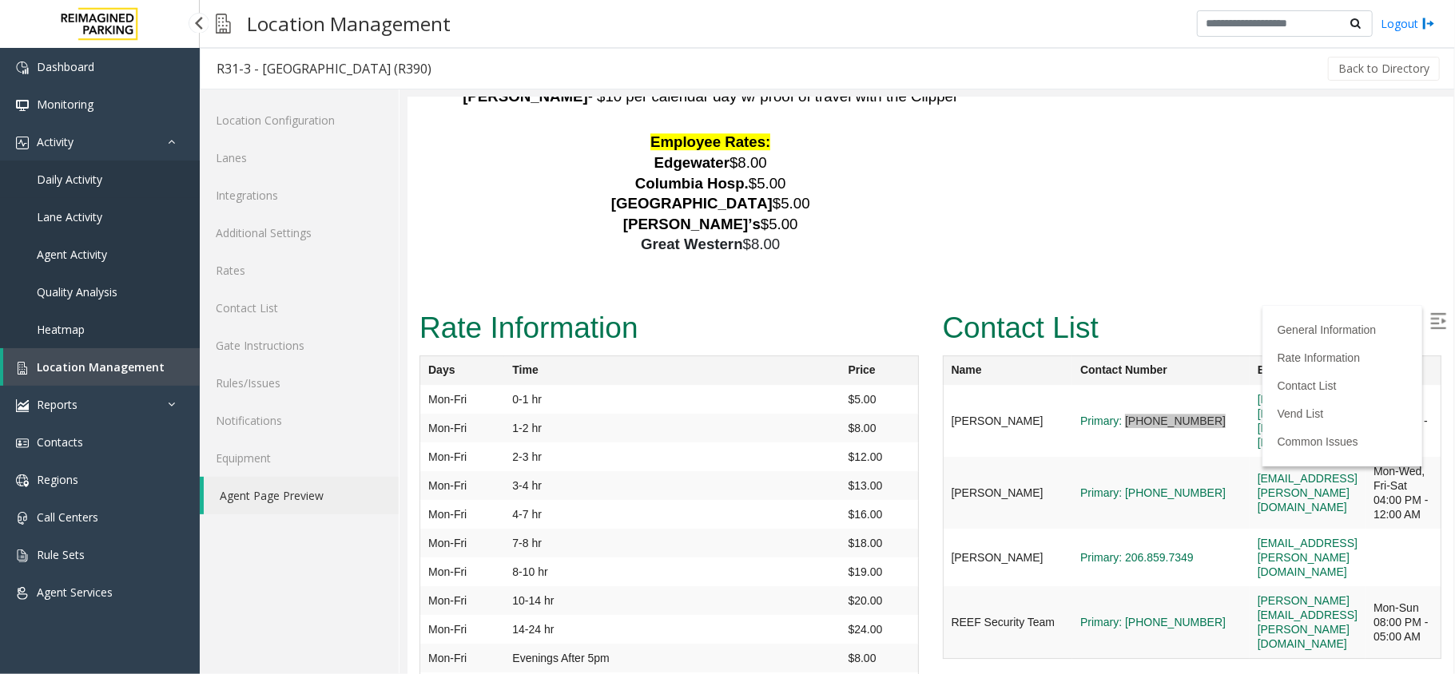
click at [121, 174] on link "Daily Activity" at bounding box center [100, 180] width 200 height 38
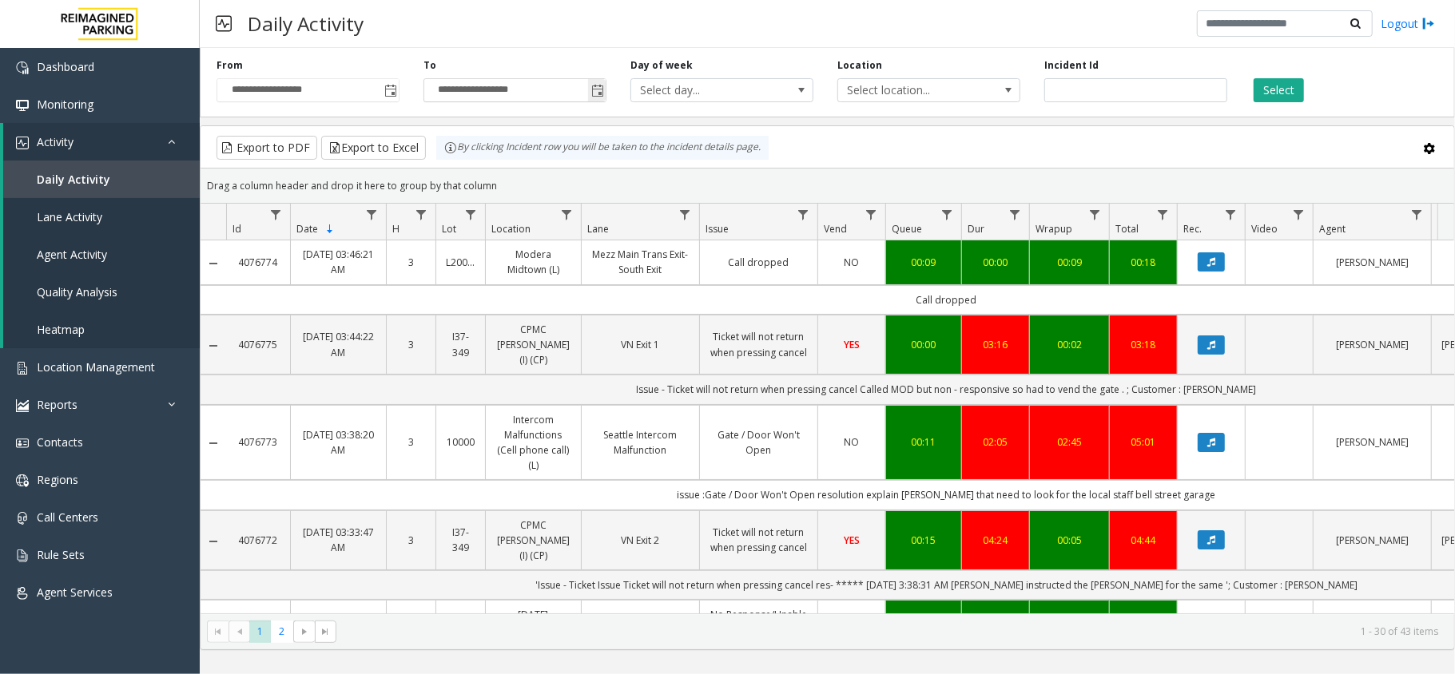
click at [594, 94] on span "Toggle popup" at bounding box center [597, 91] width 13 height 13
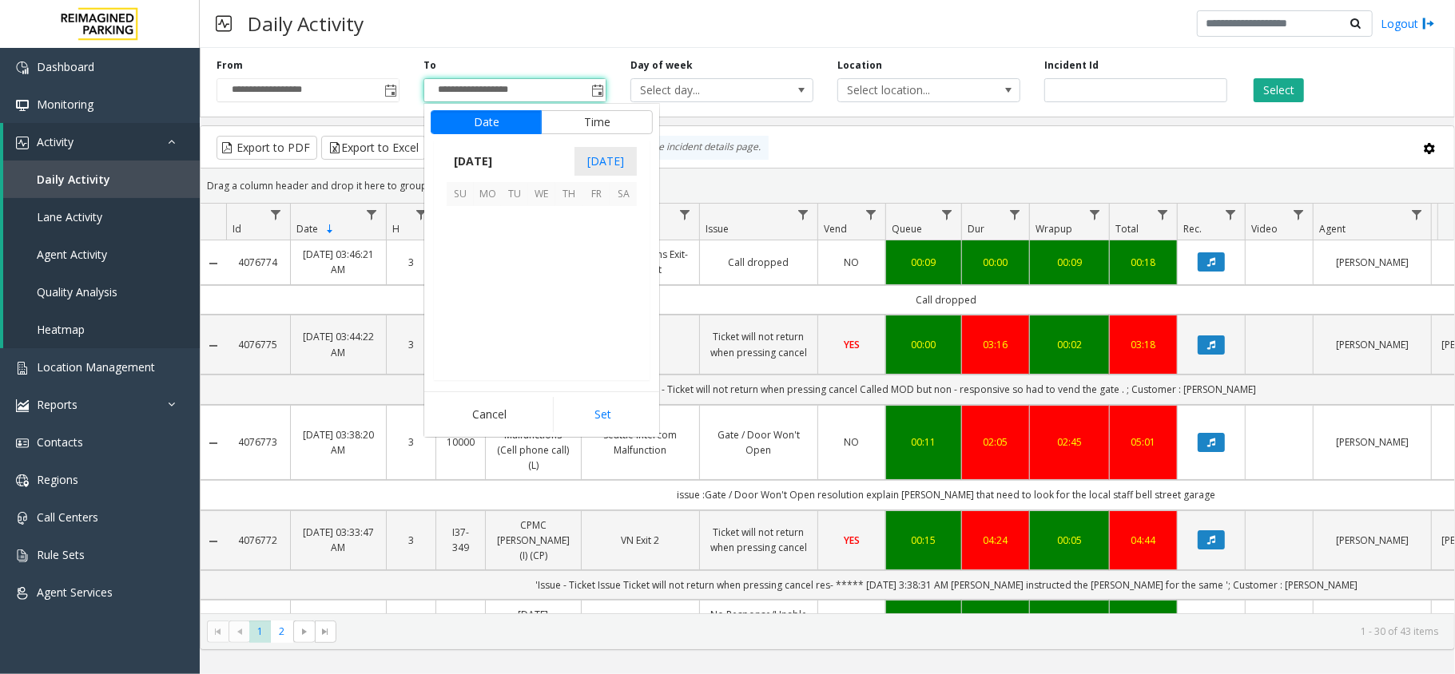
scroll to position [24, 0]
click at [399, 97] on span "**********" at bounding box center [308, 90] width 183 height 24
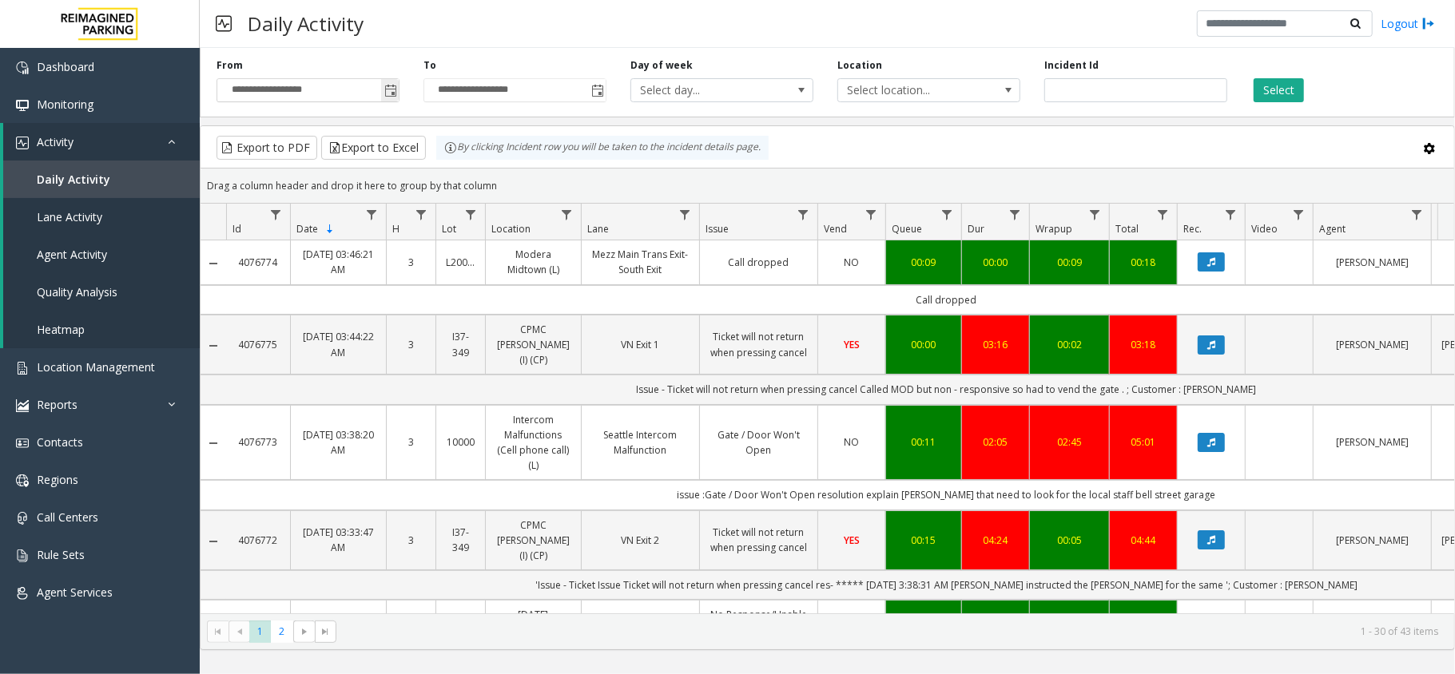
click at [391, 89] on span "Toggle popup" at bounding box center [390, 91] width 13 height 13
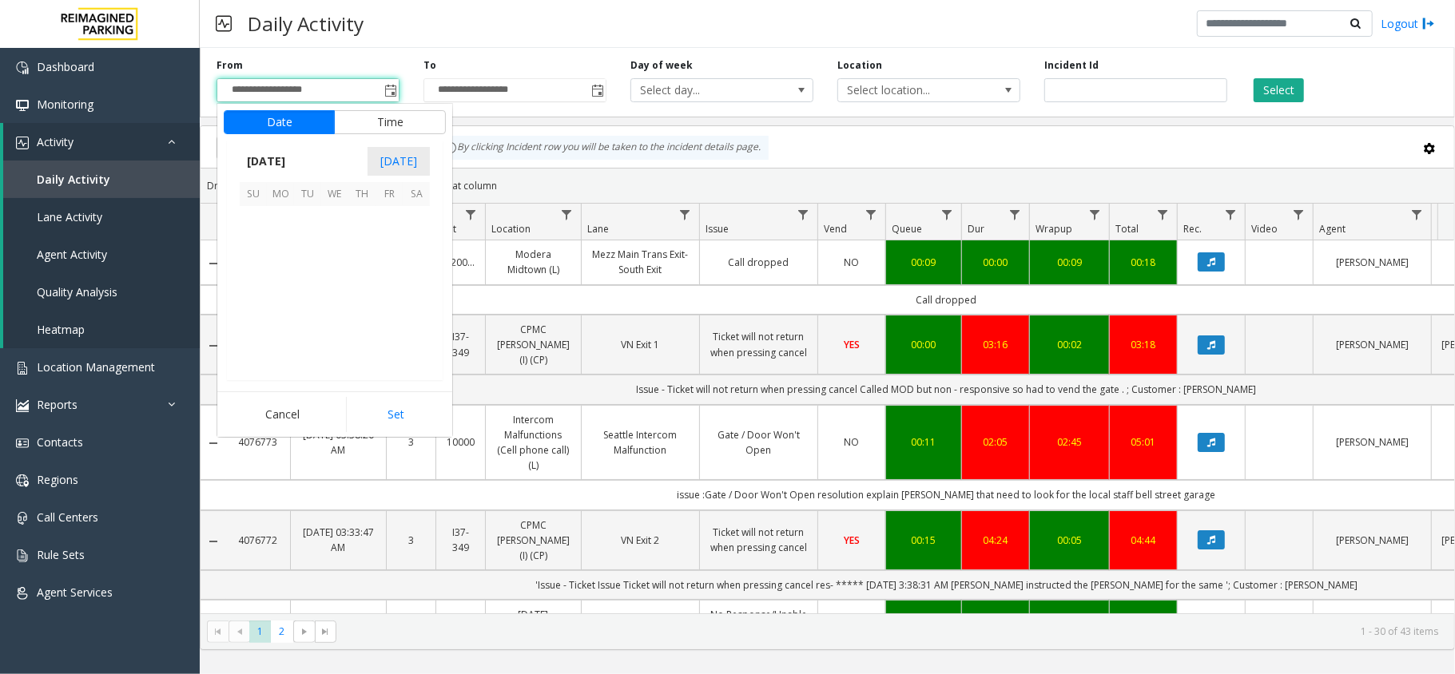
scroll to position [286742, 0]
click at [398, 247] on span "12" at bounding box center [389, 246] width 27 height 27
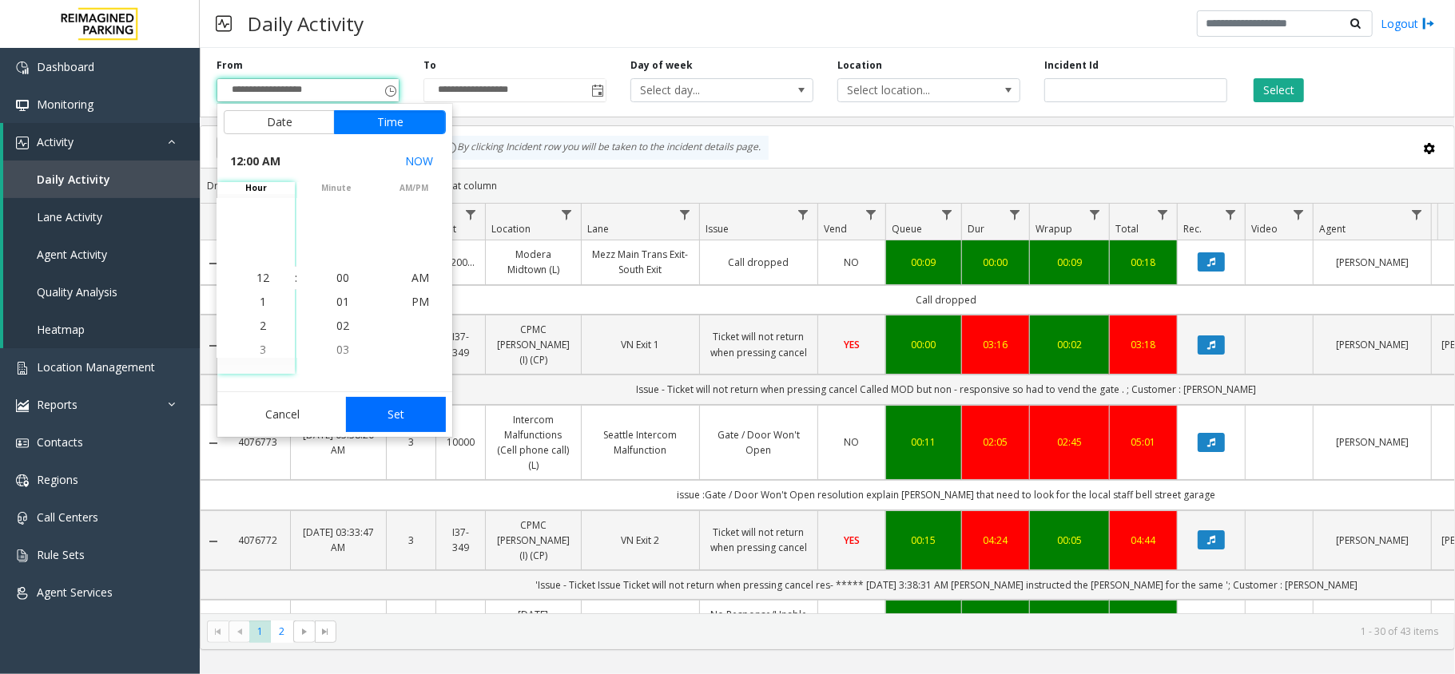
click at [399, 410] on button "Set" at bounding box center [396, 414] width 101 height 35
type input "**********"
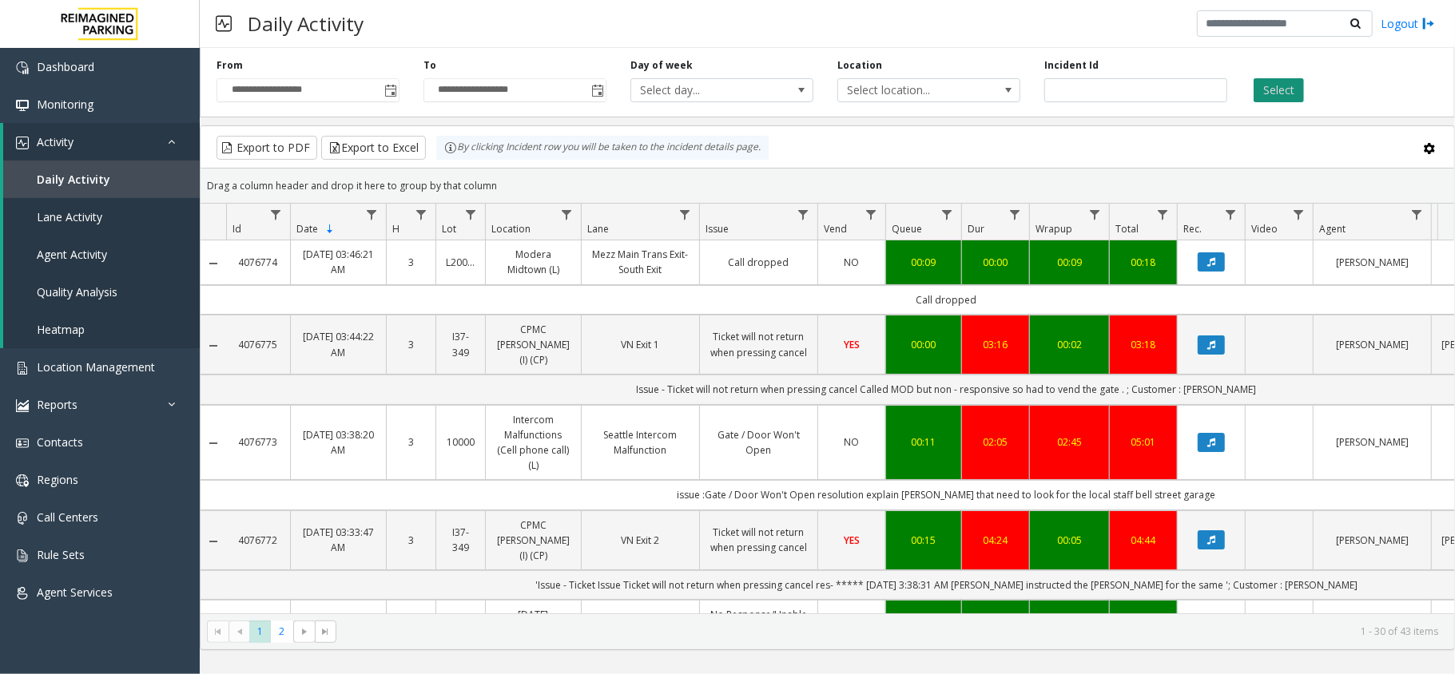
click at [1263, 91] on button "Select" at bounding box center [1279, 90] width 50 height 24
click at [1452, 279] on td "Data table" at bounding box center [1469, 262] width 76 height 44
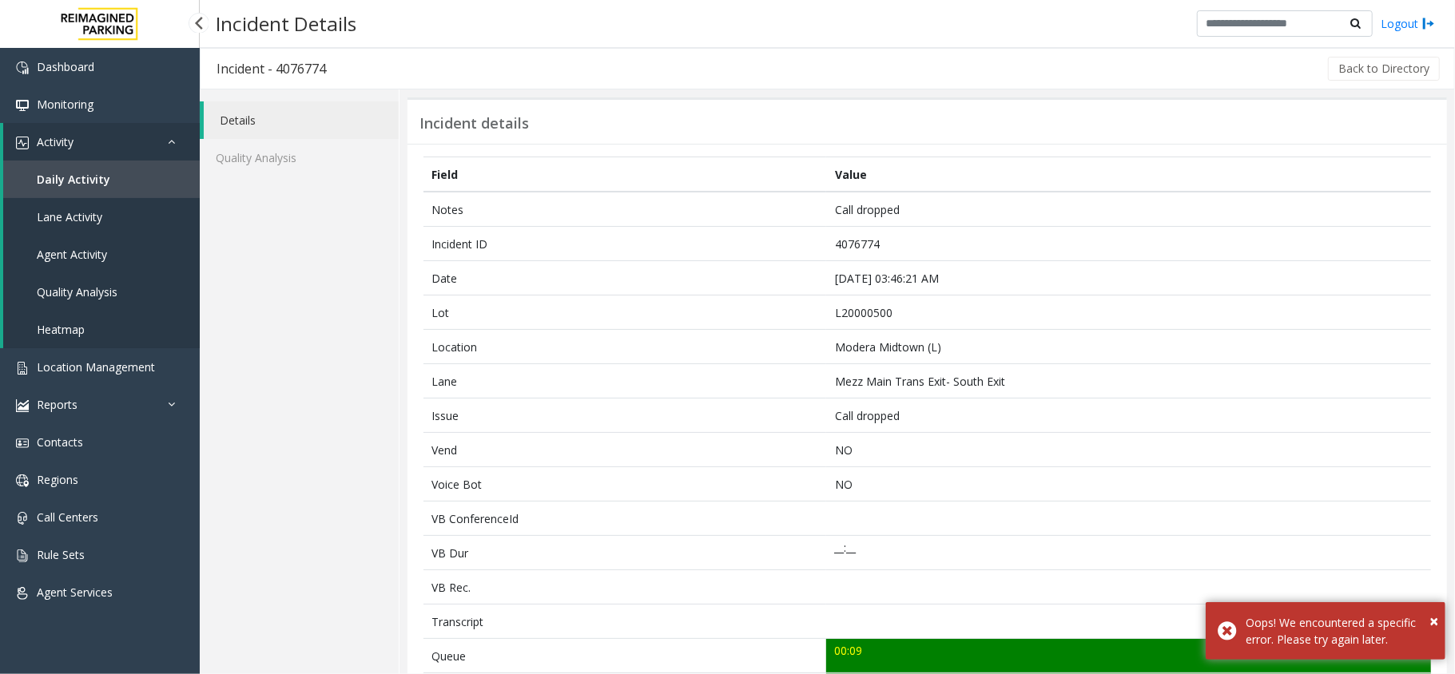
click at [101, 180] on span "Daily Activity" at bounding box center [74, 179] width 74 height 15
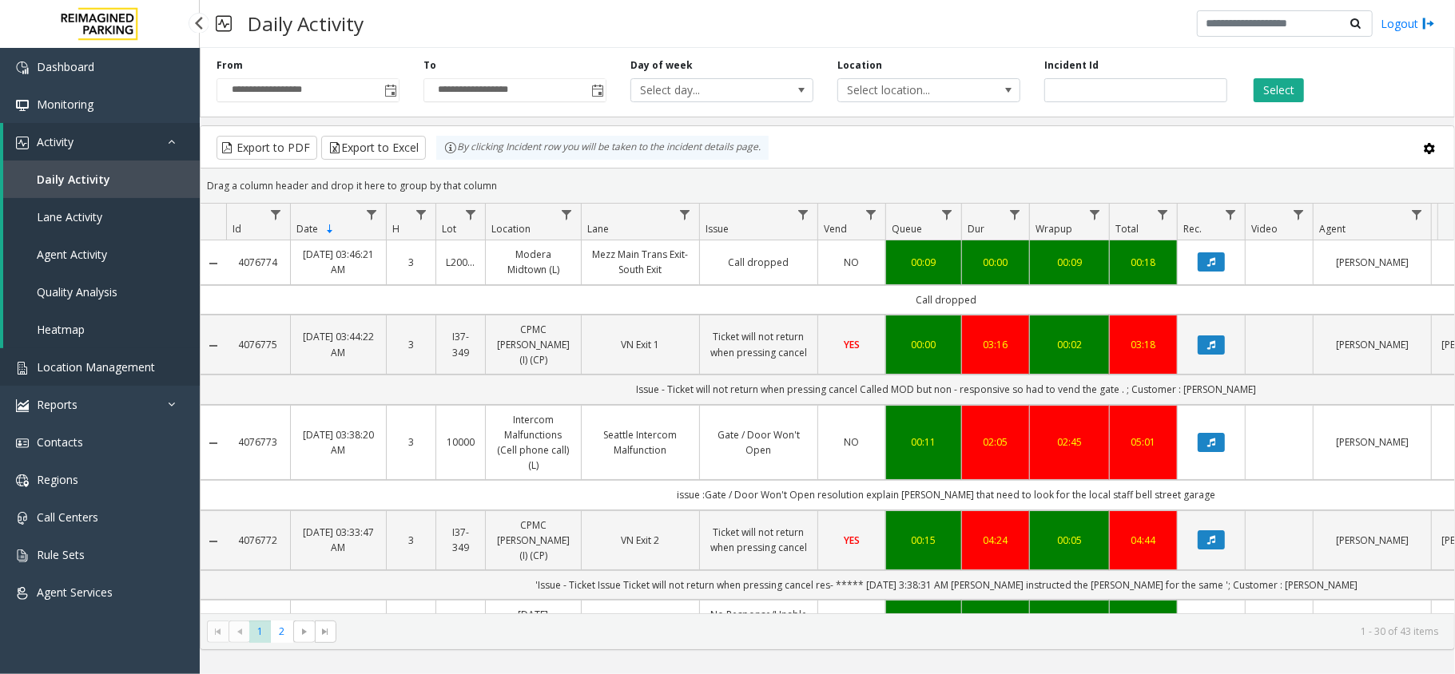
click at [138, 363] on span "Location Management" at bounding box center [96, 367] width 118 height 15
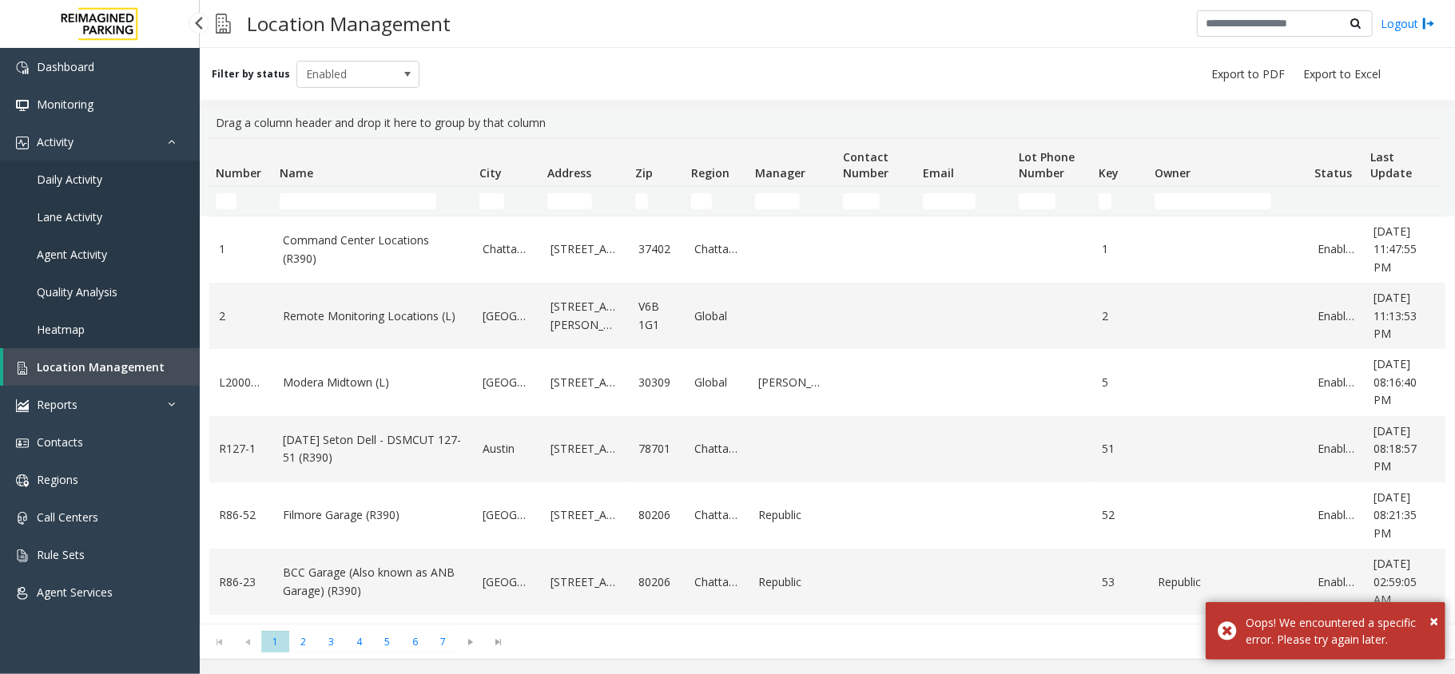
click at [26, 181] on link "Daily Activity" at bounding box center [100, 180] width 200 height 38
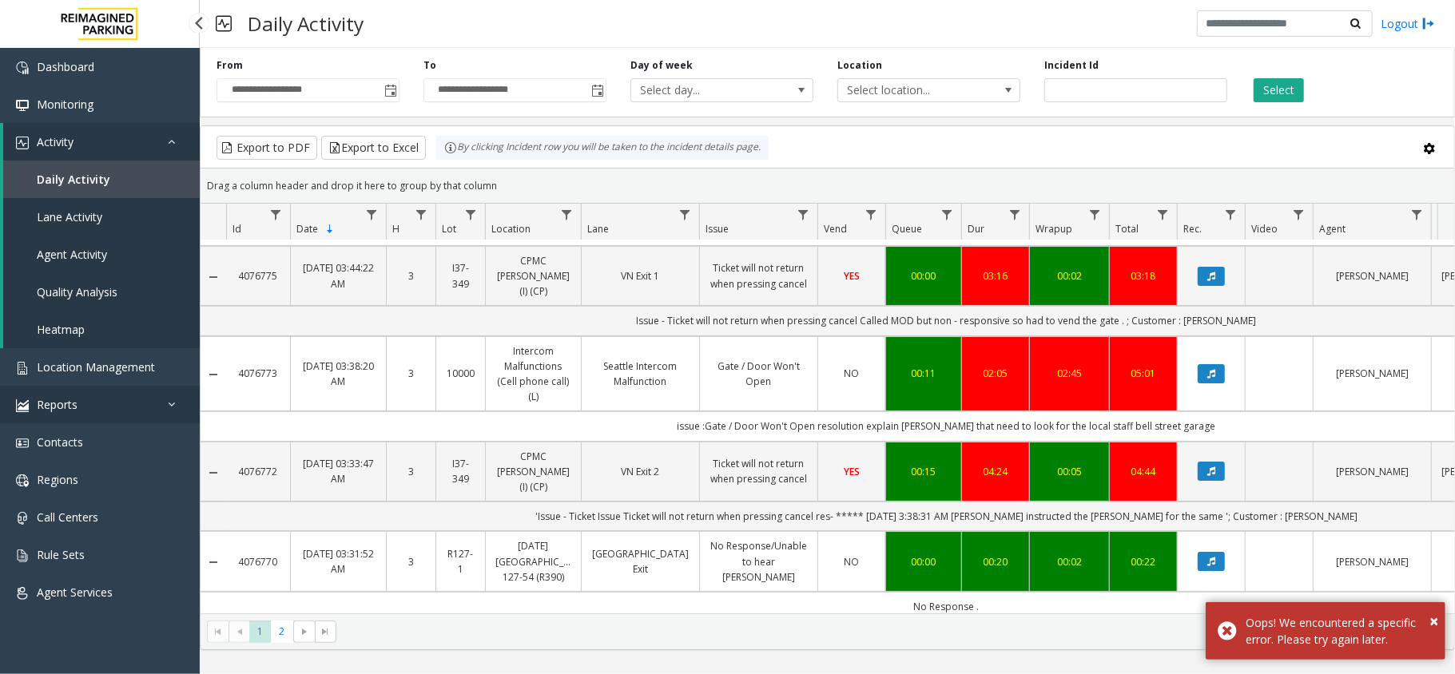
scroll to position [106, 0]
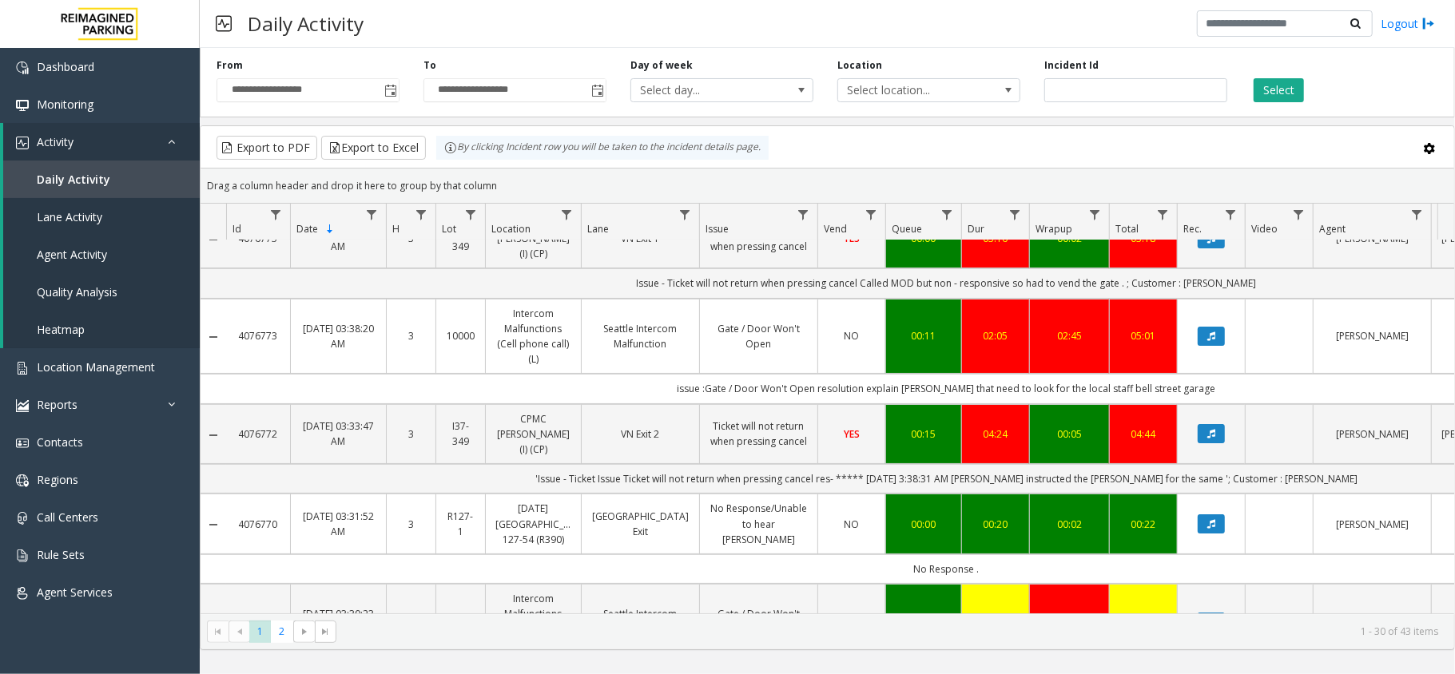
click at [918, 157] on div "Export to PDF Export to Excel By clicking Incident row you will be taken to the…" at bounding box center [827, 148] width 1226 height 24
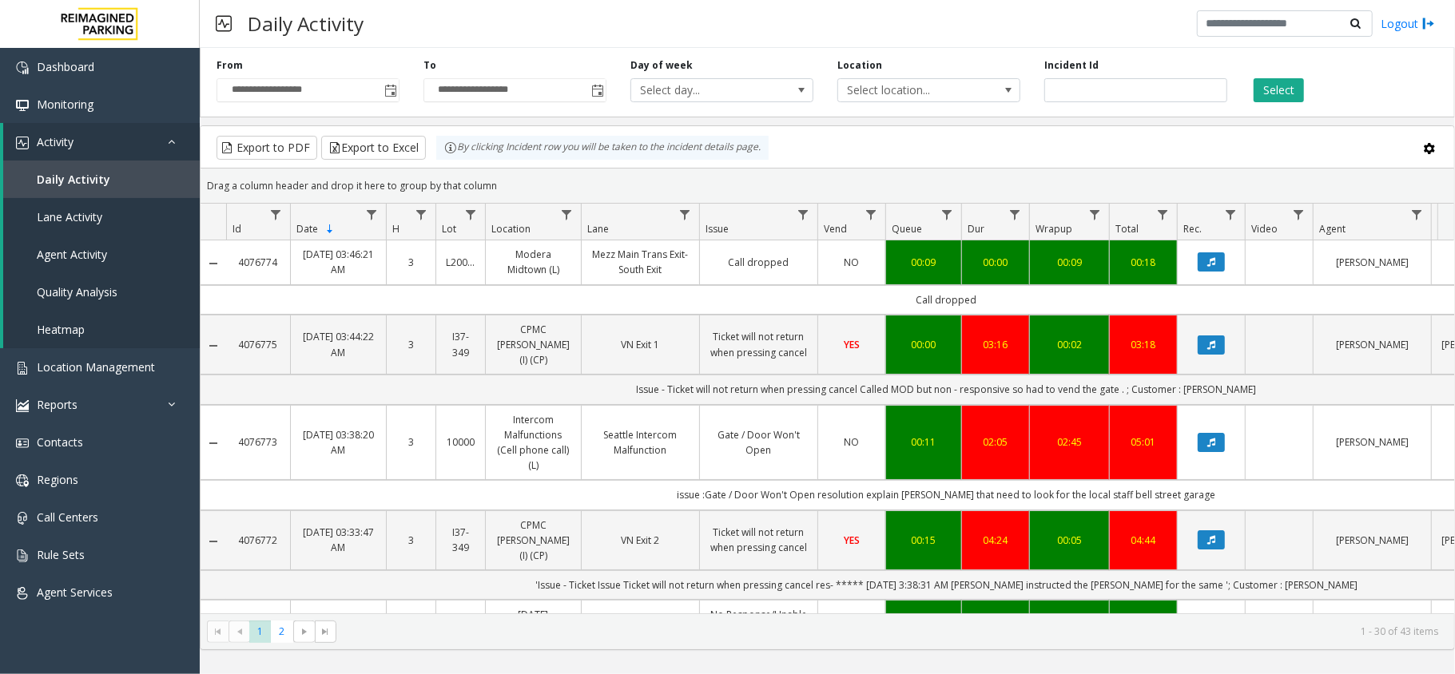
click at [1276, 171] on kendo-grid-group-panel "Drag a column header and drop it here to group by that column" at bounding box center [828, 186] width 1254 height 35
drag, startPoint x: 431, startPoint y: 141, endPoint x: 781, endPoint y: 150, distance: 349.2
click at [781, 150] on div "Export to PDF Export to Excel By clicking Incident row you will be taken to the…" at bounding box center [827, 148] width 1226 height 24
click at [1311, 138] on div "Export to PDF Export to Excel By clicking Incident row you will be taken to the…" at bounding box center [827, 148] width 1226 height 24
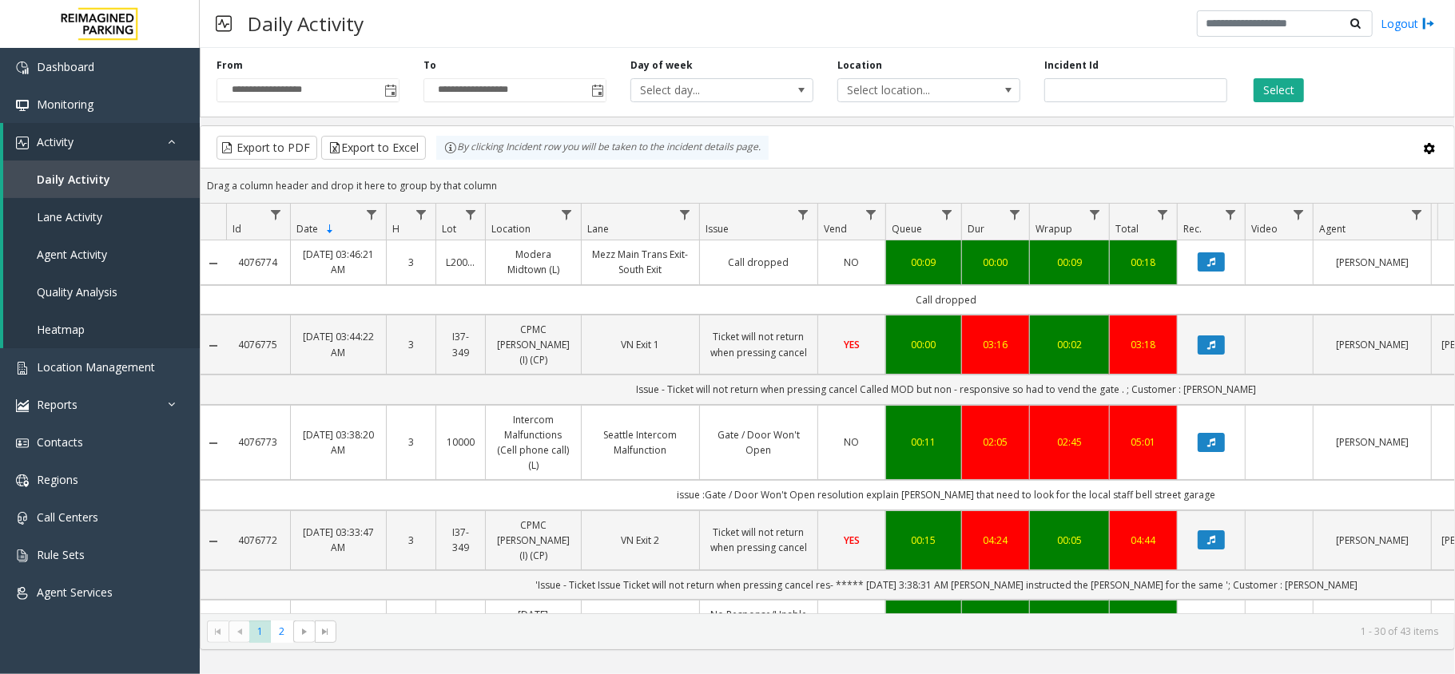
scroll to position [34, 0]
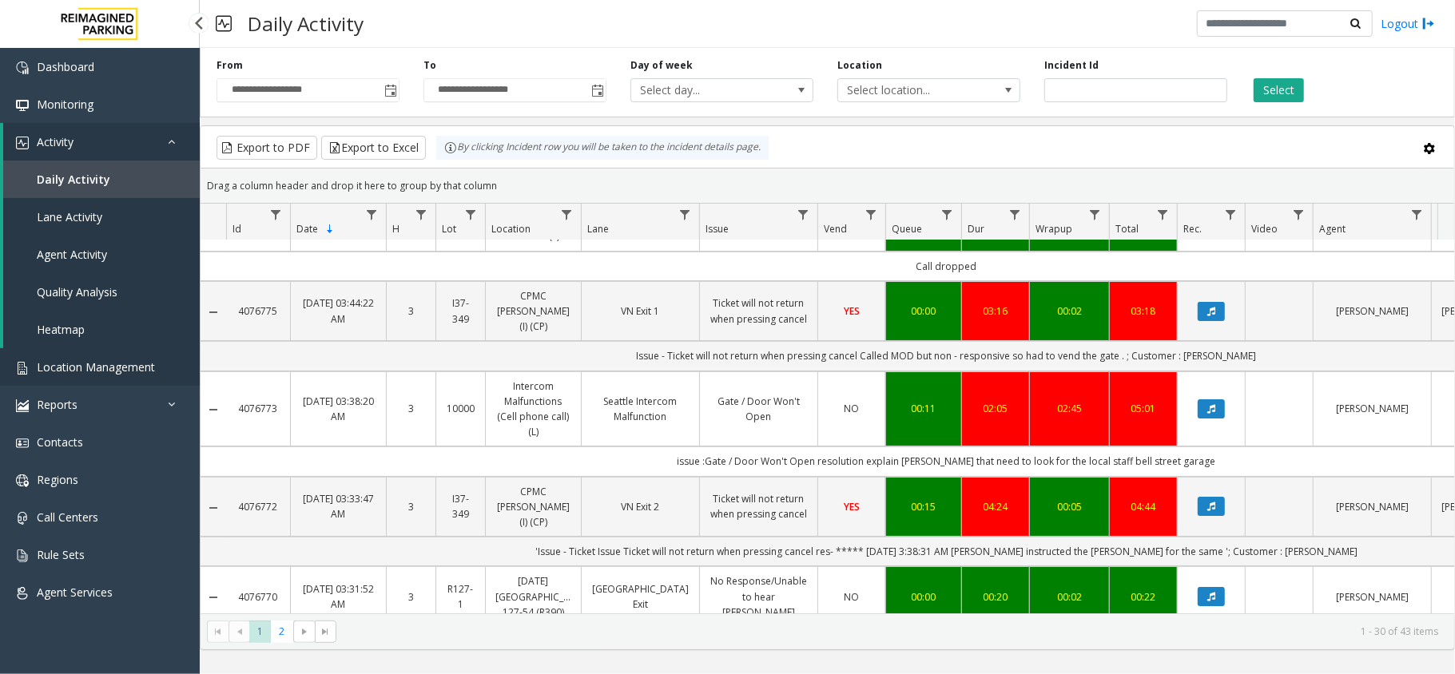
click at [94, 372] on span "Location Management" at bounding box center [96, 367] width 118 height 15
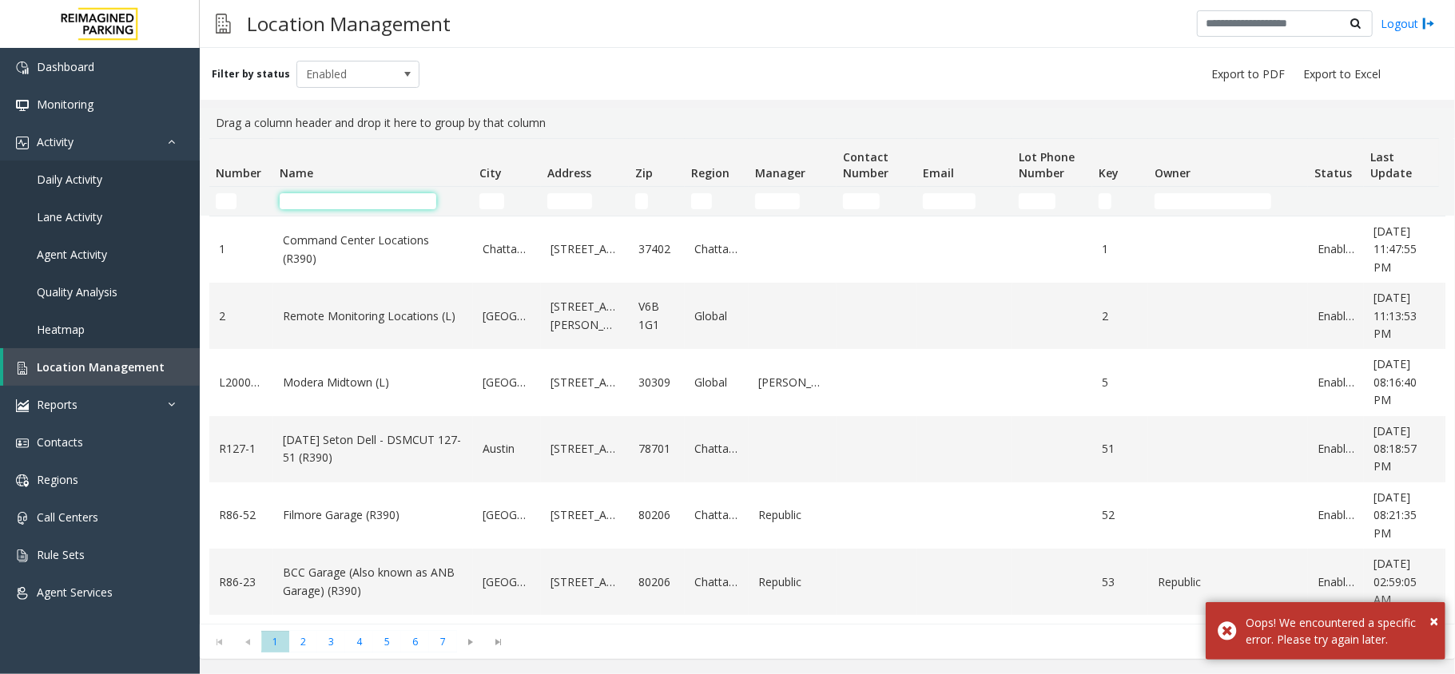
click at [298, 199] on input "Name Filter" at bounding box center [358, 201] width 157 height 16
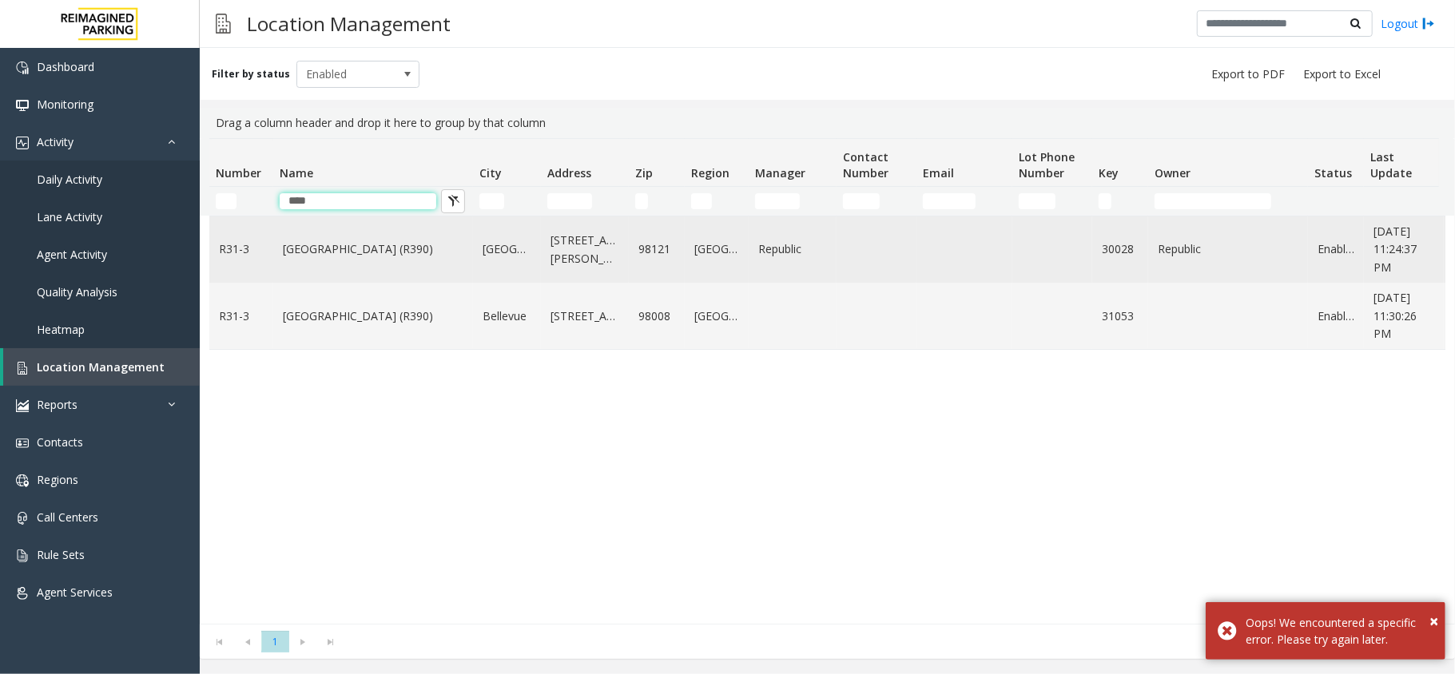
type input "****"
click at [353, 249] on link "[GEOGRAPHIC_DATA] (R390)" at bounding box center [373, 249] width 181 height 18
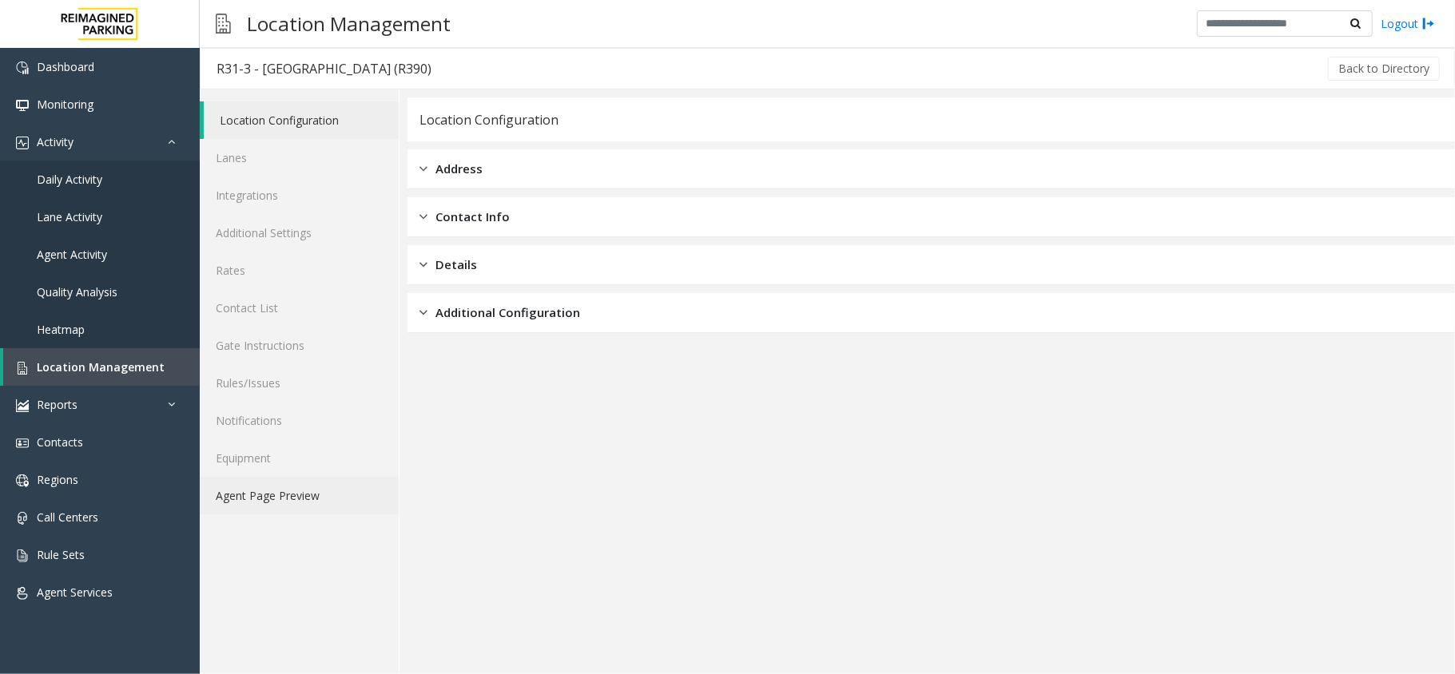
click at [346, 487] on link "Agent Page Preview" at bounding box center [299, 496] width 199 height 38
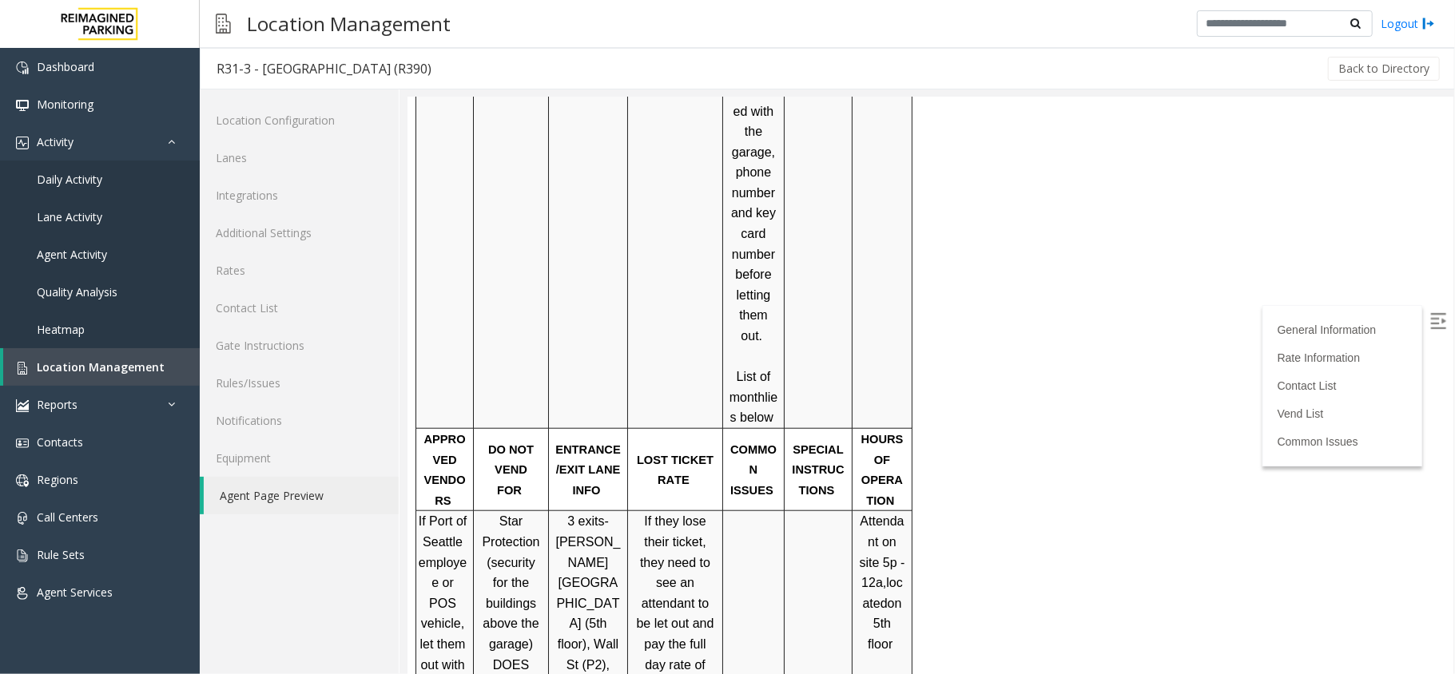
scroll to position [959, 0]
click at [1429, 321] on img at bounding box center [1437, 320] width 16 height 16
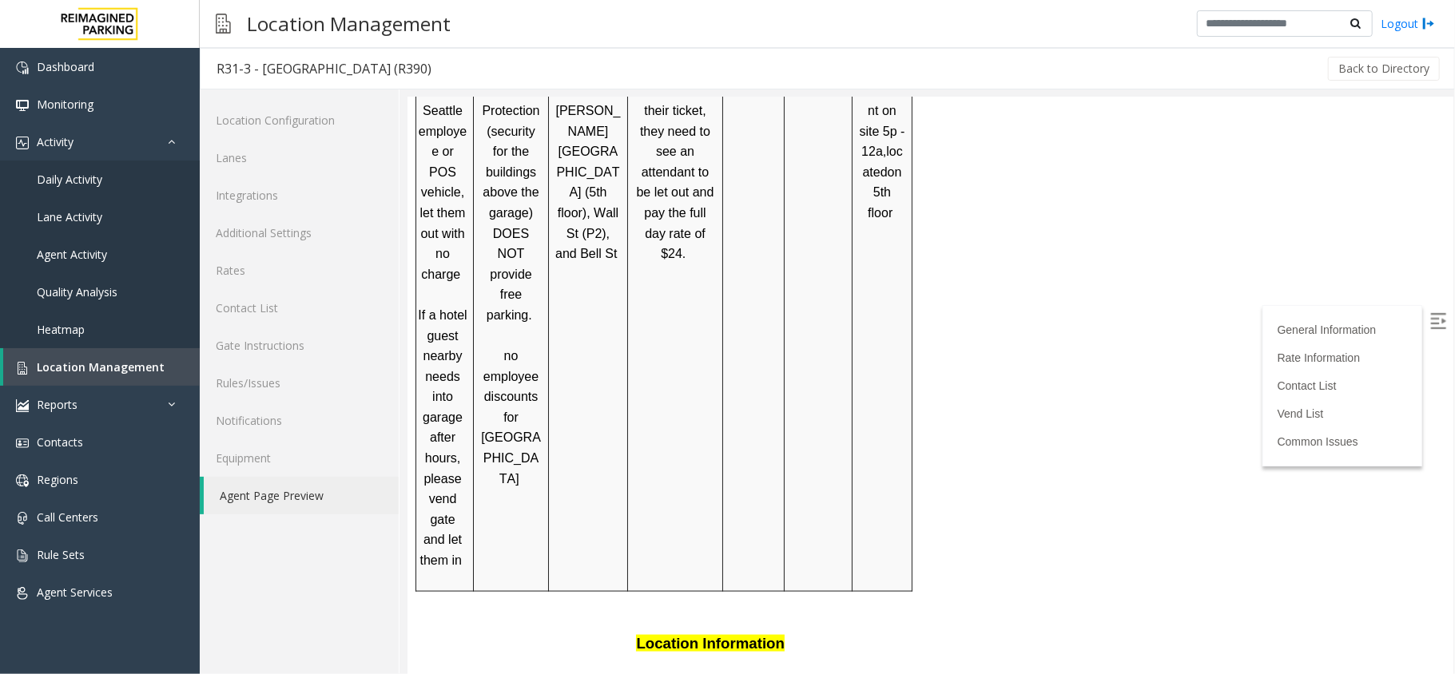
scroll to position [1397, 0]
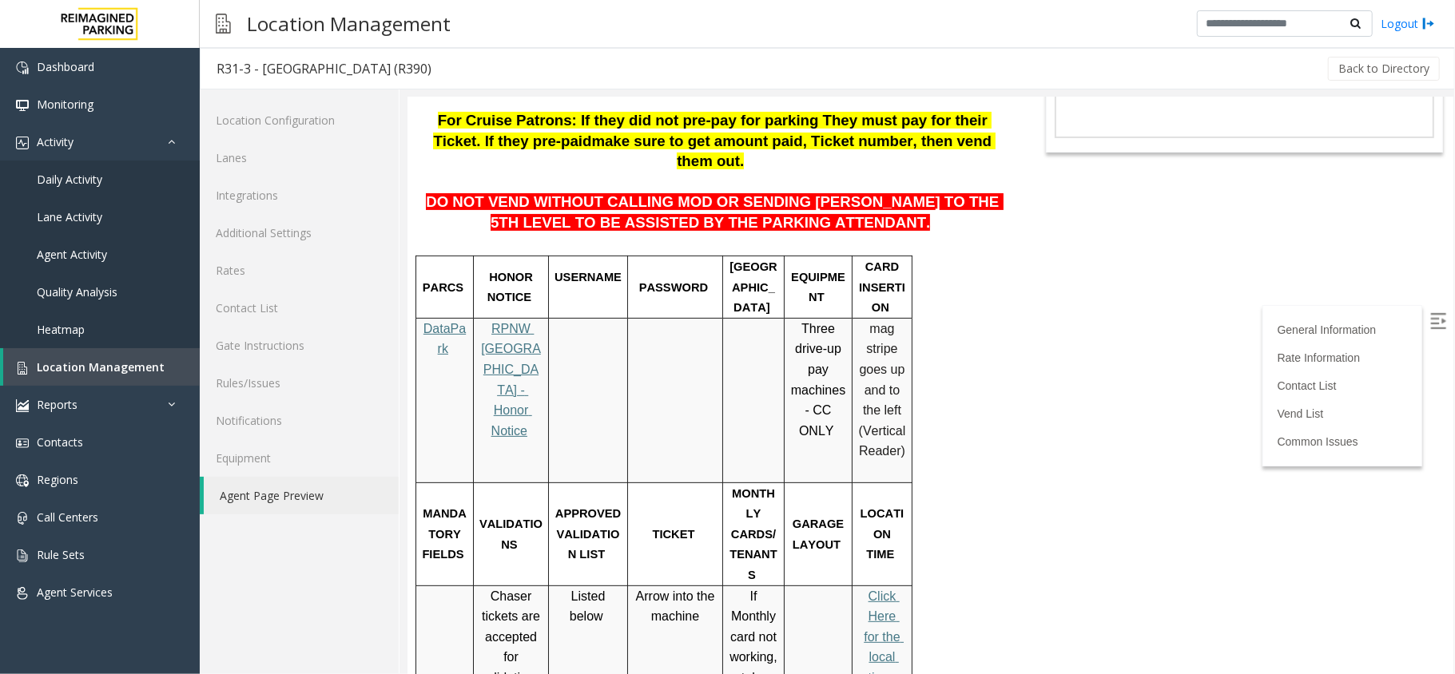
scroll to position [182, 0]
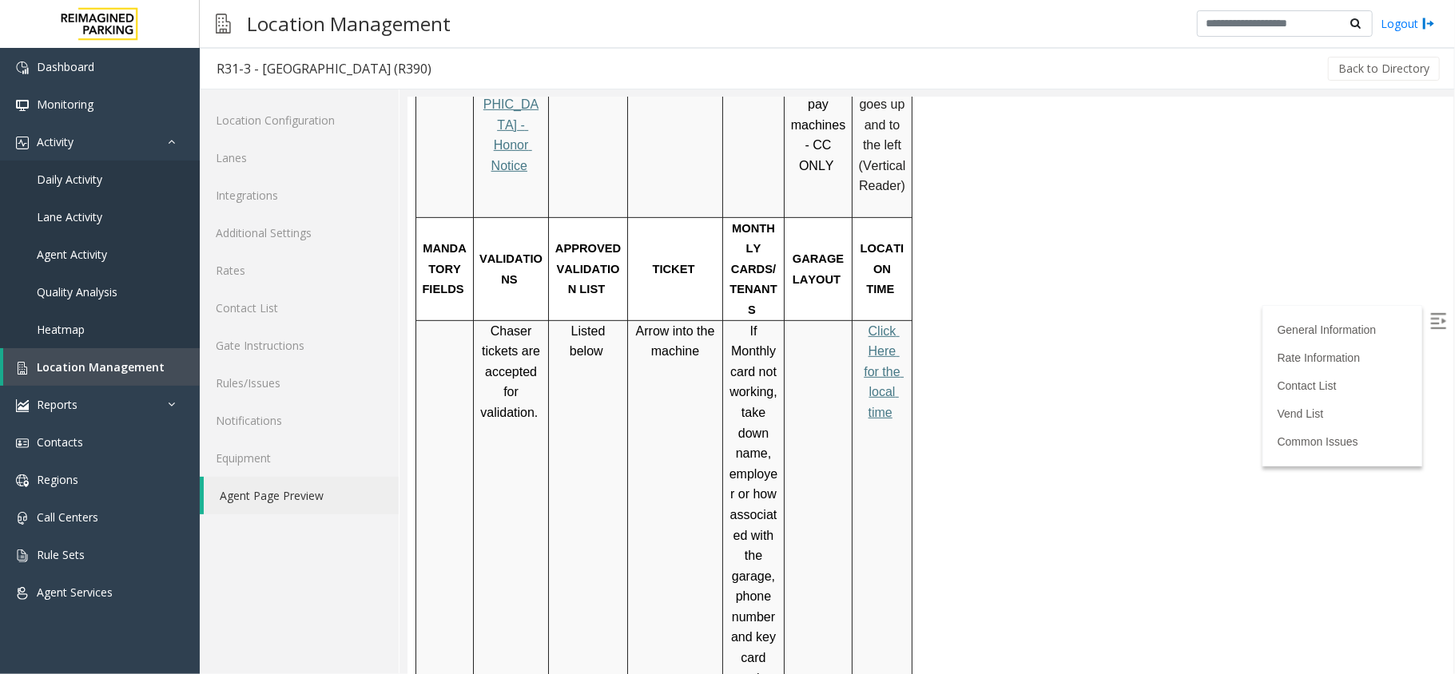
scroll to position [0, 0]
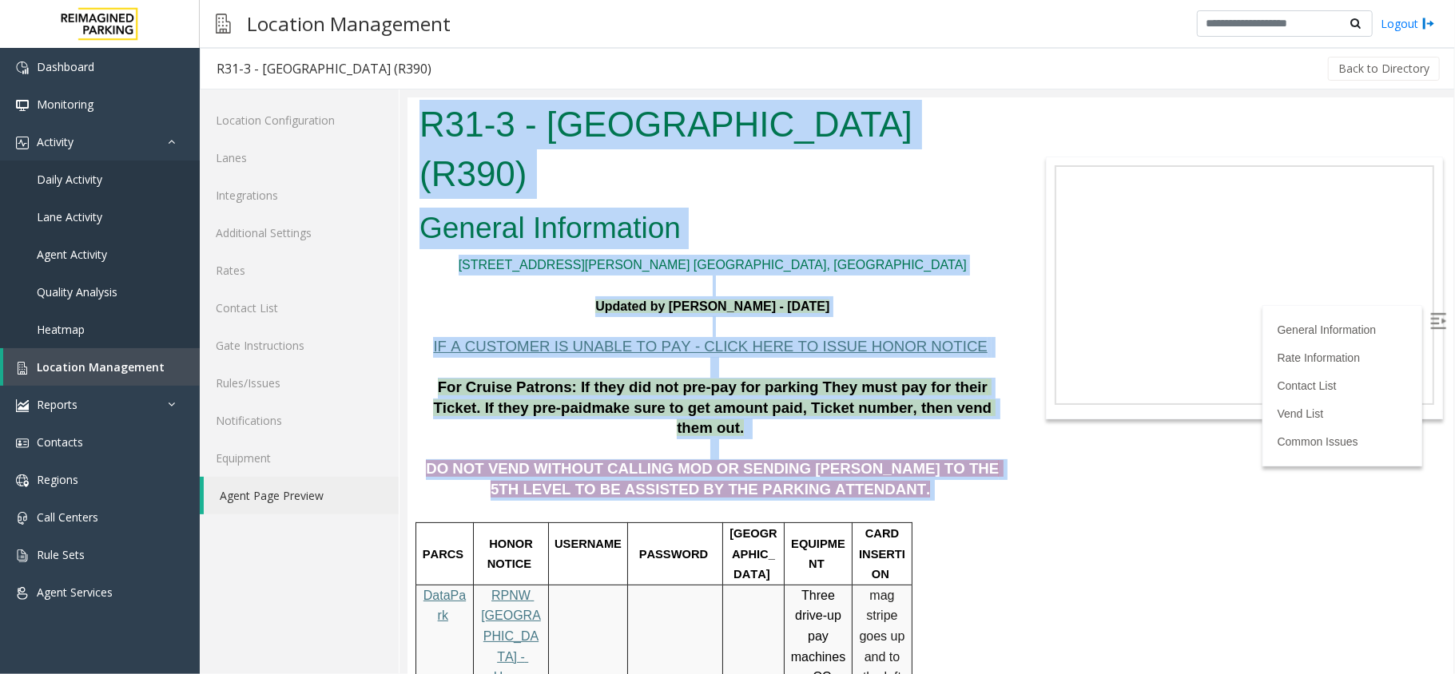
drag, startPoint x: 422, startPoint y: 113, endPoint x: 859, endPoint y: 418, distance: 533.0
click at [859, 418] on body "R31-3 - [GEOGRAPHIC_DATA] (R390) General Information [STREET_ADDRESS][PERSON_NA…" at bounding box center [930, 385] width 1046 height 577
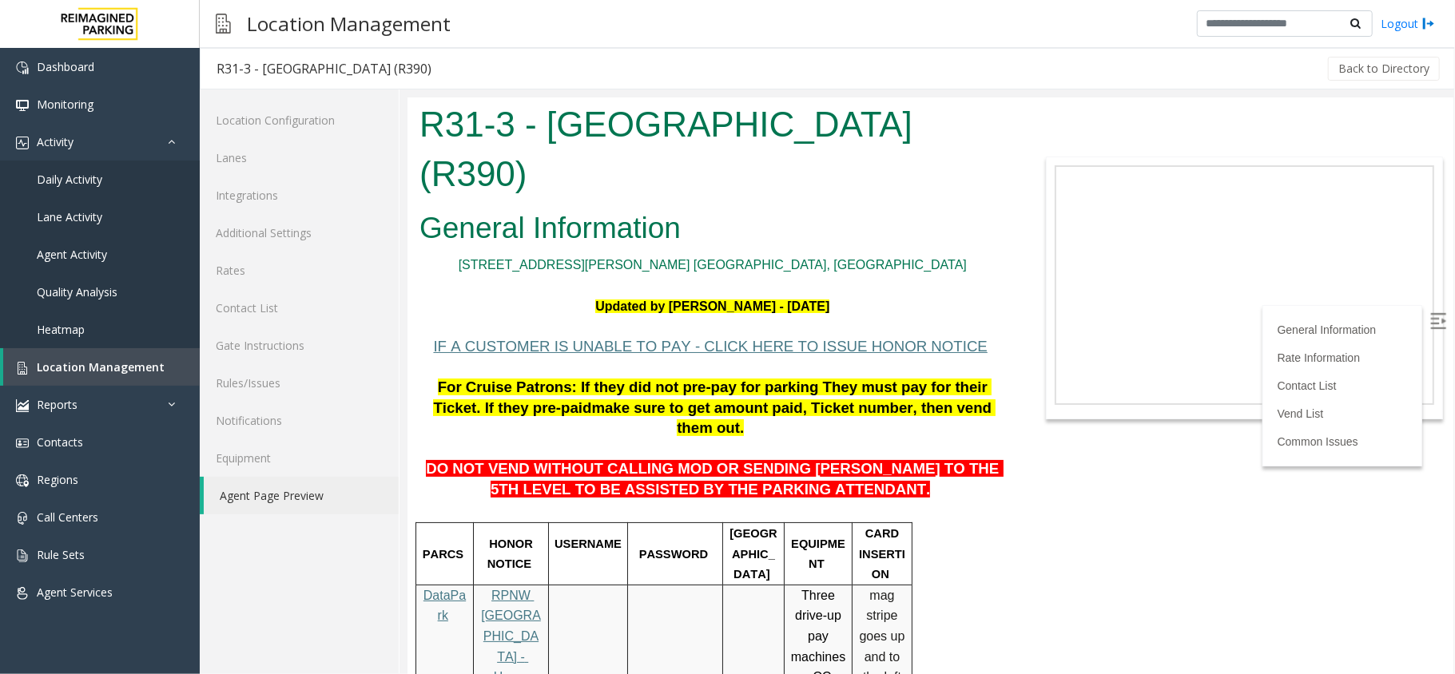
click at [1142, 391] on body "R31-3 - [GEOGRAPHIC_DATA] (R390) General Information [STREET_ADDRESS][PERSON_NA…" at bounding box center [930, 385] width 1046 height 577
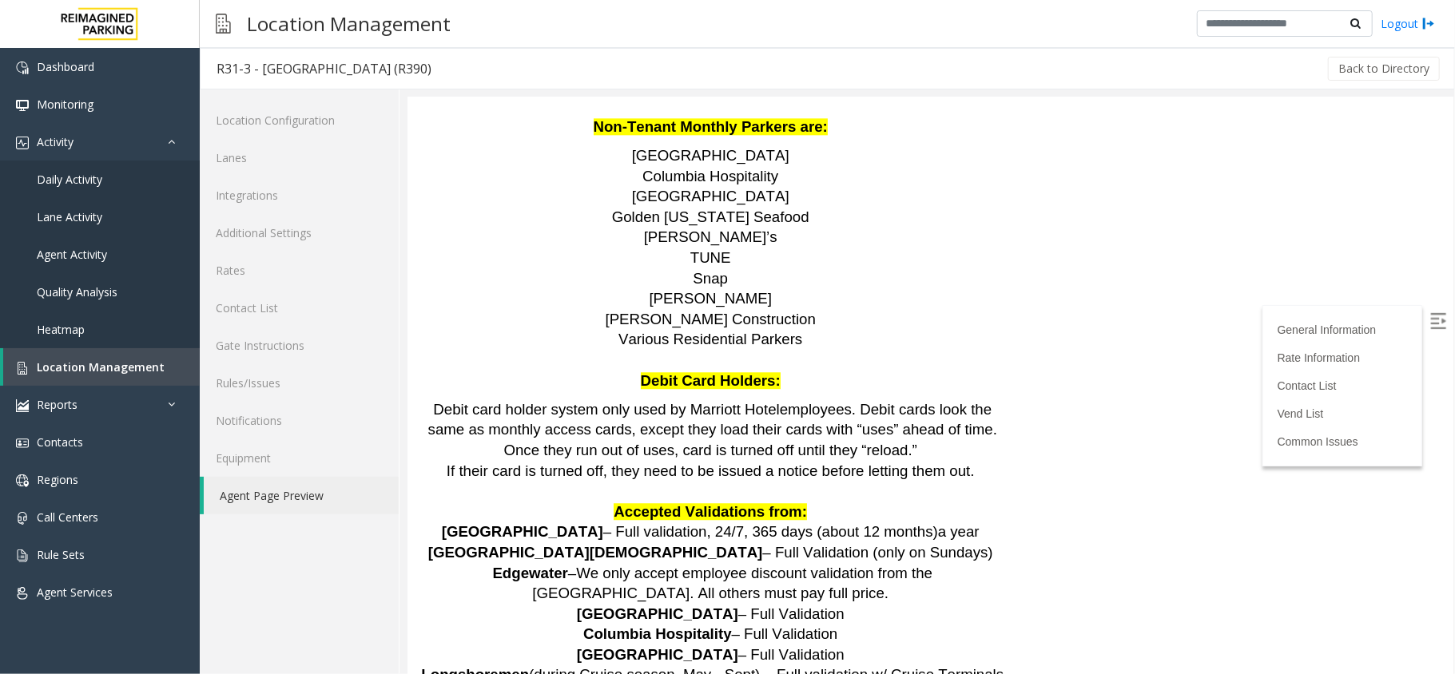
scroll to position [3459, 0]
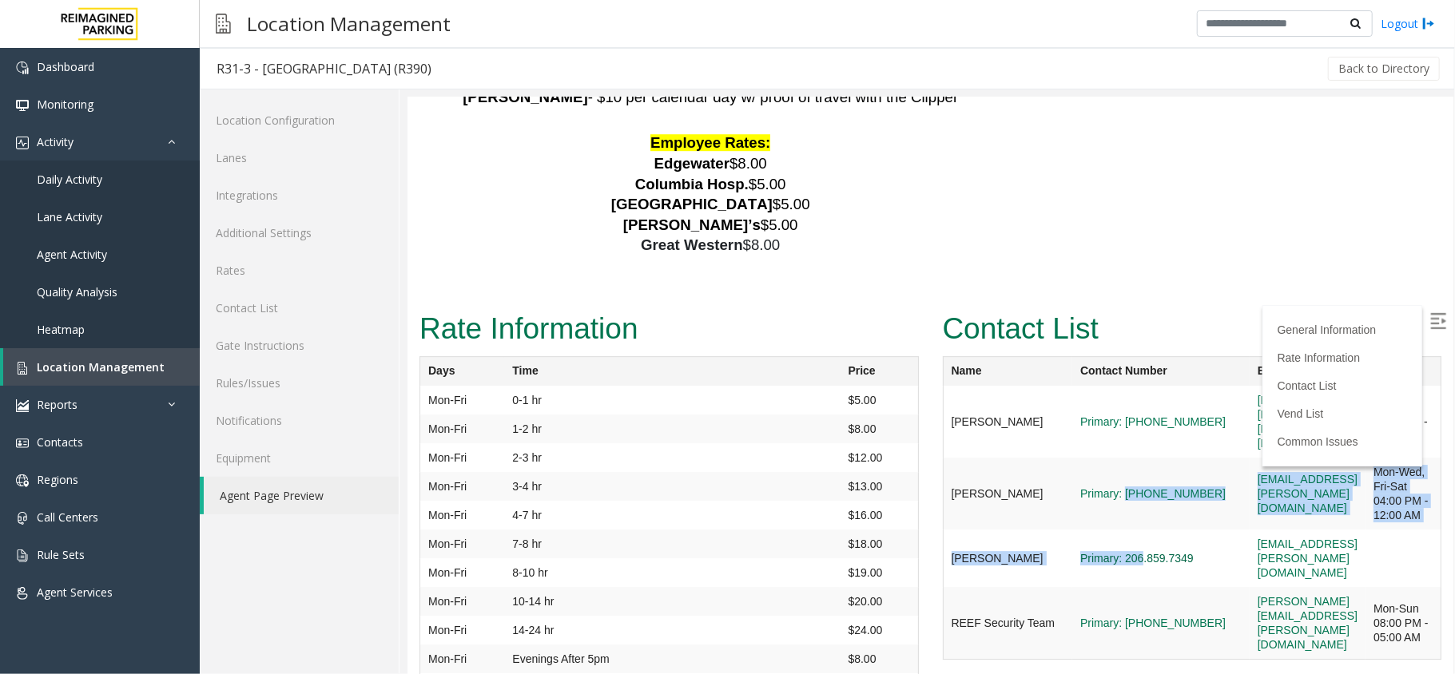
drag, startPoint x: 1060, startPoint y: 463, endPoint x: 1080, endPoint y: 494, distance: 37.0
click at [1080, 494] on tbody "[PERSON_NAME] Primary: [PHONE_NUMBER] [PERSON_NAME][EMAIL_ADDRESS][PERSON_NAME]…" at bounding box center [1191, 522] width 499 height 274
click at [1075, 466] on td "Primary: [PHONE_NUMBER]" at bounding box center [1159, 493] width 177 height 72
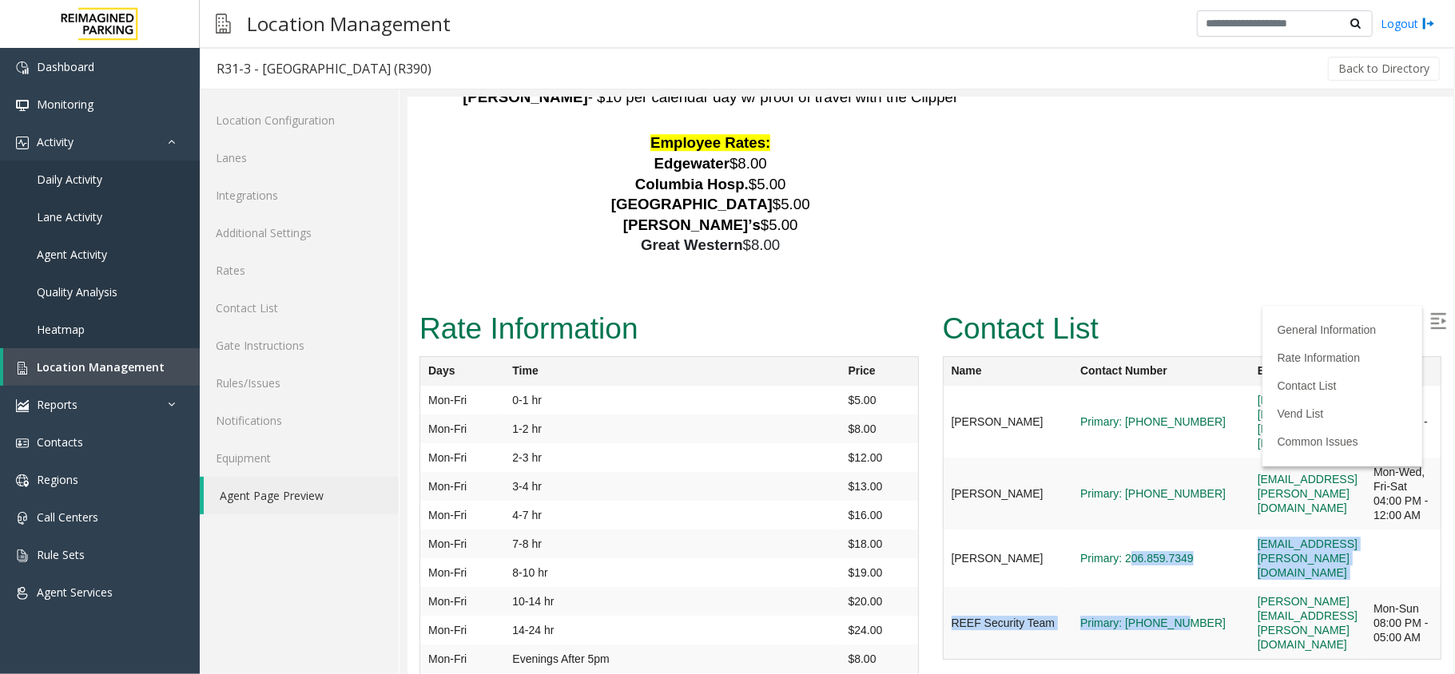
drag, startPoint x: 1064, startPoint y: 485, endPoint x: 1115, endPoint y: 533, distance: 69.5
click at [1115, 533] on tbody "[PERSON_NAME] Primary: [PHONE_NUMBER] [PERSON_NAME][EMAIL_ADDRESS][PERSON_NAME]…" at bounding box center [1191, 522] width 499 height 274
click at [1113, 586] on td "Primary: [PHONE_NUMBER]" at bounding box center [1159, 622] width 177 height 73
drag, startPoint x: 1070, startPoint y: 485, endPoint x: 1071, endPoint y: 511, distance: 25.6
click at [1071, 529] on td "Primary: 206.859.7349" at bounding box center [1159, 558] width 177 height 58
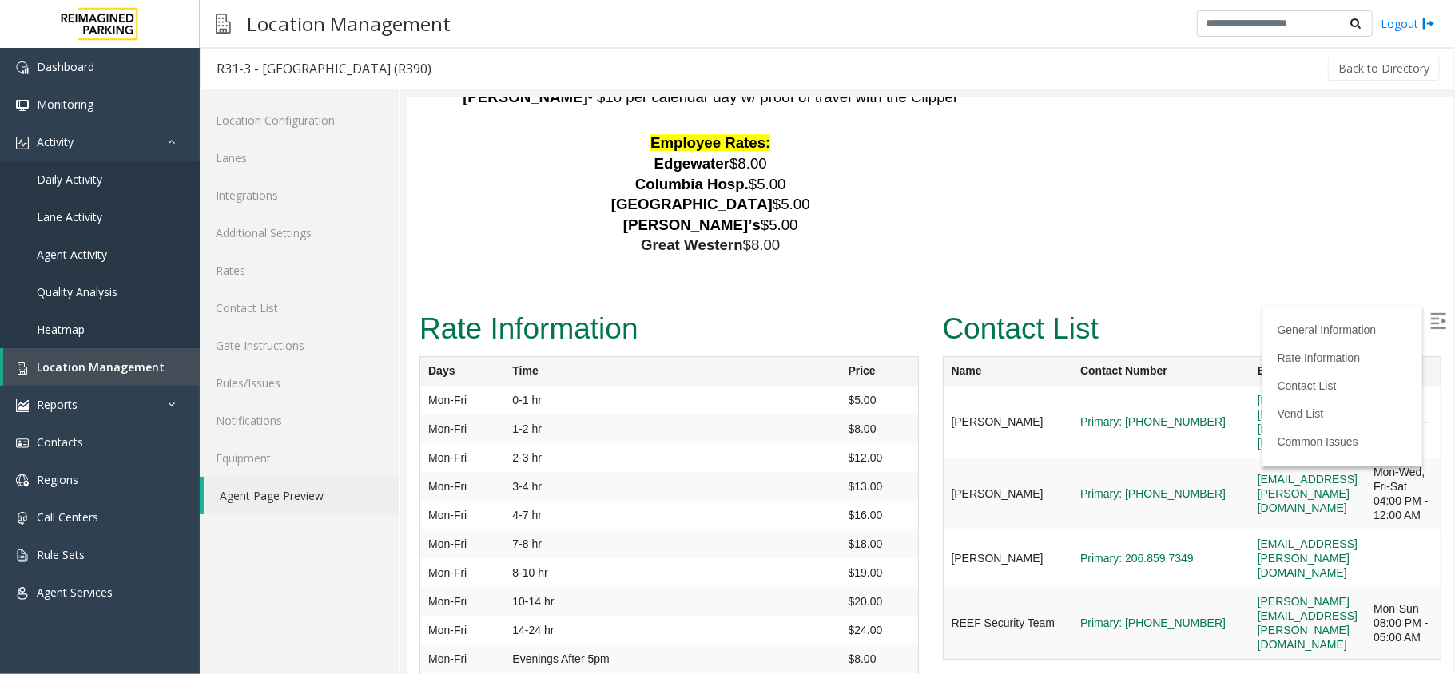
click at [1071, 529] on td "Primary: 206.859.7349" at bounding box center [1159, 558] width 177 height 58
drag, startPoint x: 1062, startPoint y: 482, endPoint x: 1062, endPoint y: 517, distance: 35.2
click at [1071, 529] on td "Primary: 206.859.7349" at bounding box center [1159, 558] width 177 height 58
copy link "206.859.7349"
drag, startPoint x: 1059, startPoint y: 391, endPoint x: 1108, endPoint y: 440, distance: 69.5
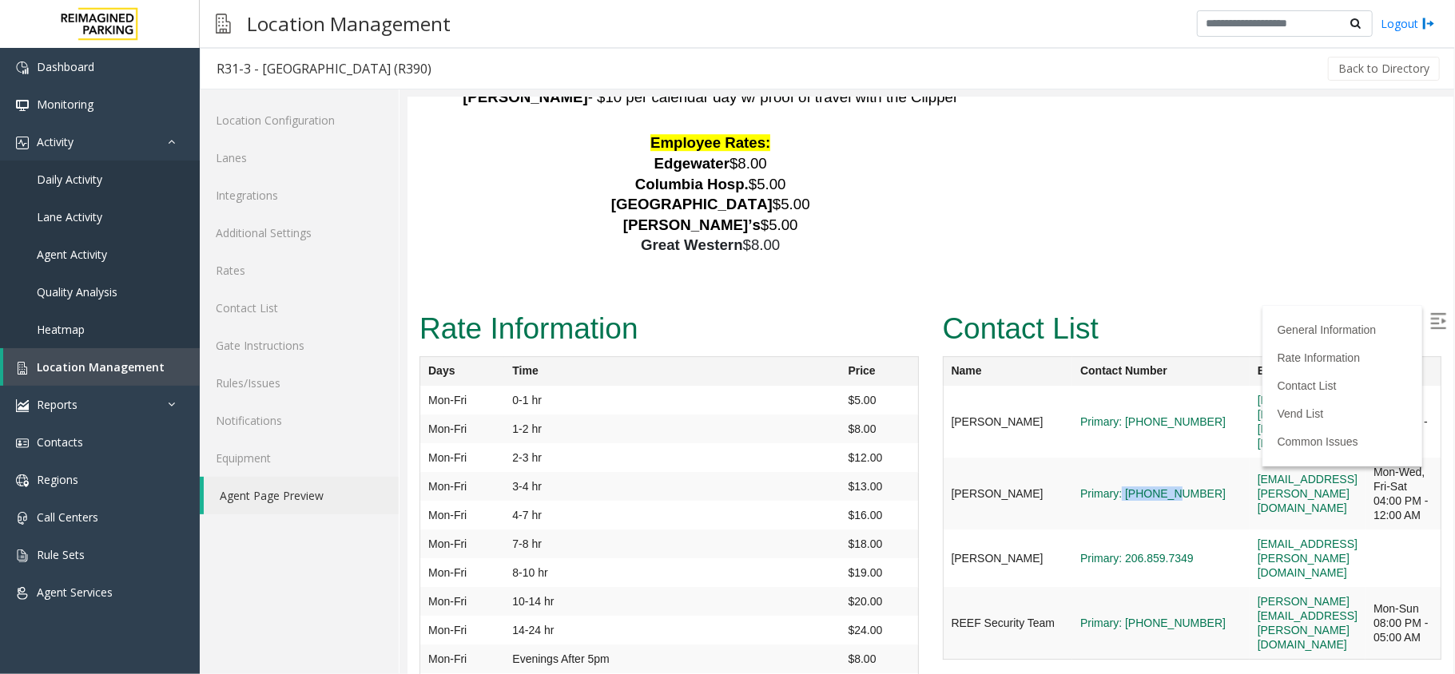
click at [1108, 457] on td "Primary: [PHONE_NUMBER]" at bounding box center [1159, 493] width 177 height 72
click at [1096, 457] on td "Primary: [PHONE_NUMBER]" at bounding box center [1159, 493] width 177 height 72
drag, startPoint x: 1062, startPoint y: 386, endPoint x: 1150, endPoint y: 439, distance: 103.6
click at [1150, 457] on tr "[PERSON_NAME] Primary: [PHONE_NUMBER] [EMAIL_ADDRESS][PERSON_NAME][DOMAIN_NAME]…" at bounding box center [1191, 493] width 499 height 72
copy tr "[PHONE_NUMBER]"
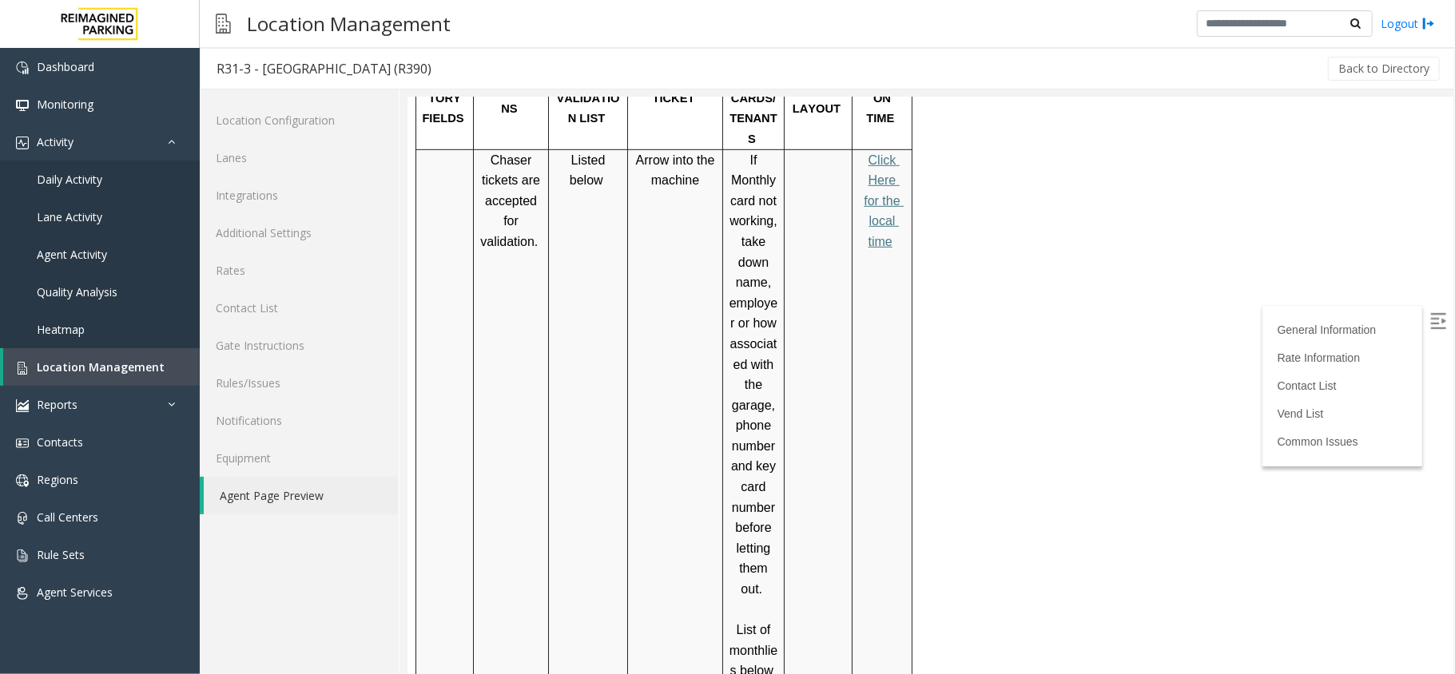
scroll to position [579, 0]
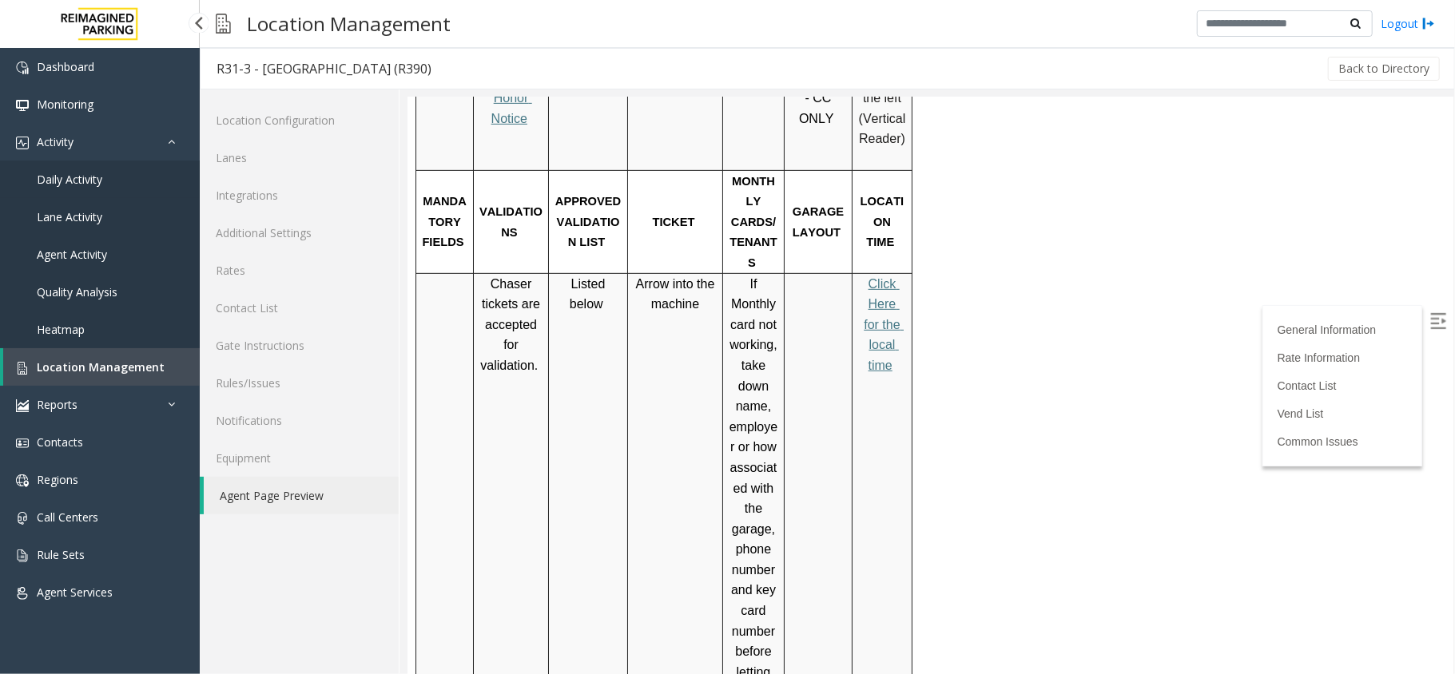
click at [103, 168] on link "Daily Activity" at bounding box center [100, 180] width 200 height 38
